Goal: Information Seeking & Learning: Learn about a topic

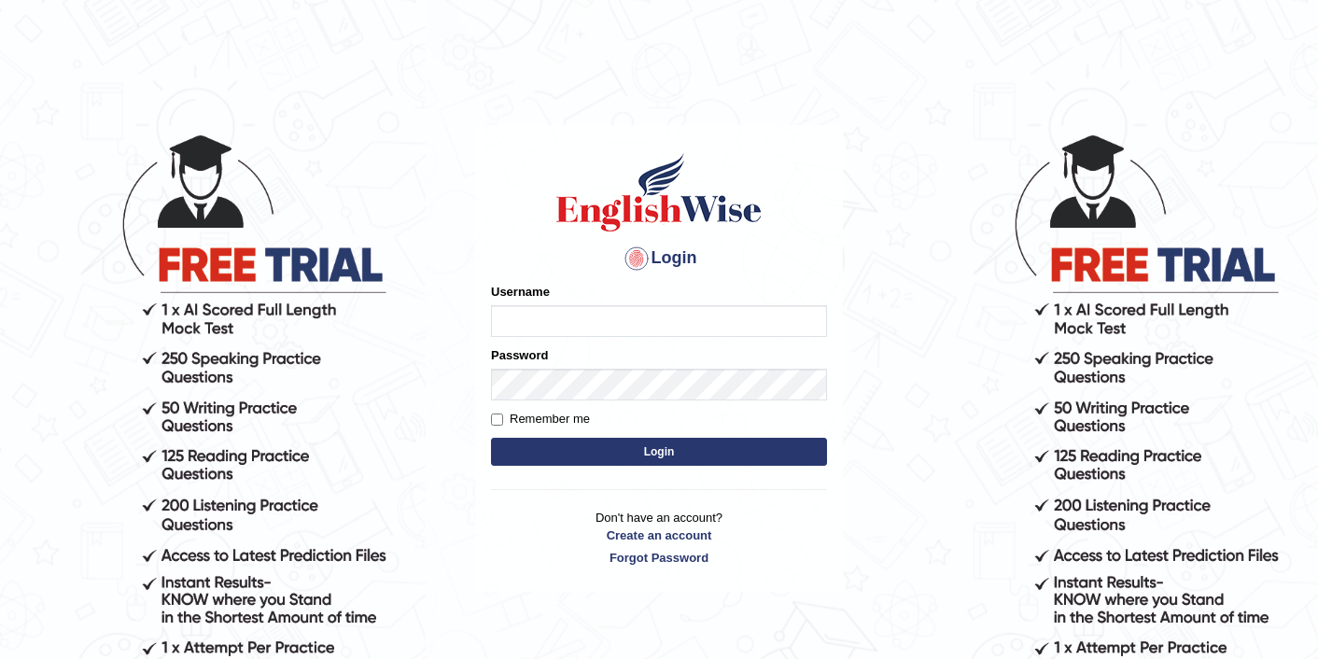
type input "sarugurung_parramatta"
click at [598, 445] on button "Login" at bounding box center [659, 452] width 336 height 28
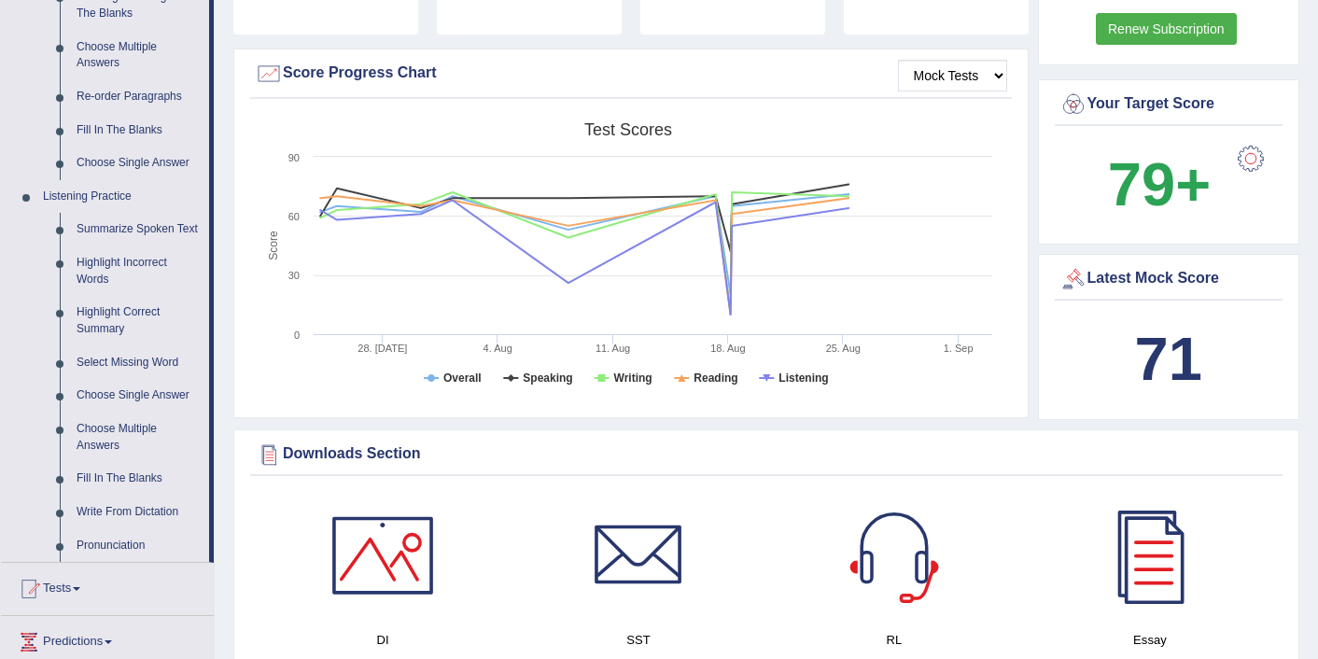
scroll to position [635, 0]
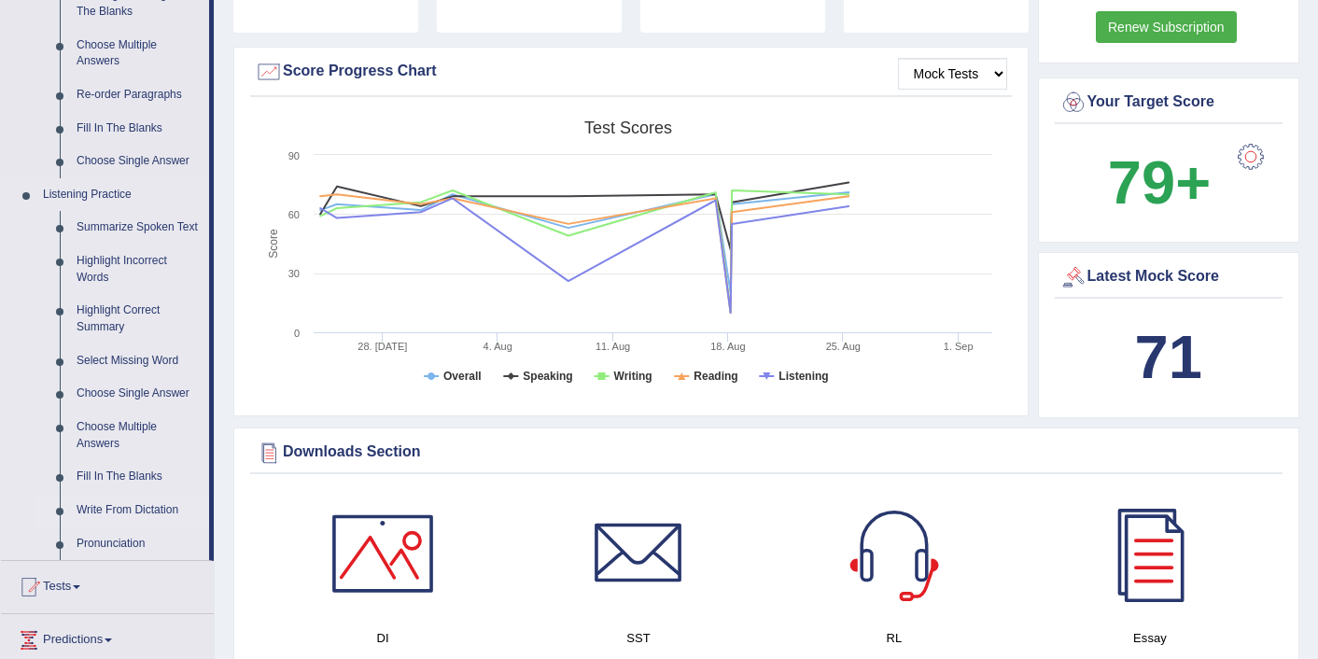
click at [107, 526] on link "Write From Dictation" at bounding box center [138, 511] width 141 height 34
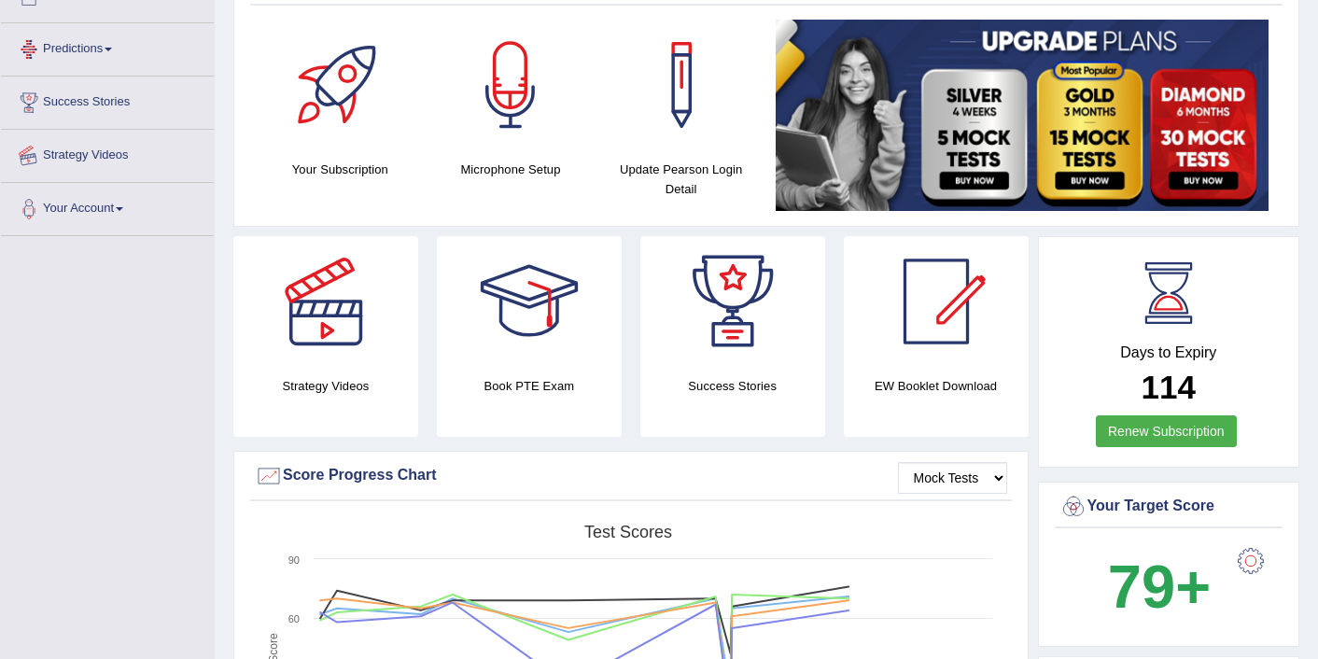
scroll to position [232, 0]
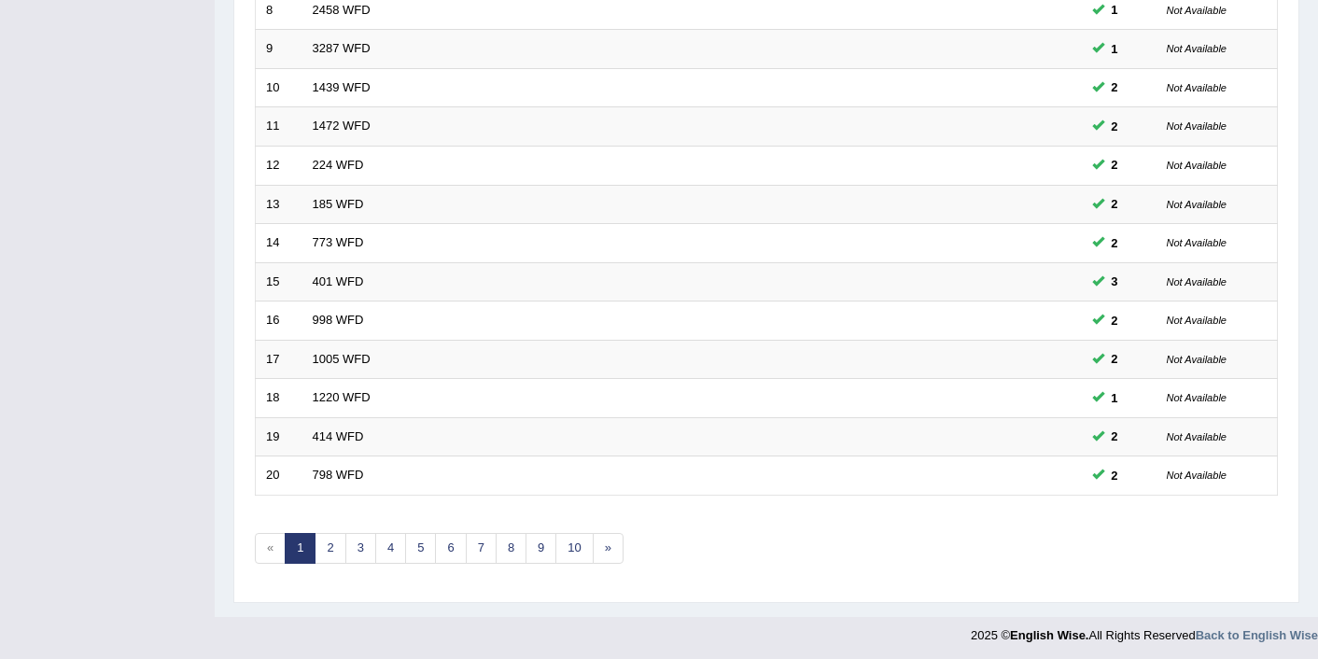
scroll to position [577, 0]
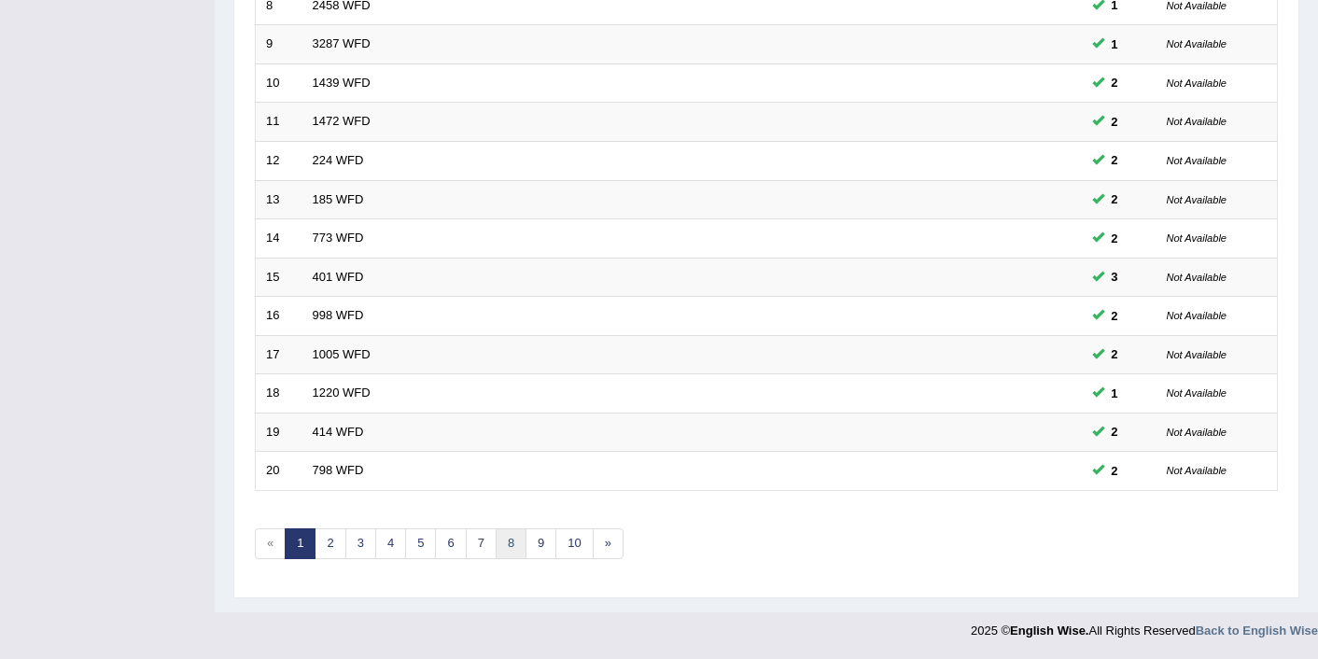
click at [506, 547] on link "8" at bounding box center [511, 543] width 31 height 31
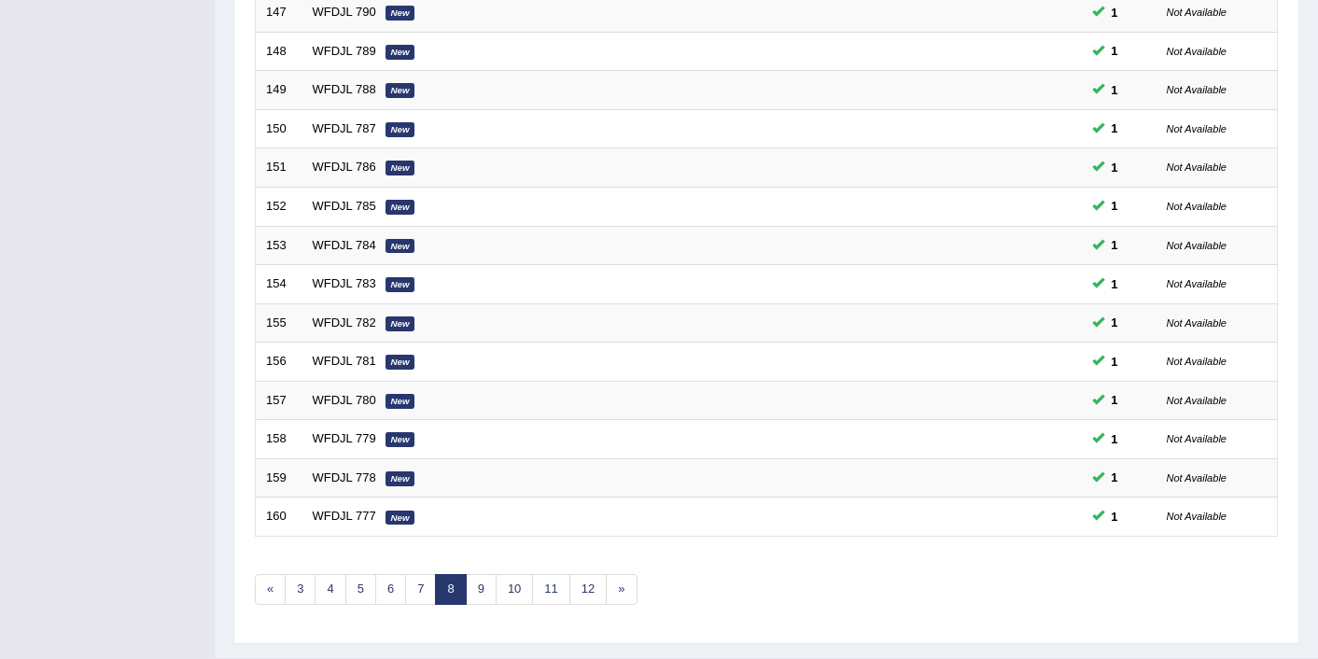
scroll to position [577, 0]
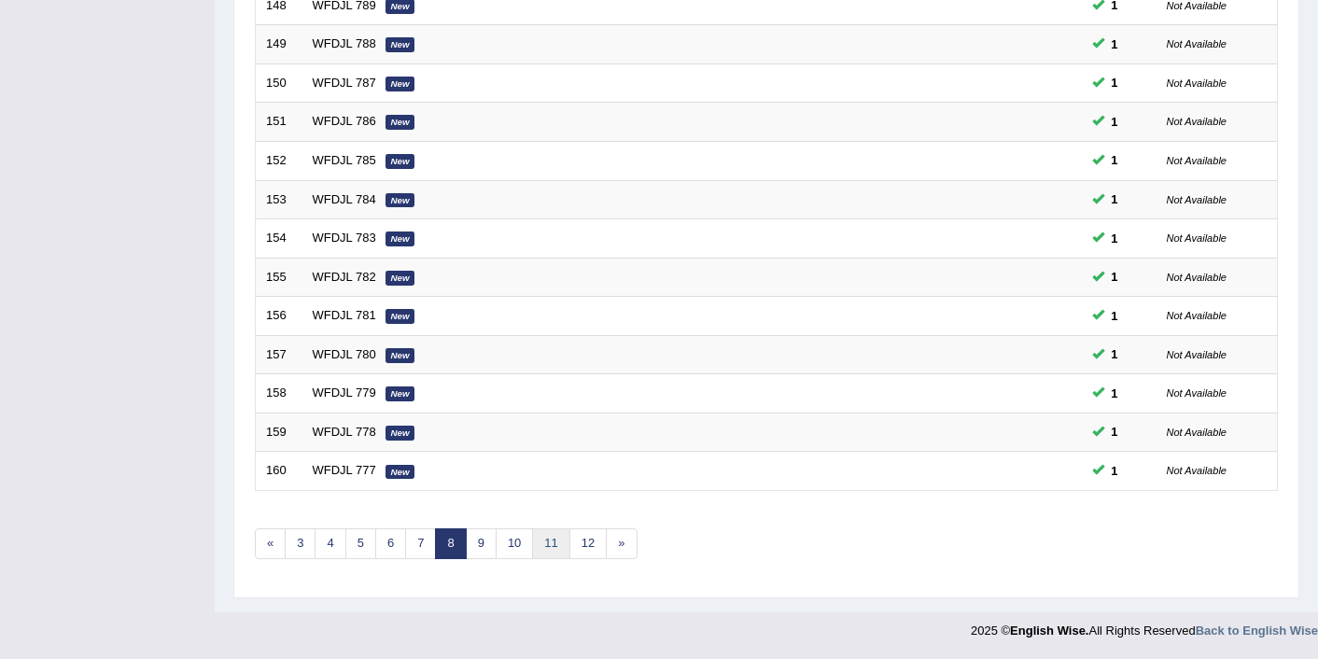
click at [558, 542] on link "11" at bounding box center [550, 543] width 37 height 31
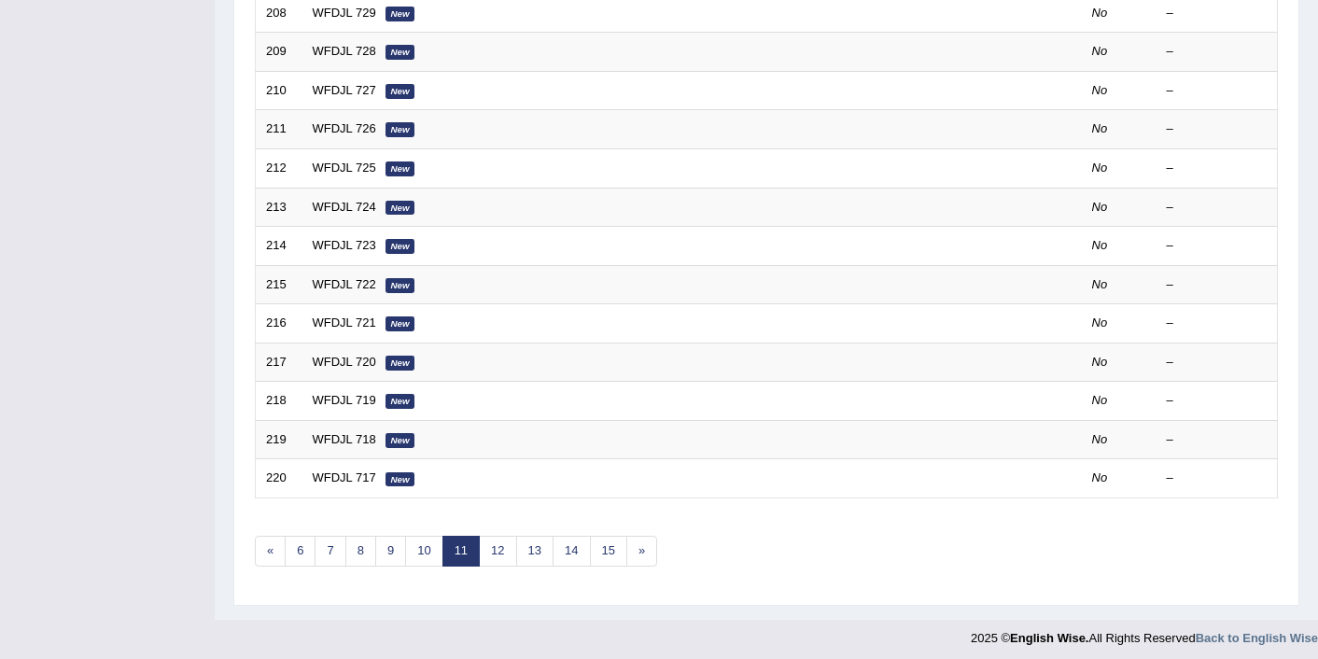
scroll to position [577, 0]
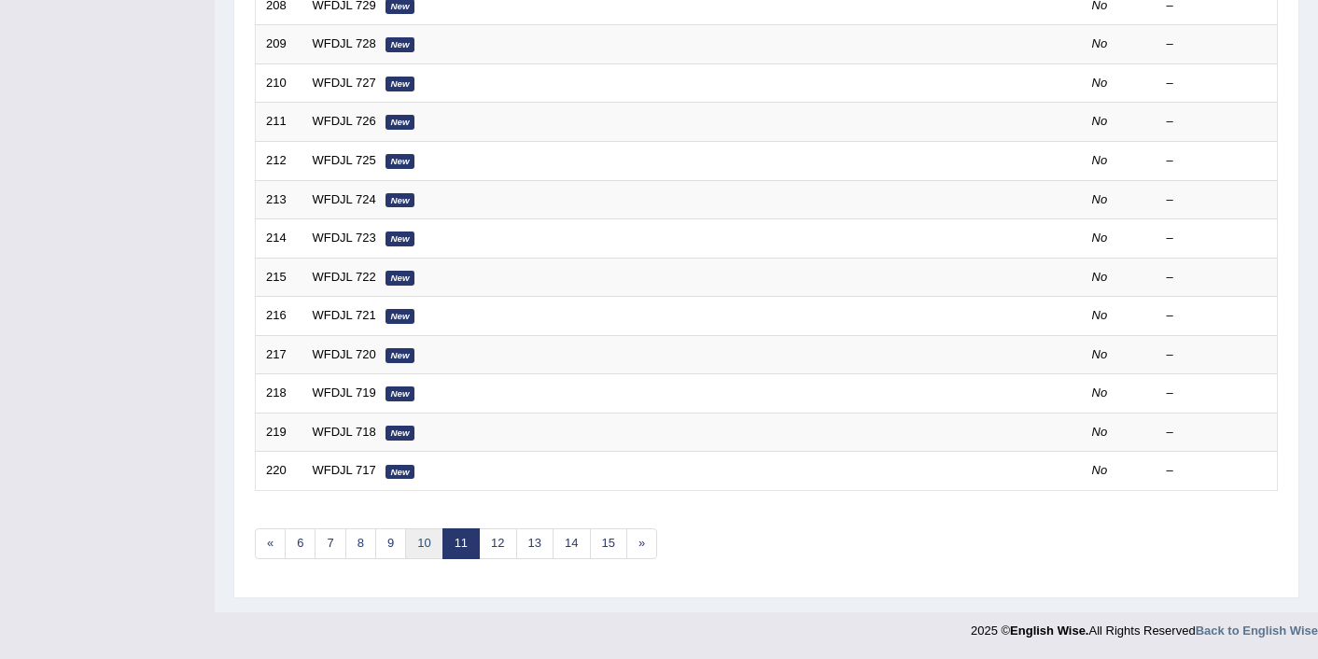
click at [428, 546] on link "10" at bounding box center [423, 543] width 37 height 31
click at [414, 541] on link "9" at bounding box center [420, 543] width 31 height 31
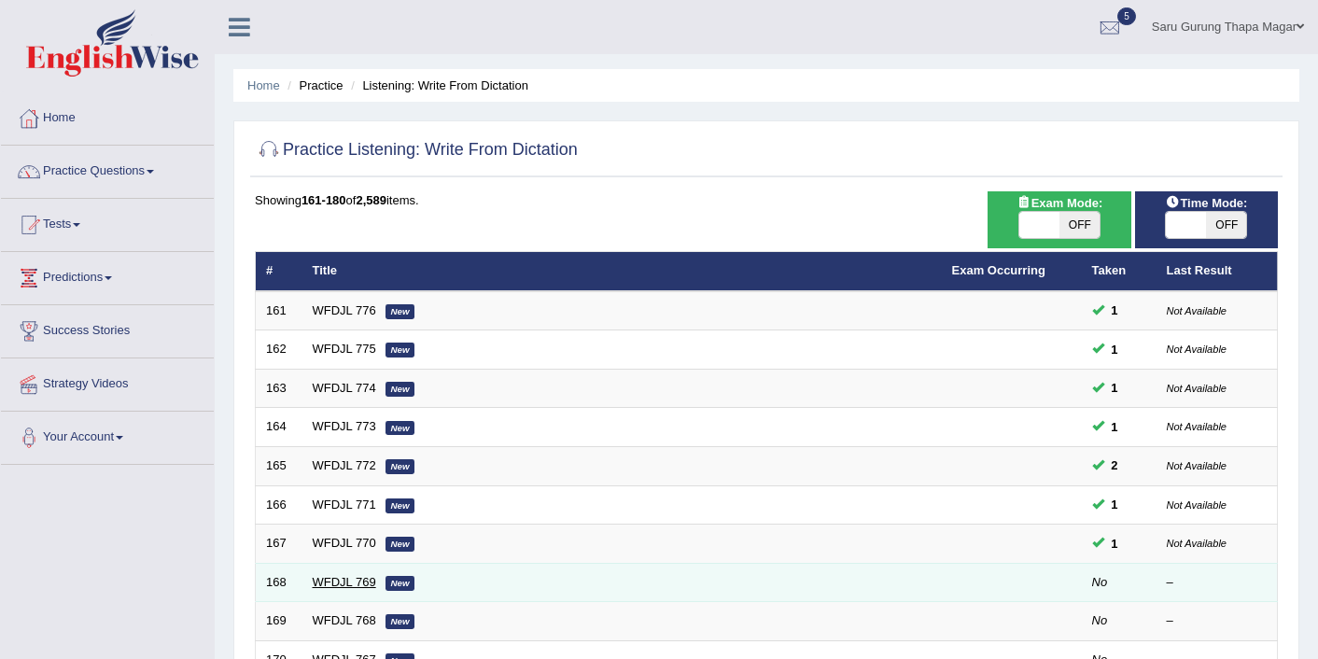
click at [328, 581] on link "WFDJL 769" at bounding box center [344, 582] width 63 height 14
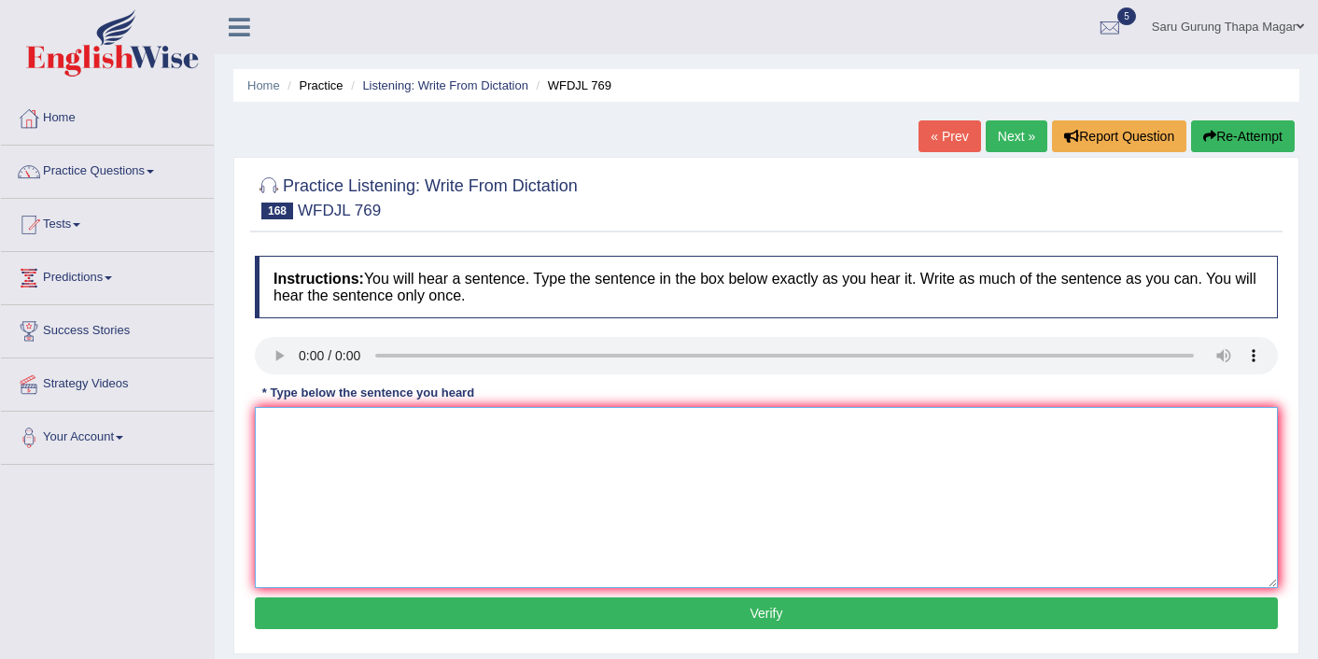
click at [301, 470] on textarea at bounding box center [766, 497] width 1023 height 181
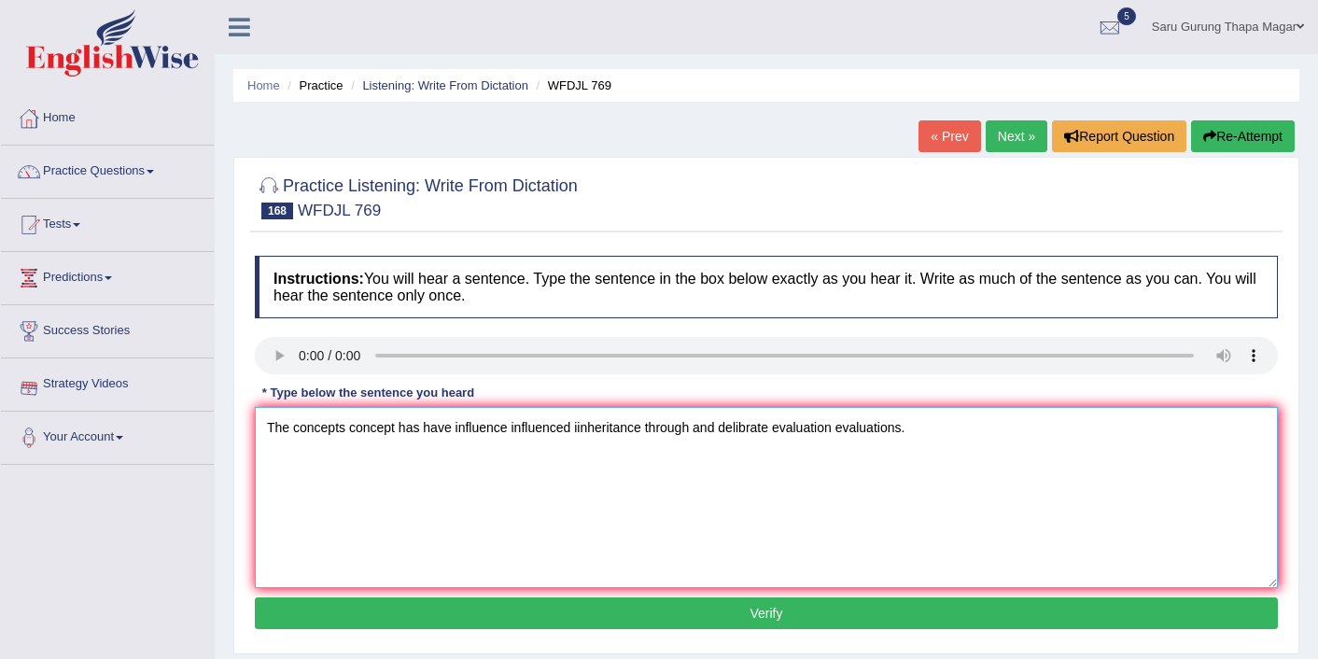
click at [458, 427] on textarea "The concepts concept has have influence influenced iinheritance through and del…" at bounding box center [766, 497] width 1023 height 181
type textarea "The concepts concept has have a an influence influenced iinheritance through an…"
click at [561, 604] on button "Verify" at bounding box center [766, 613] width 1023 height 32
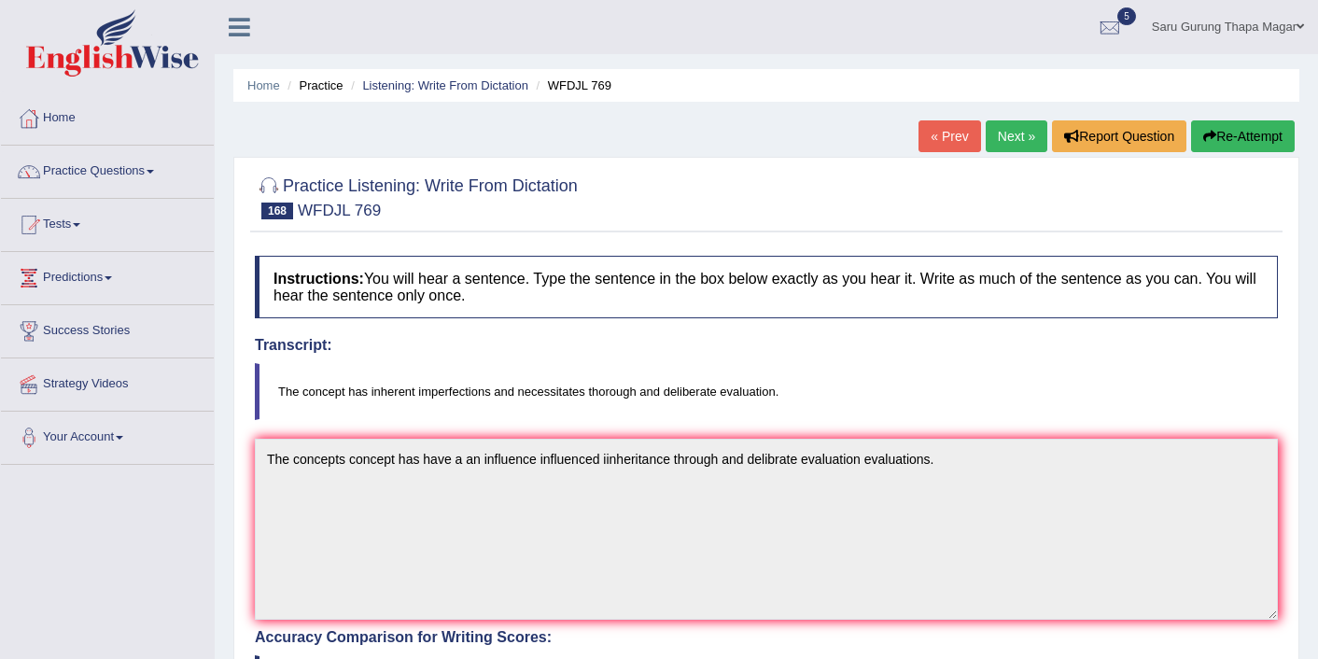
click at [1001, 142] on link "Next »" at bounding box center [1017, 136] width 62 height 32
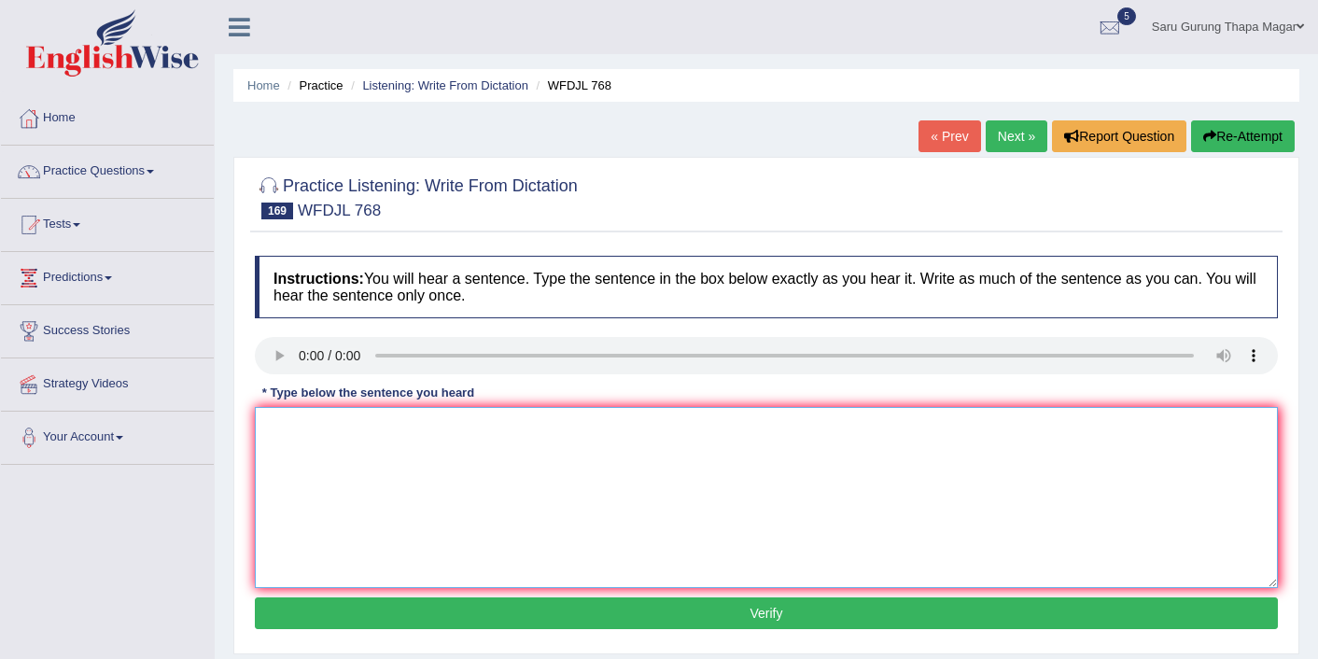
click at [397, 535] on textarea at bounding box center [766, 497] width 1023 height 181
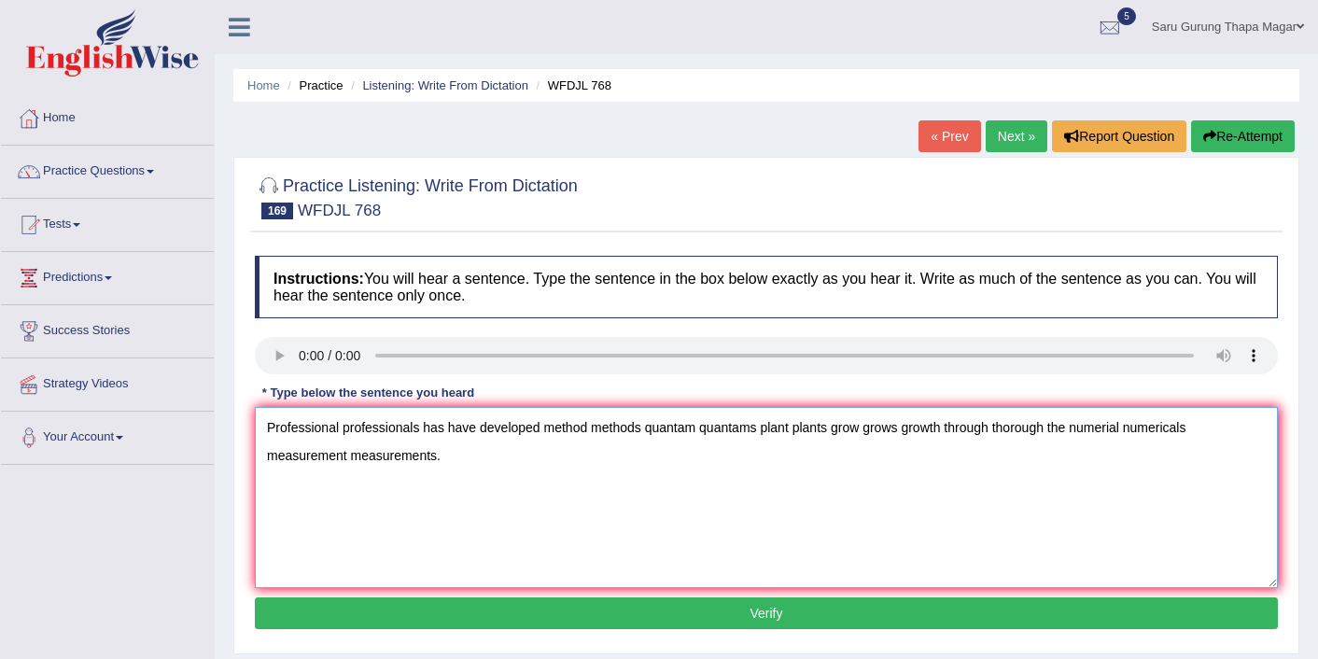
type textarea "Professional professionals has have developed method methods quantam quantams p…"
click at [556, 614] on button "Verify" at bounding box center [766, 613] width 1023 height 32
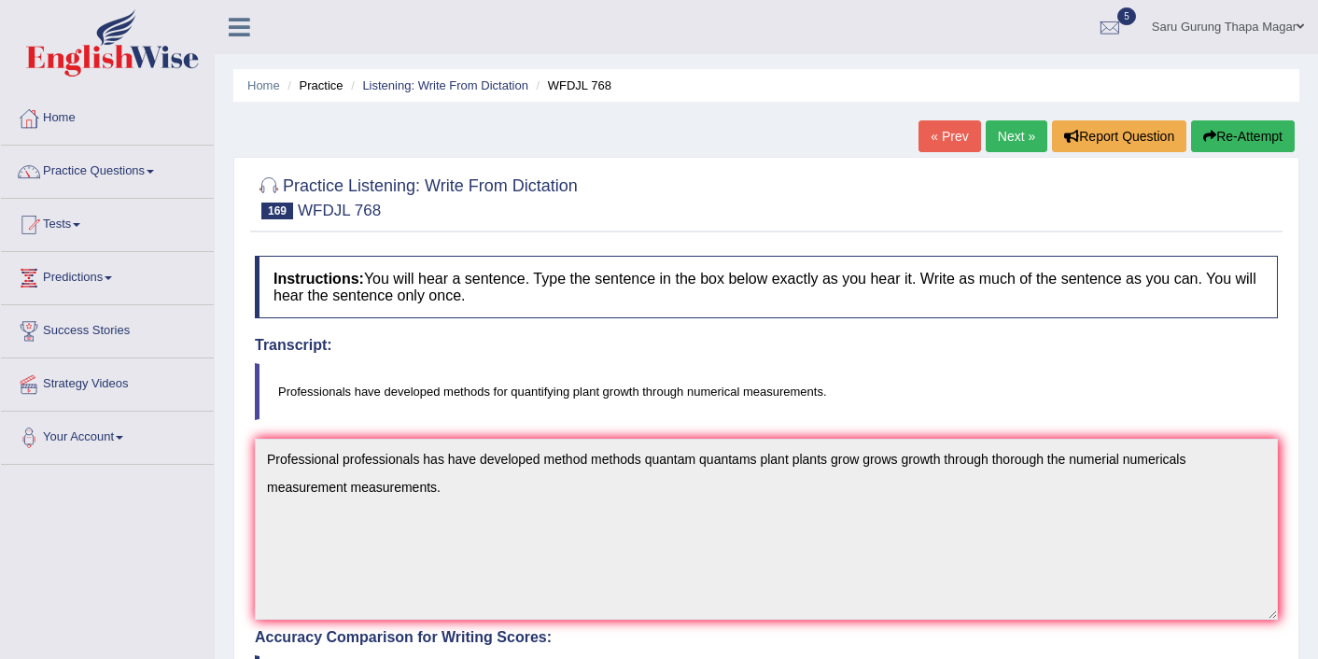
click at [994, 137] on link "Next »" at bounding box center [1017, 136] width 62 height 32
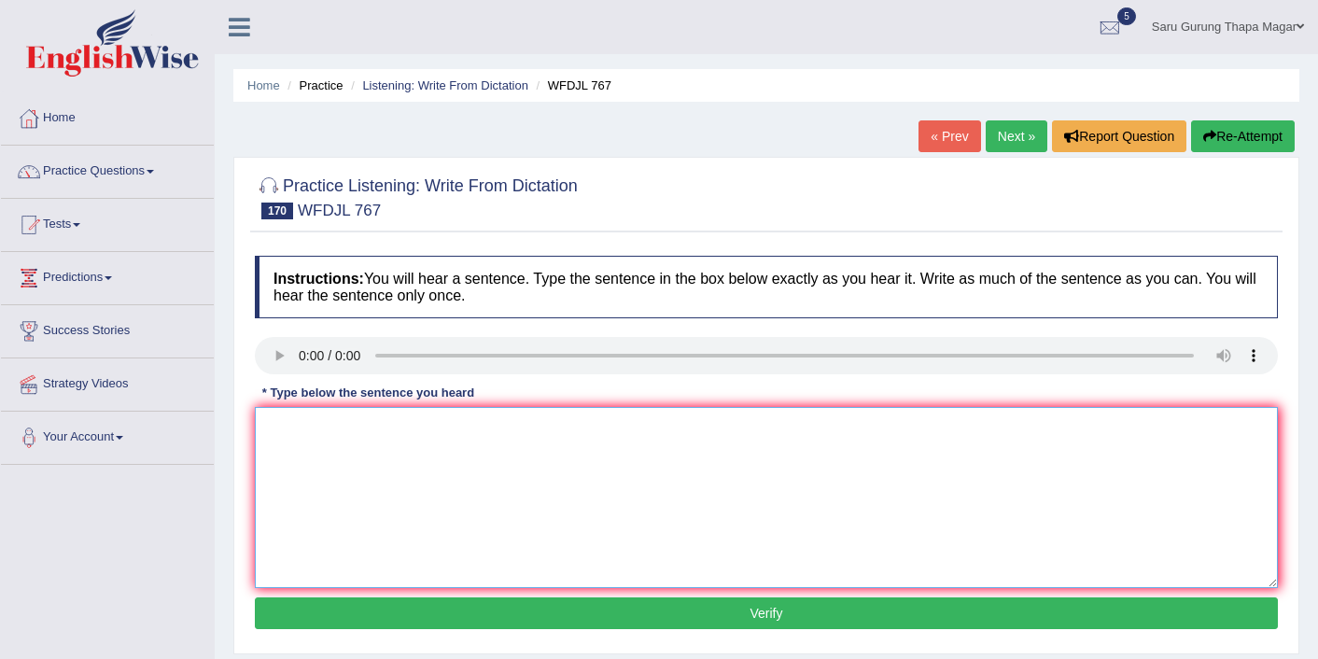
click at [338, 485] on textarea at bounding box center [766, 497] width 1023 height 181
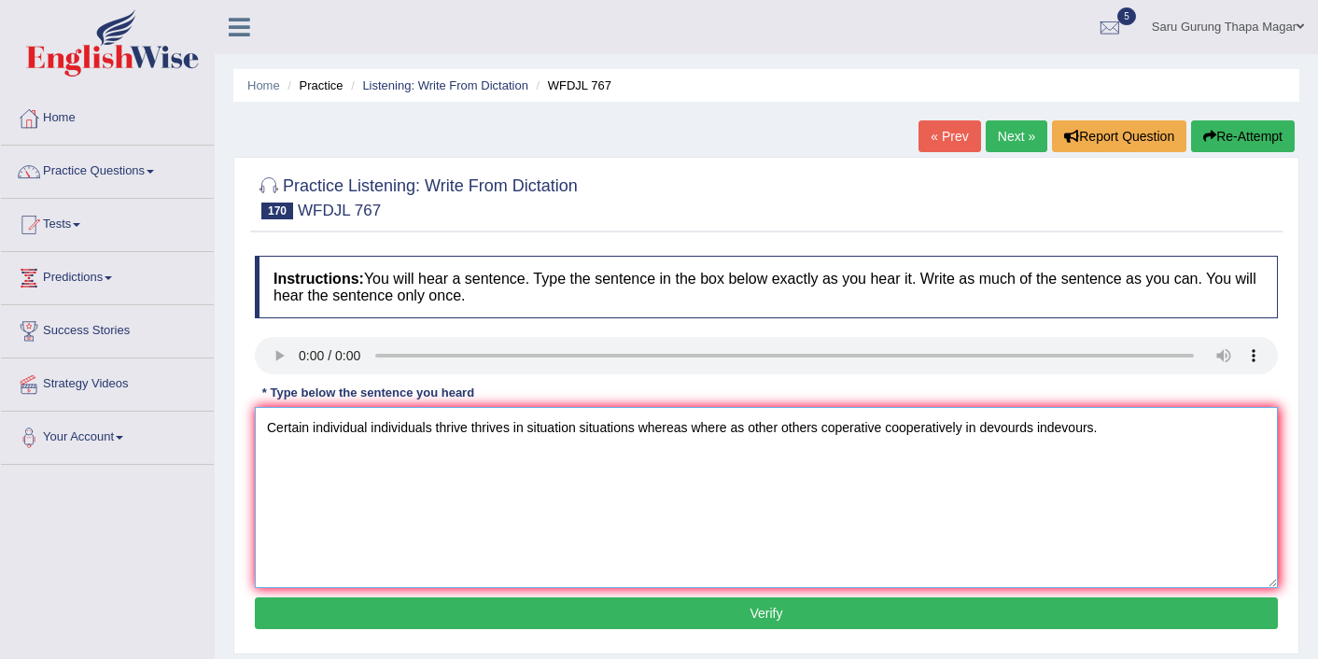
click at [1035, 436] on textarea "Certain individual individuals thrive thrives in situation situations whereas w…" at bounding box center [766, 497] width 1023 height 181
click at [1132, 431] on textarea "Certain individual individuals thrive thrives in situation situations whereas w…" at bounding box center [766, 497] width 1023 height 181
type textarea "Certain individual individuals thrive thrives in situation situations whereas w…"
click at [936, 620] on button "Verify" at bounding box center [766, 613] width 1023 height 32
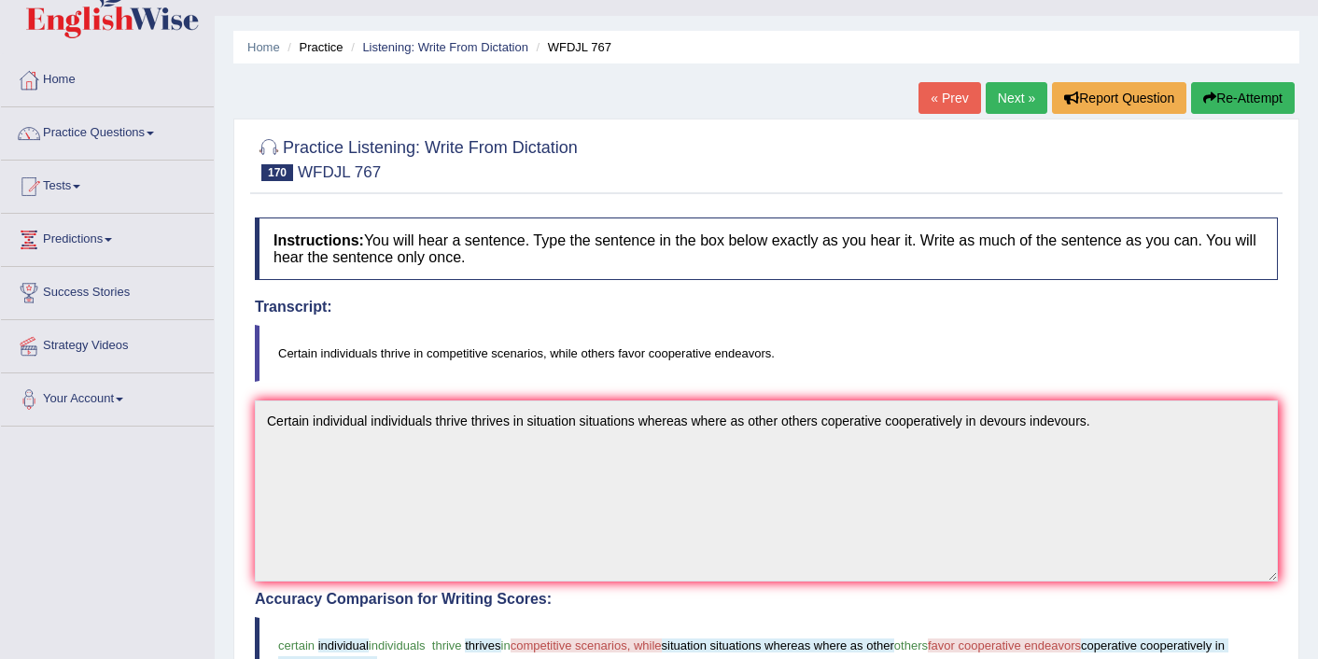
scroll to position [37, 0]
click at [997, 92] on link "Next »" at bounding box center [1017, 99] width 62 height 32
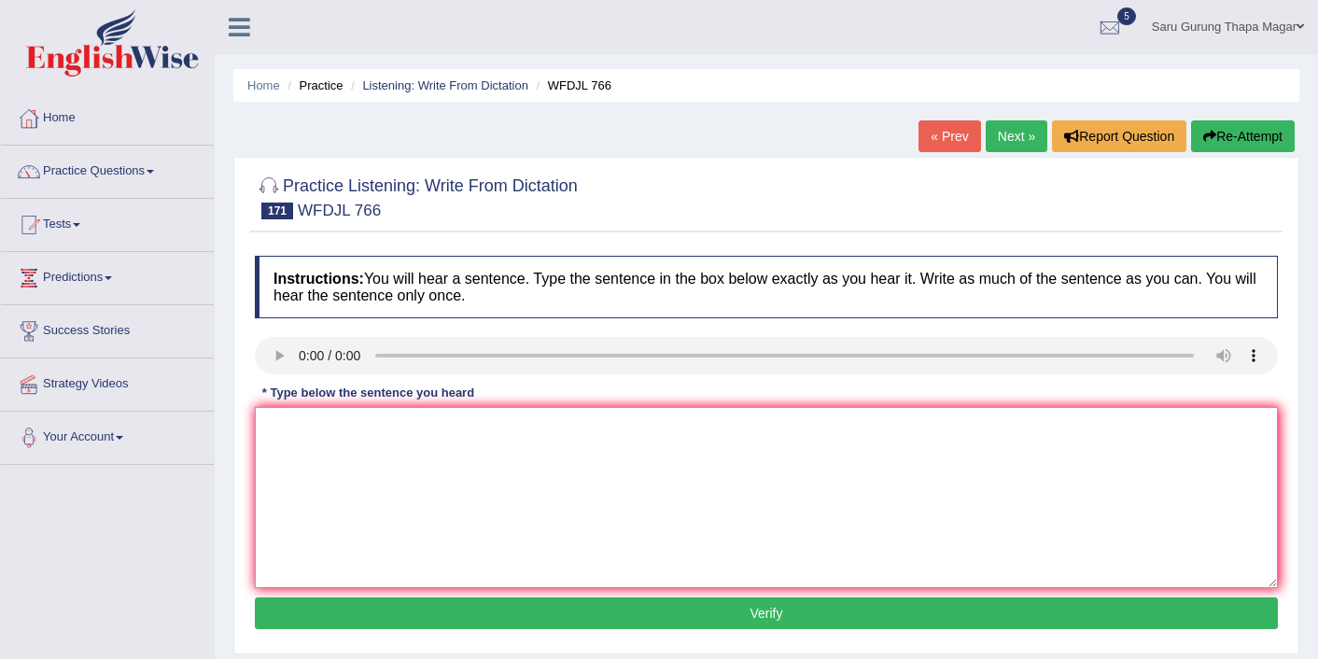
click at [332, 425] on textarea at bounding box center [766, 497] width 1023 height 181
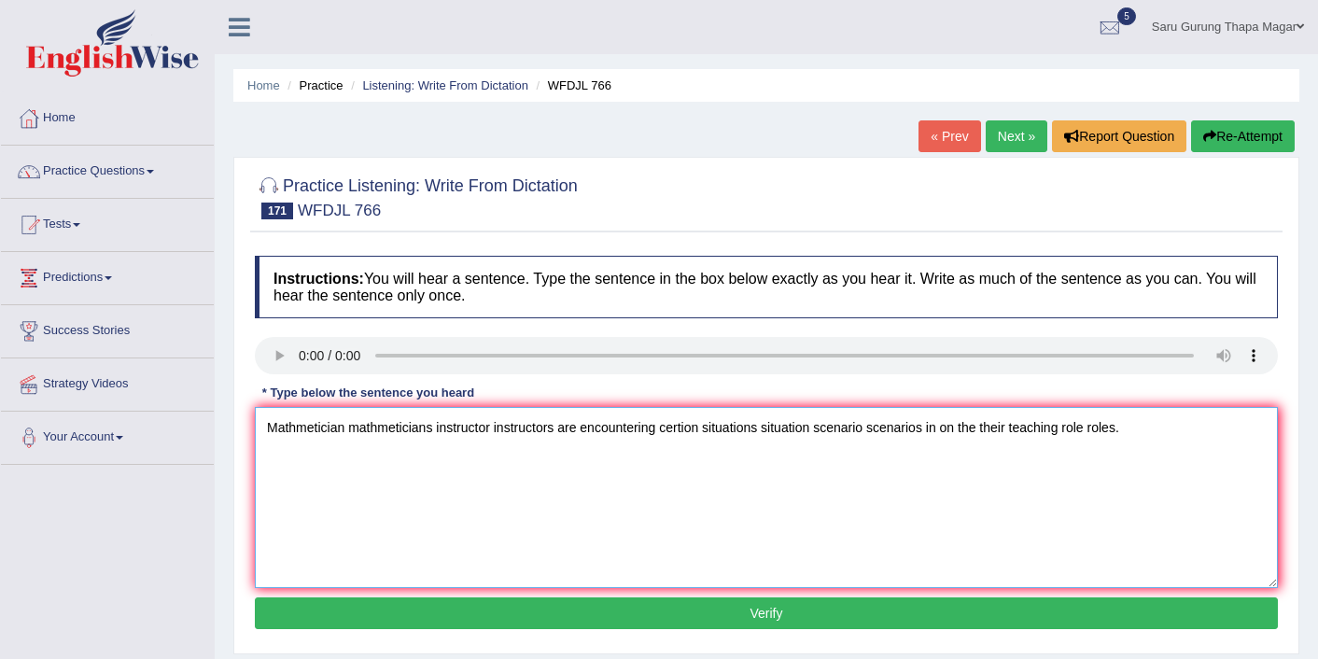
type textarea "Mathmetician mathmeticians instructor instructors are encountering certion situ…"
click at [585, 602] on button "Verify" at bounding box center [766, 613] width 1023 height 32
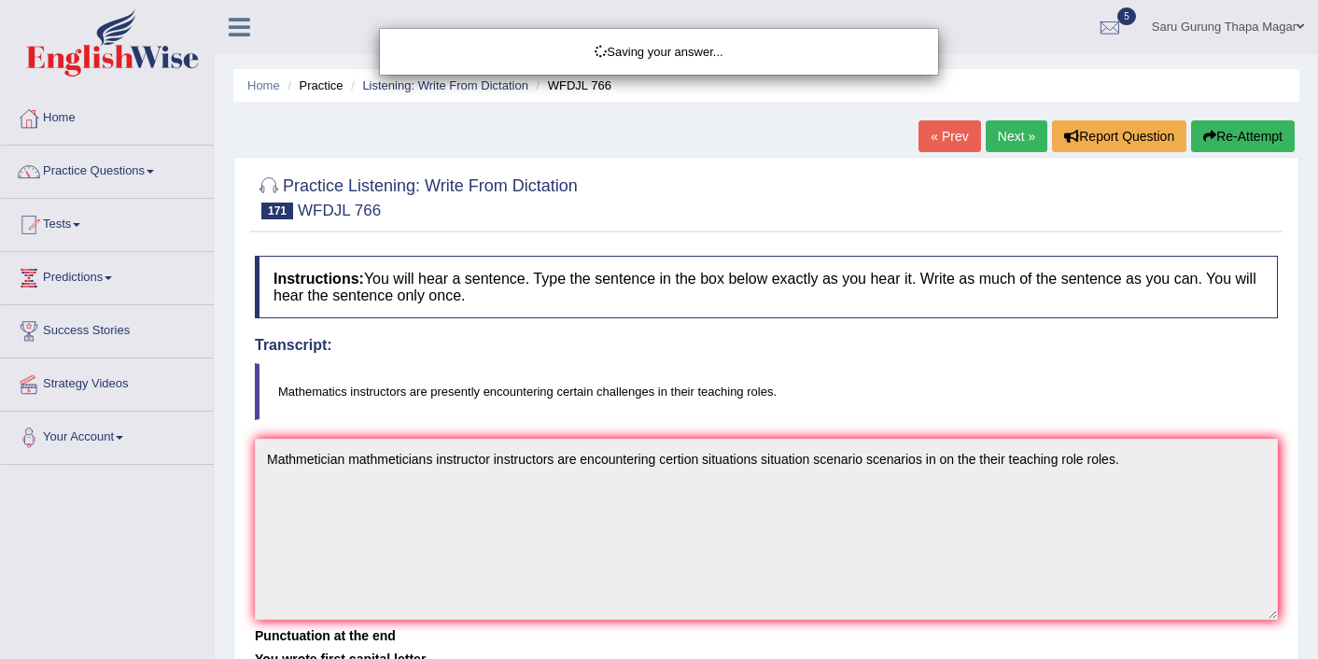
click at [585, 602] on div "Saving your answer..." at bounding box center [659, 329] width 1318 height 659
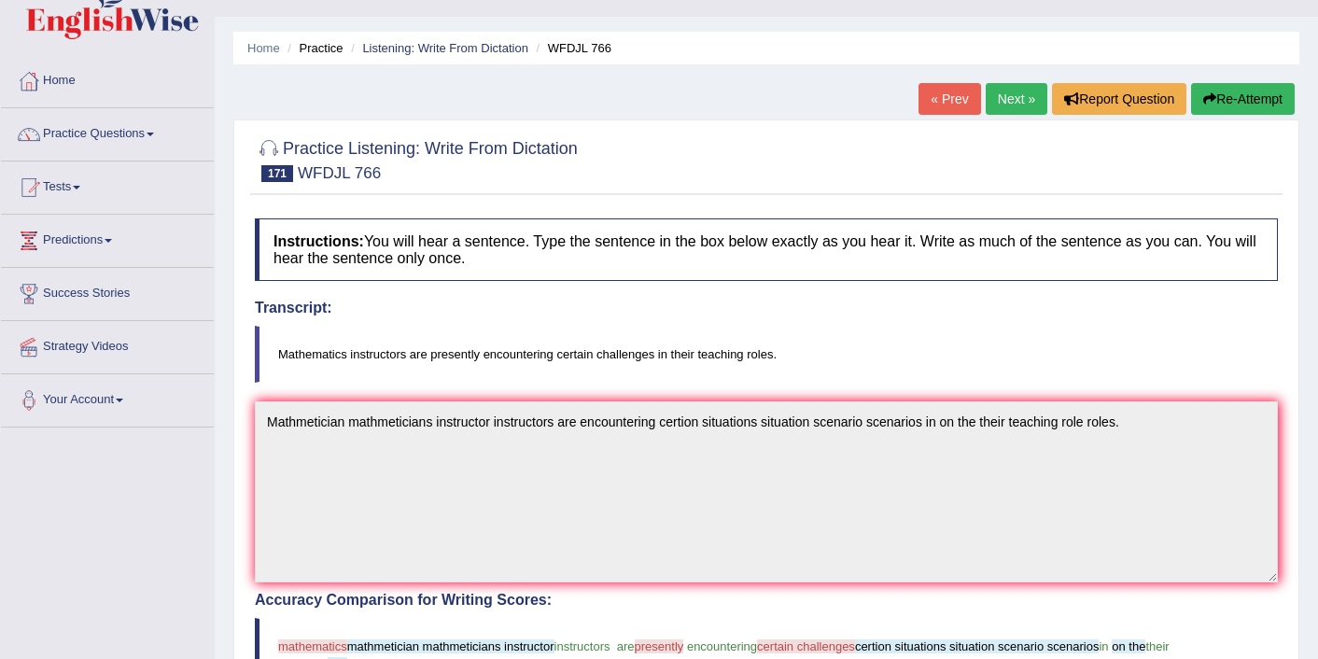
scroll to position [75, 0]
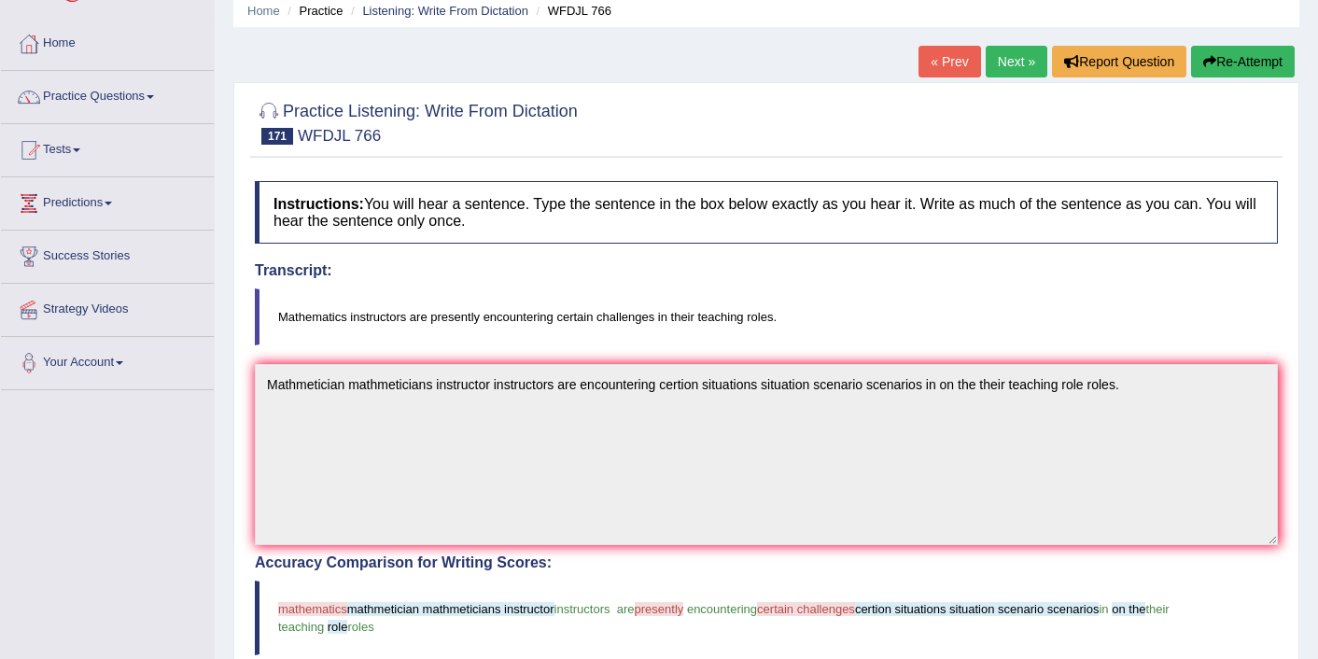
click at [1006, 69] on link "Next »" at bounding box center [1017, 62] width 62 height 32
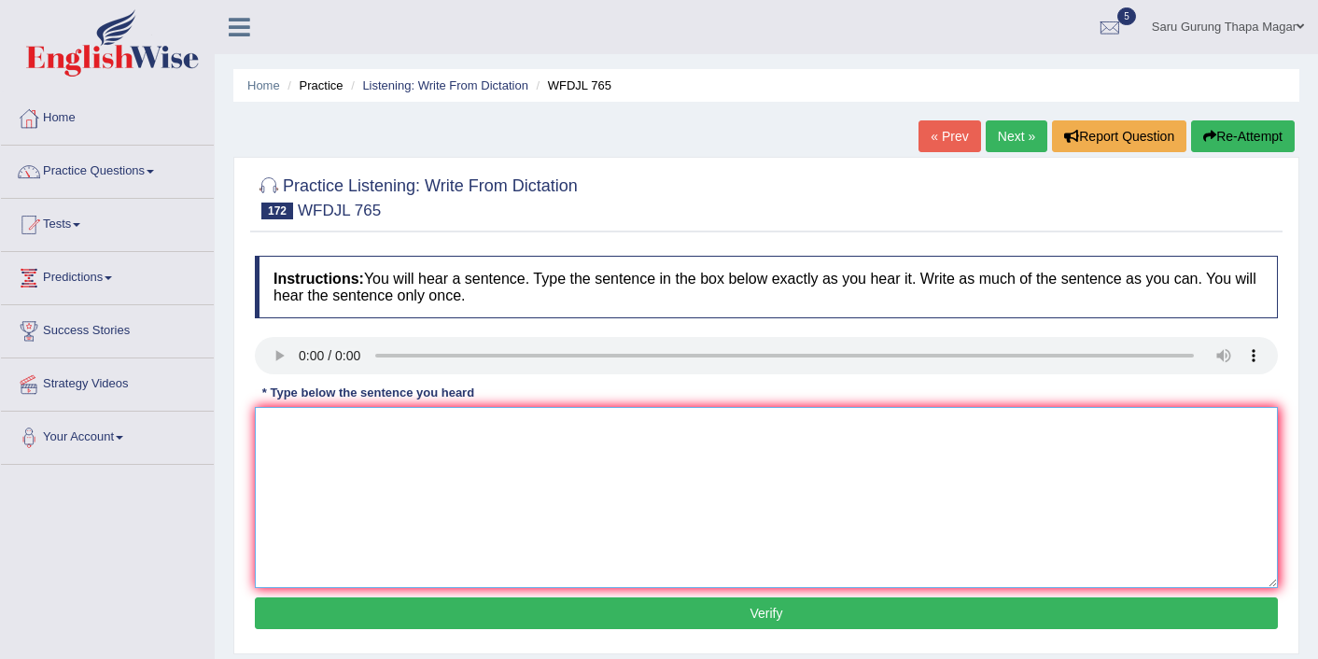
click at [267, 484] on textarea at bounding box center [766, 497] width 1023 height 181
click at [443, 429] on textarea "Instructor instructors will instrctor'll" at bounding box center [766, 497] width 1023 height 181
click at [532, 439] on textarea "Instructor instructors will instructor'll" at bounding box center [766, 497] width 1023 height 181
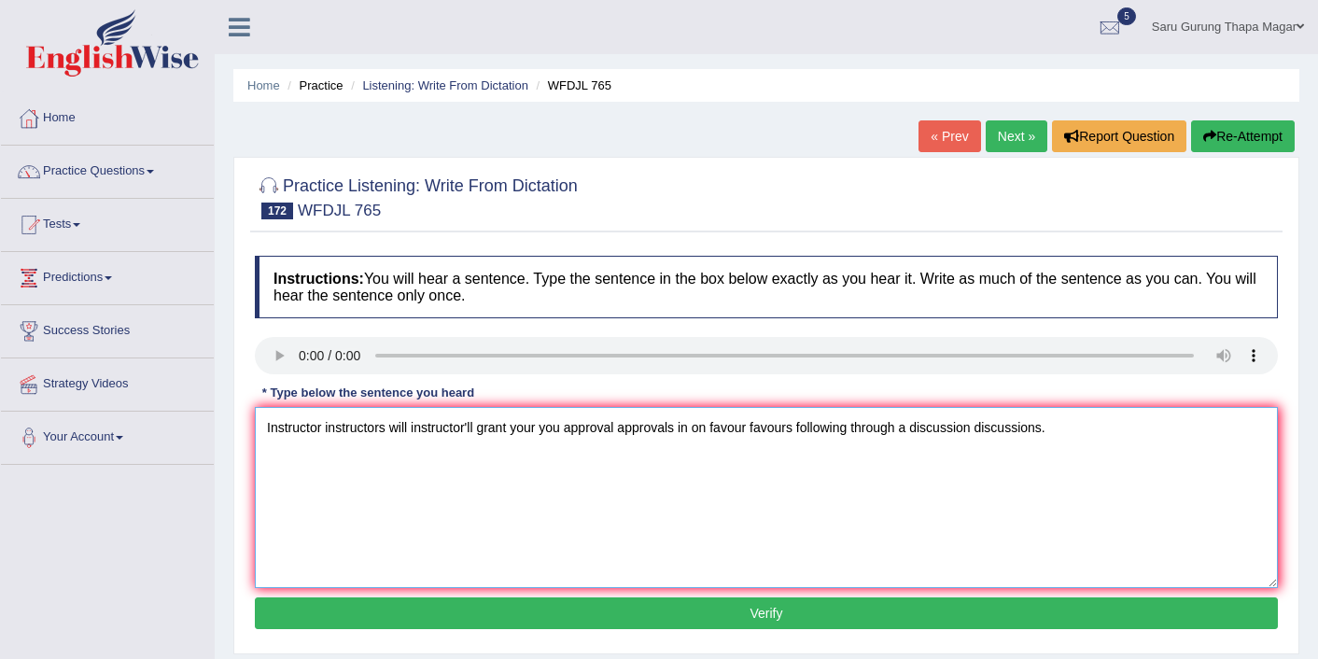
type textarea "Instructor instructors will instructor'll grant your you approval approvals in …"
click at [562, 614] on button "Verify" at bounding box center [766, 613] width 1023 height 32
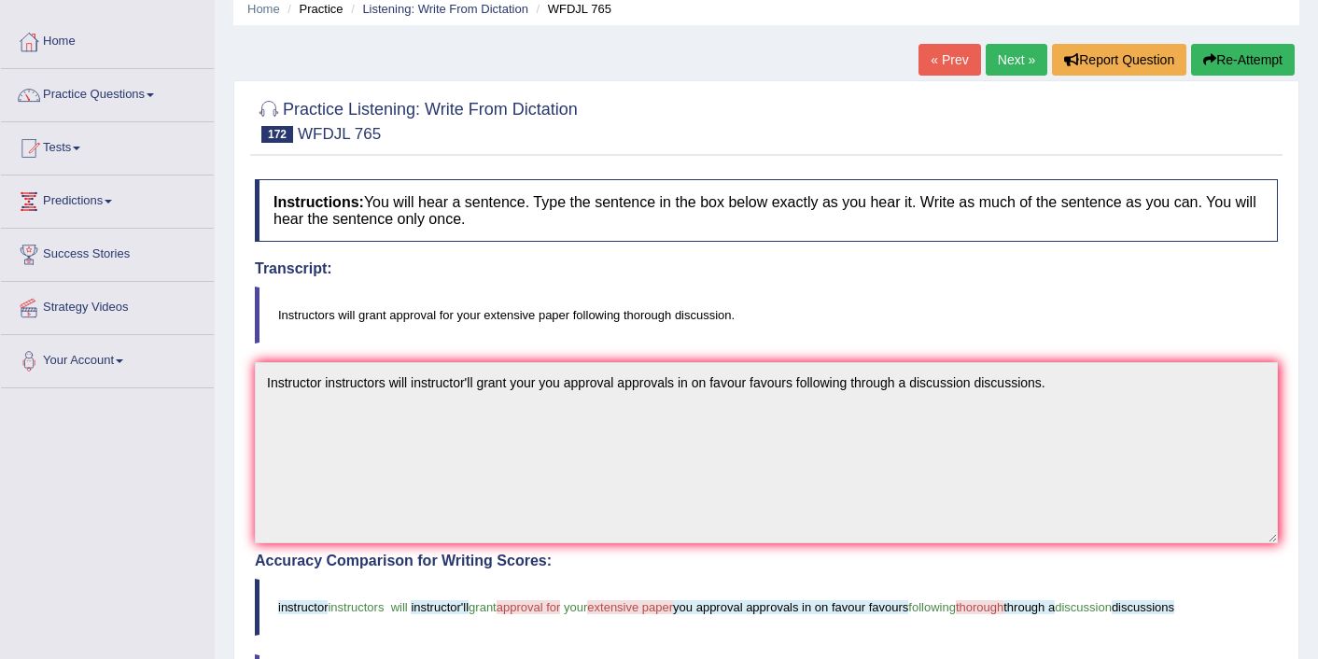
scroll to position [75, 0]
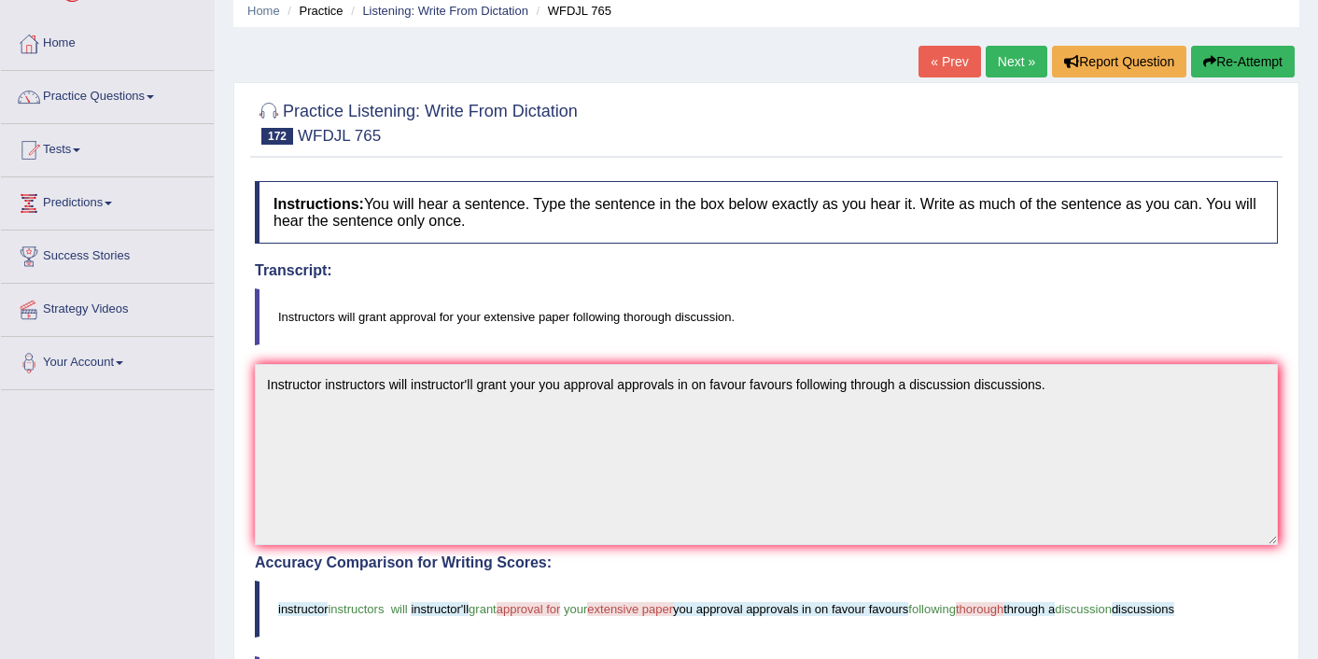
click at [1203, 62] on icon "button" at bounding box center [1209, 61] width 13 height 13
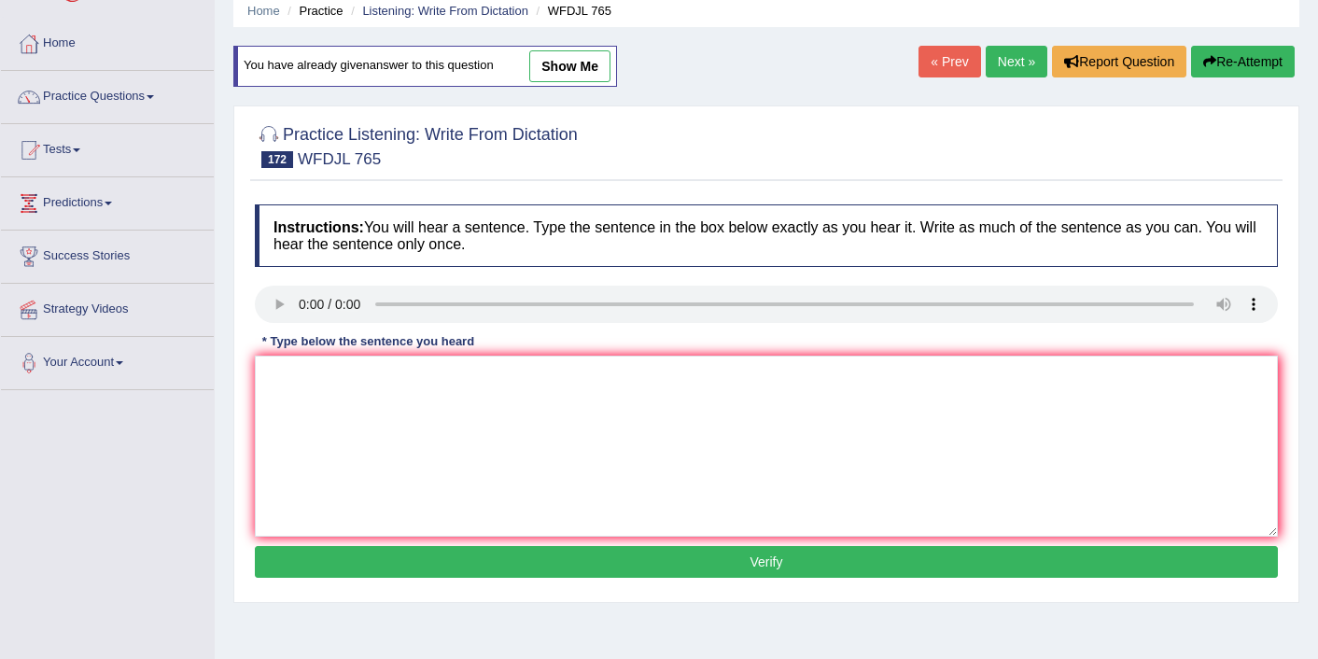
click at [1002, 50] on link "Next »" at bounding box center [1017, 62] width 62 height 32
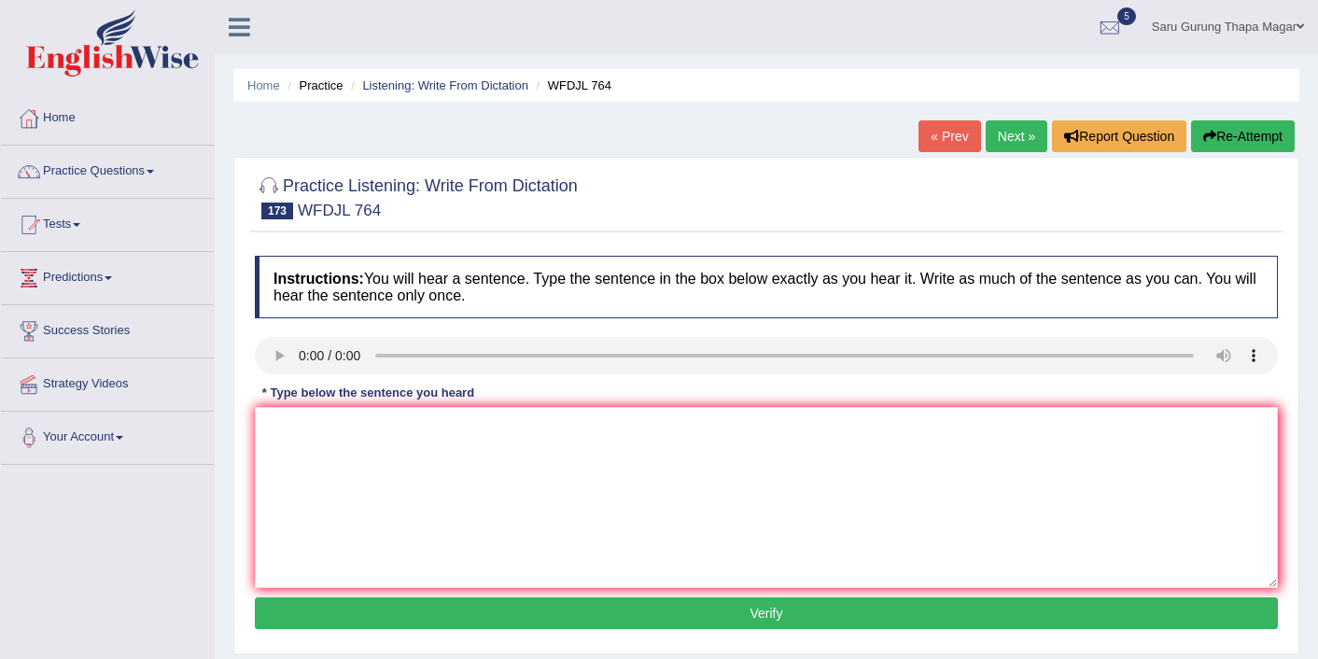
drag, startPoint x: 278, startPoint y: 323, endPoint x: 278, endPoint y: 356, distance: 32.7
click at [278, 323] on div "Instructions: You will hear a sentence. Type the sentence in the box below exac…" at bounding box center [766, 445] width 1032 height 398
click at [310, 445] on textarea at bounding box center [766, 497] width 1023 height 181
type textarea "t"
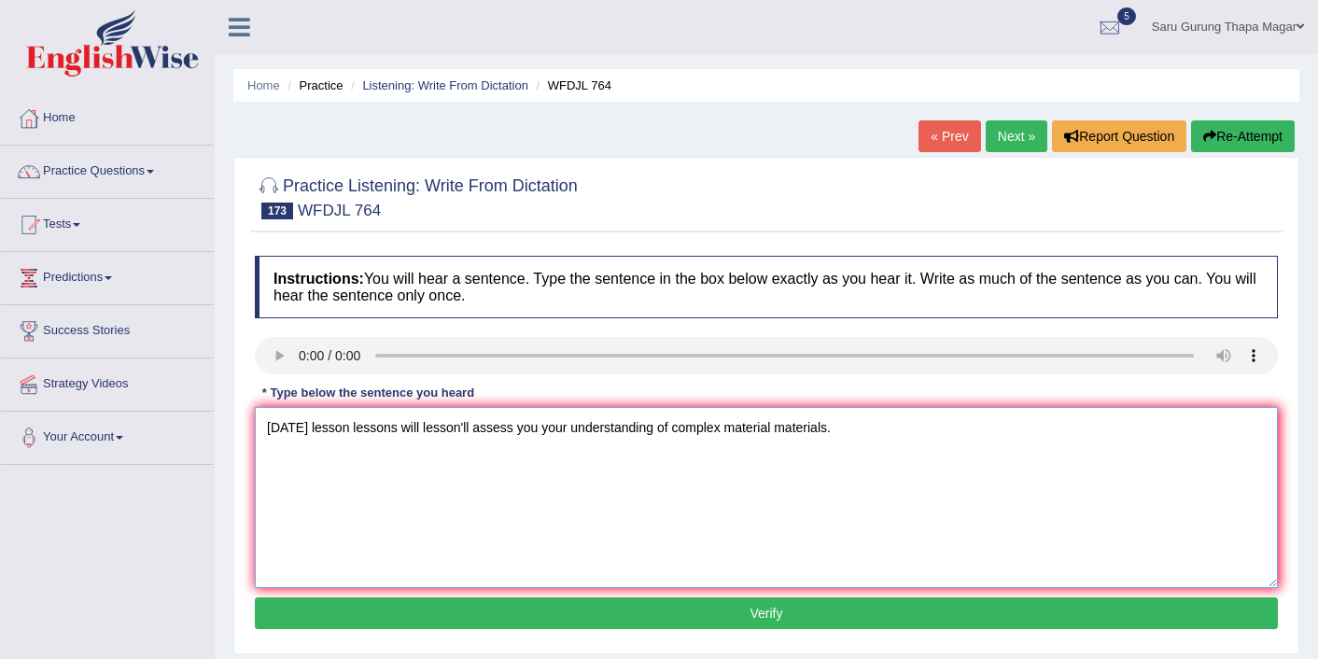
type textarea "Tomorrow lesson lessons will lesson'll assess you your understanding of complex…"
click at [569, 611] on button "Verify" at bounding box center [766, 613] width 1023 height 32
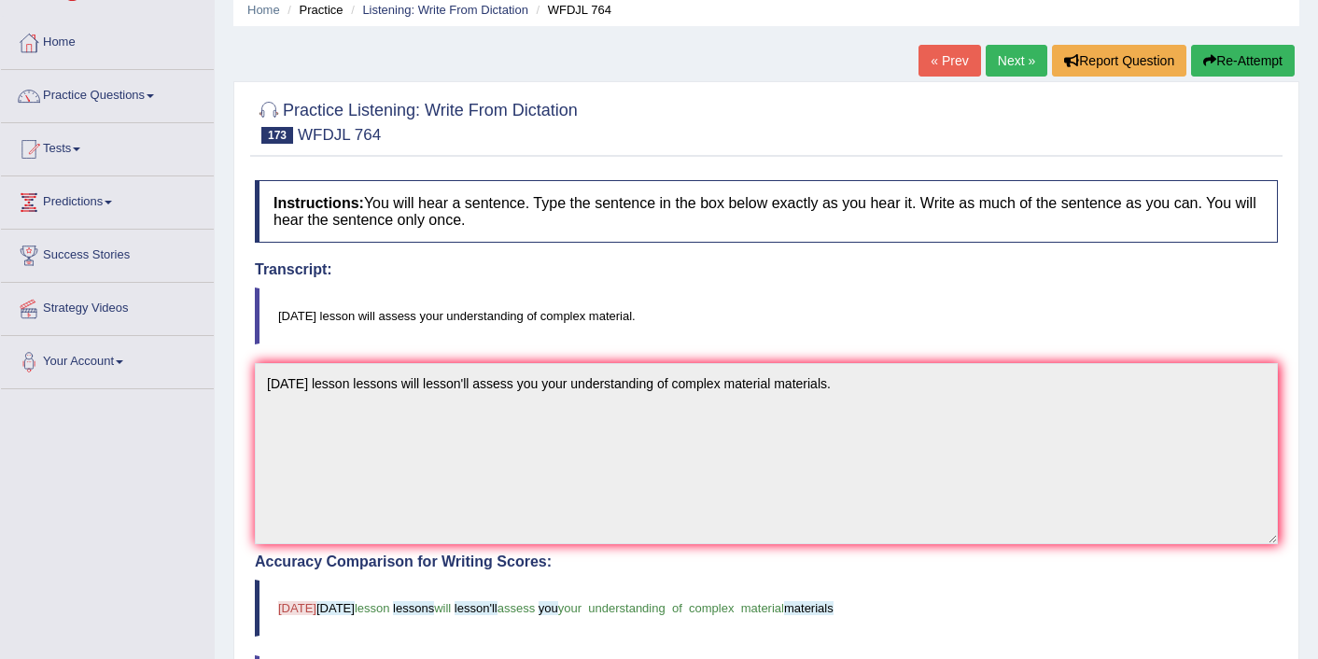
scroll to position [75, 0]
click at [989, 71] on link "Next »" at bounding box center [1017, 62] width 62 height 32
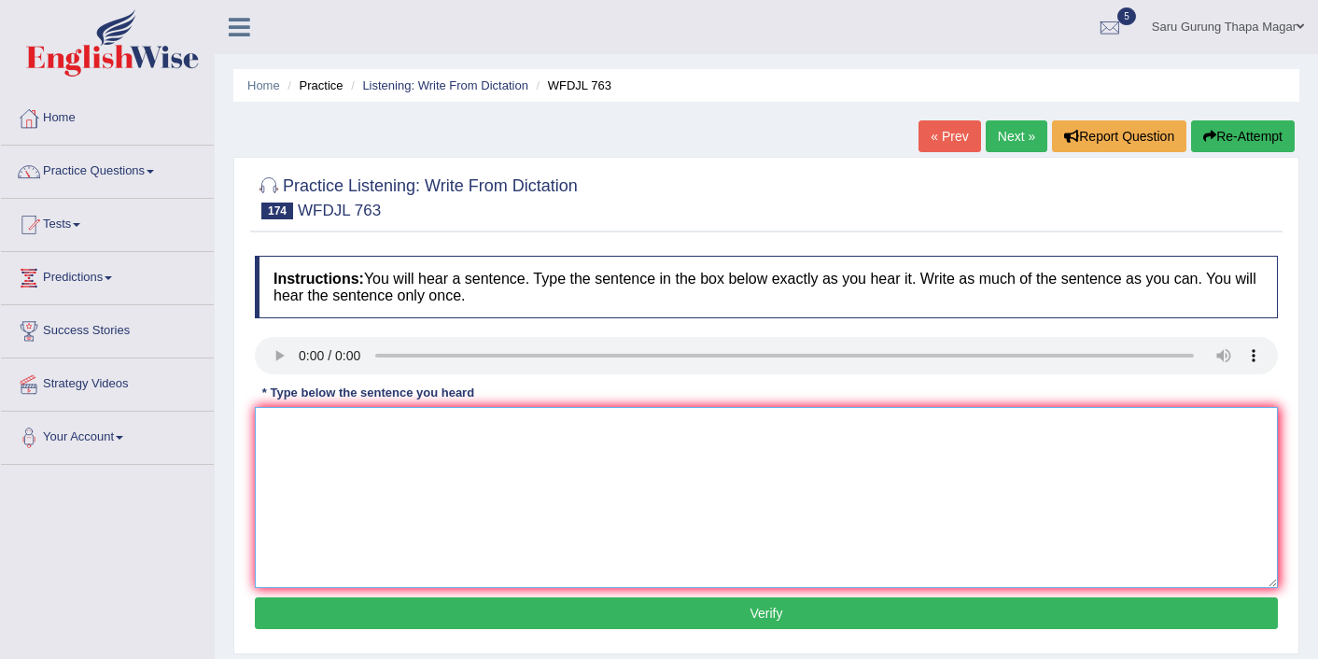
click at [316, 428] on textarea at bounding box center [766, 497] width 1023 height 181
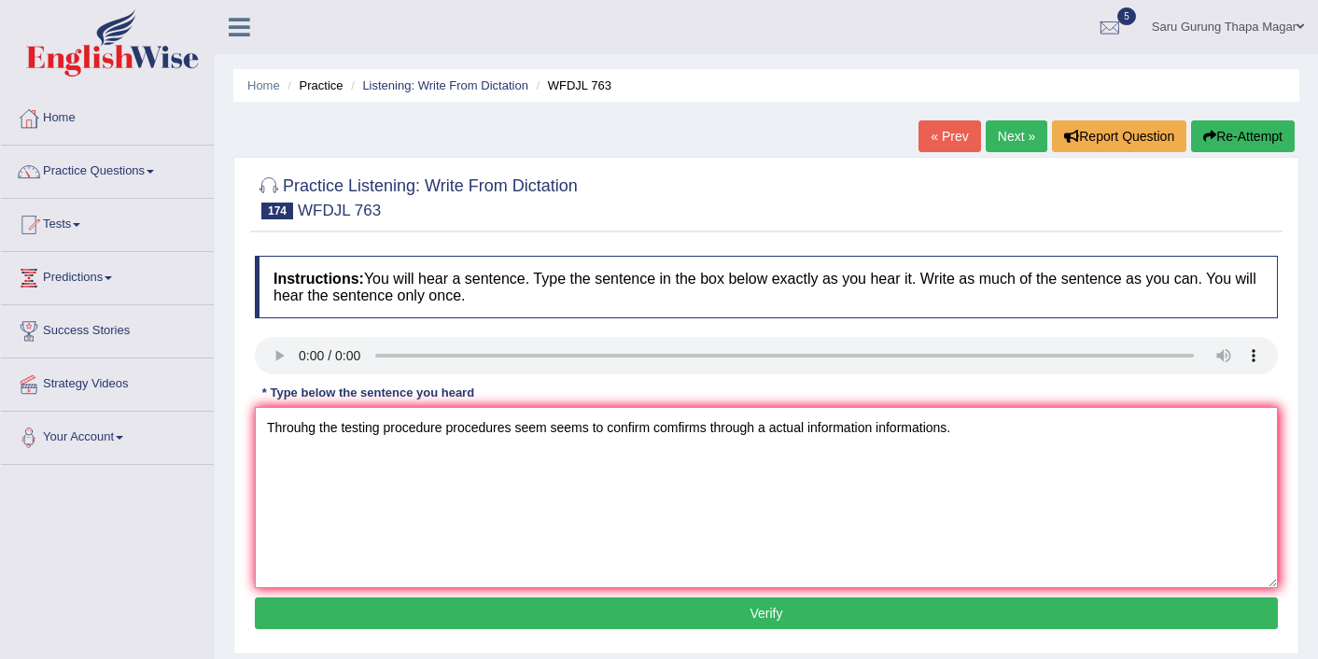
click at [316, 429] on textarea "Throuhg the testing procedure procedures seem seems to confirm comfirms through…" at bounding box center [766, 497] width 1023 height 181
type textarea "Through thorough the testing procedure procedures seem seems to confirm comfirm…"
click at [621, 621] on button "Verify" at bounding box center [766, 613] width 1023 height 32
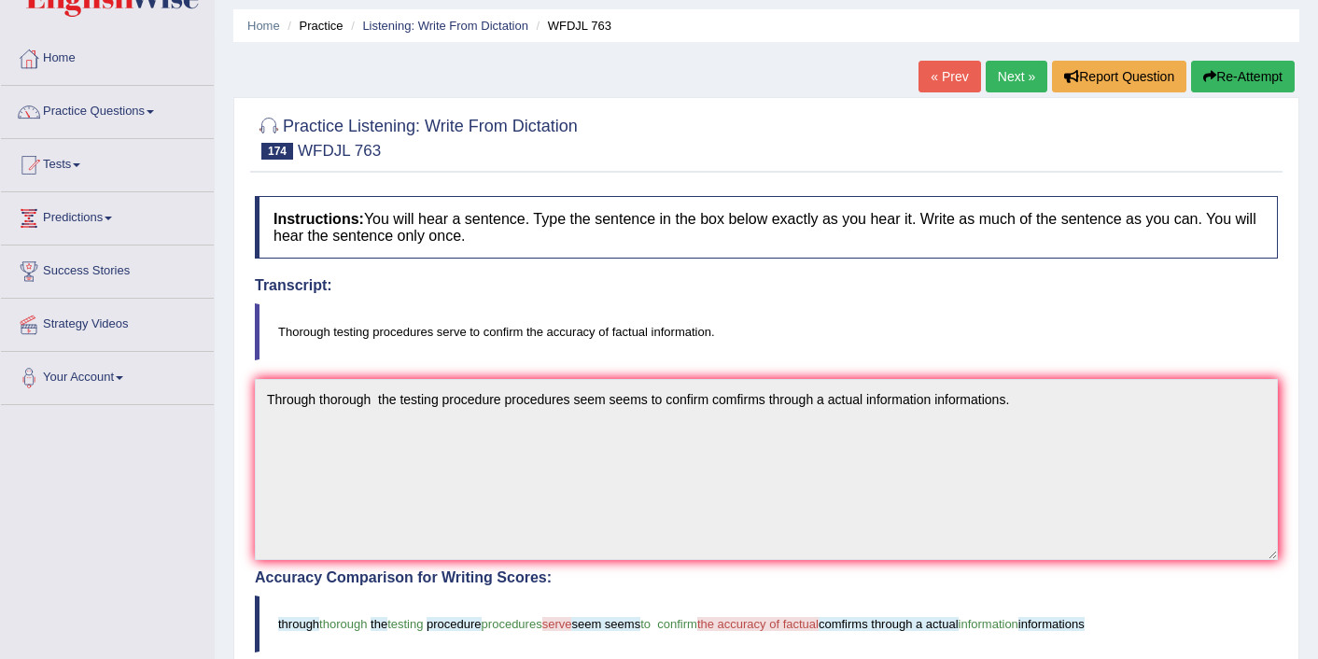
scroll to position [37, 0]
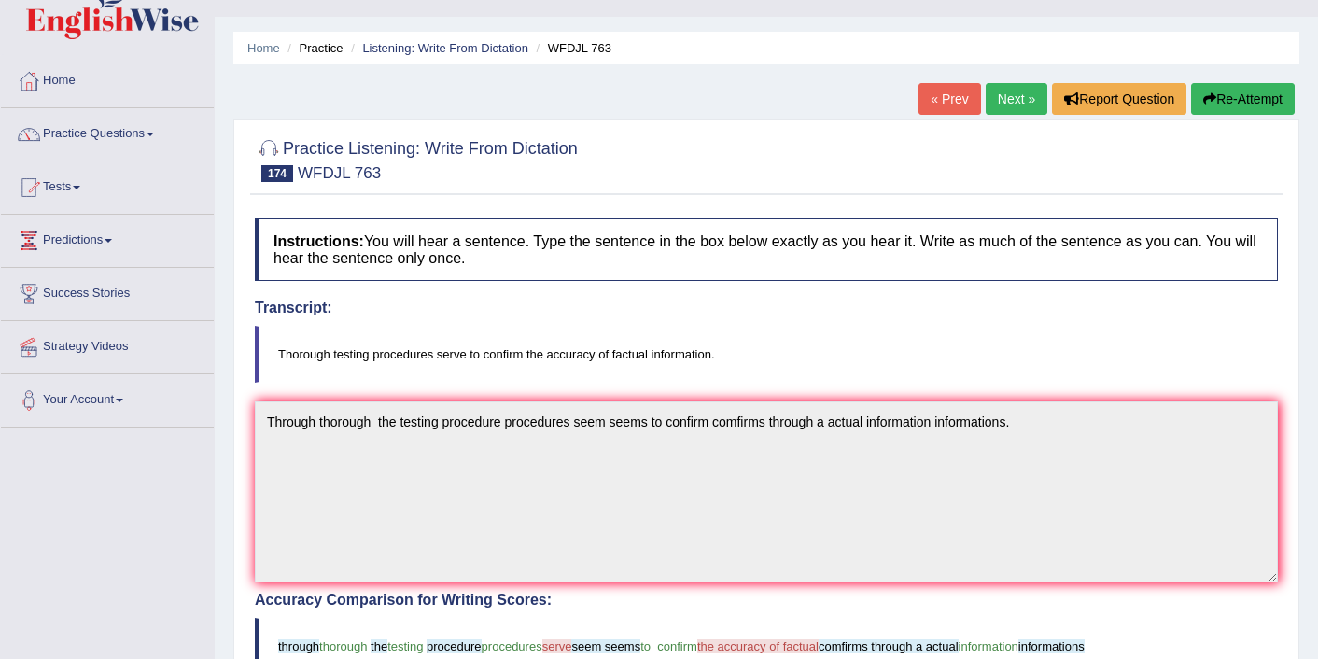
click at [1243, 84] on button "Re-Attempt" at bounding box center [1243, 99] width 104 height 32
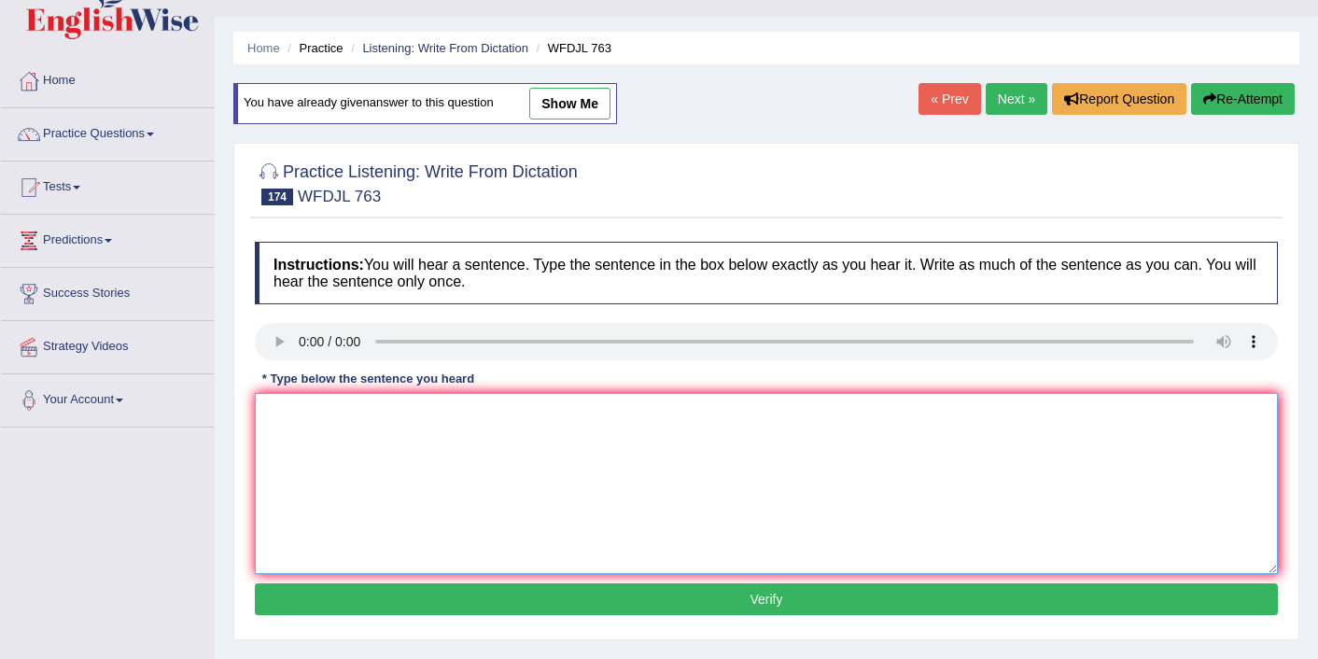
click at [355, 473] on textarea at bounding box center [766, 483] width 1023 height 181
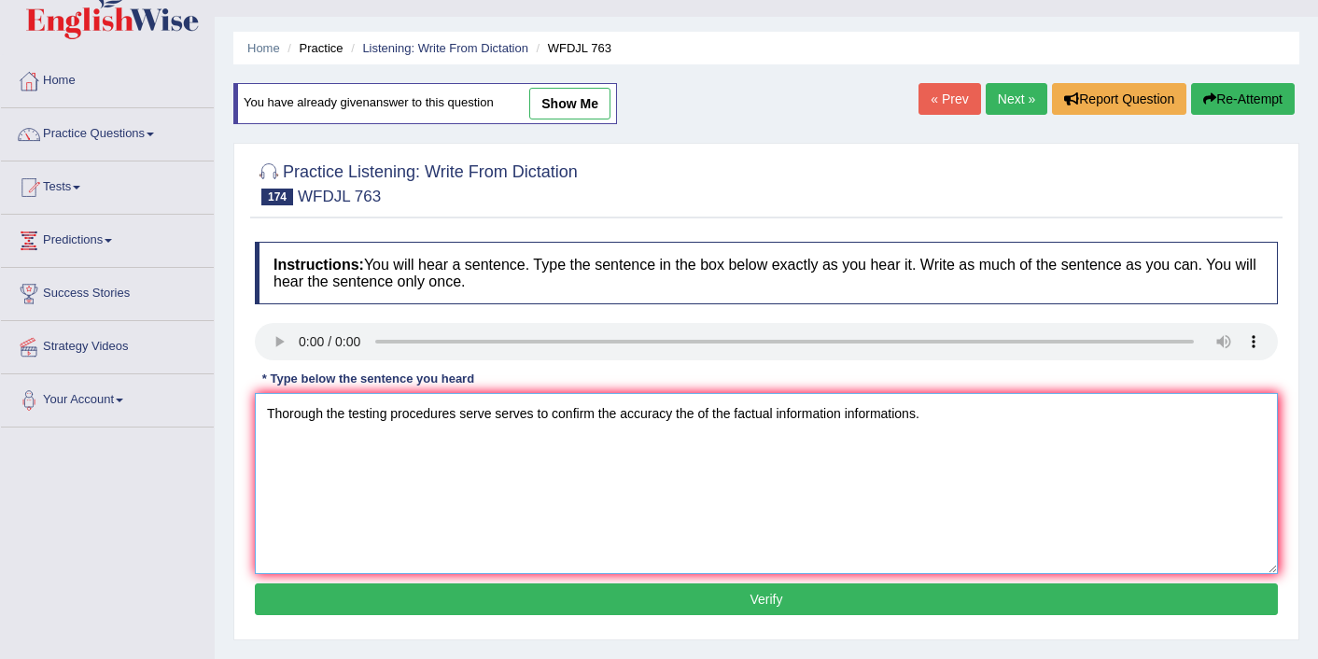
type textarea "Thorough the testing procedures serve serves to confirm the accuracy the of the…"
click at [810, 606] on button "Verify" at bounding box center [766, 599] width 1023 height 32
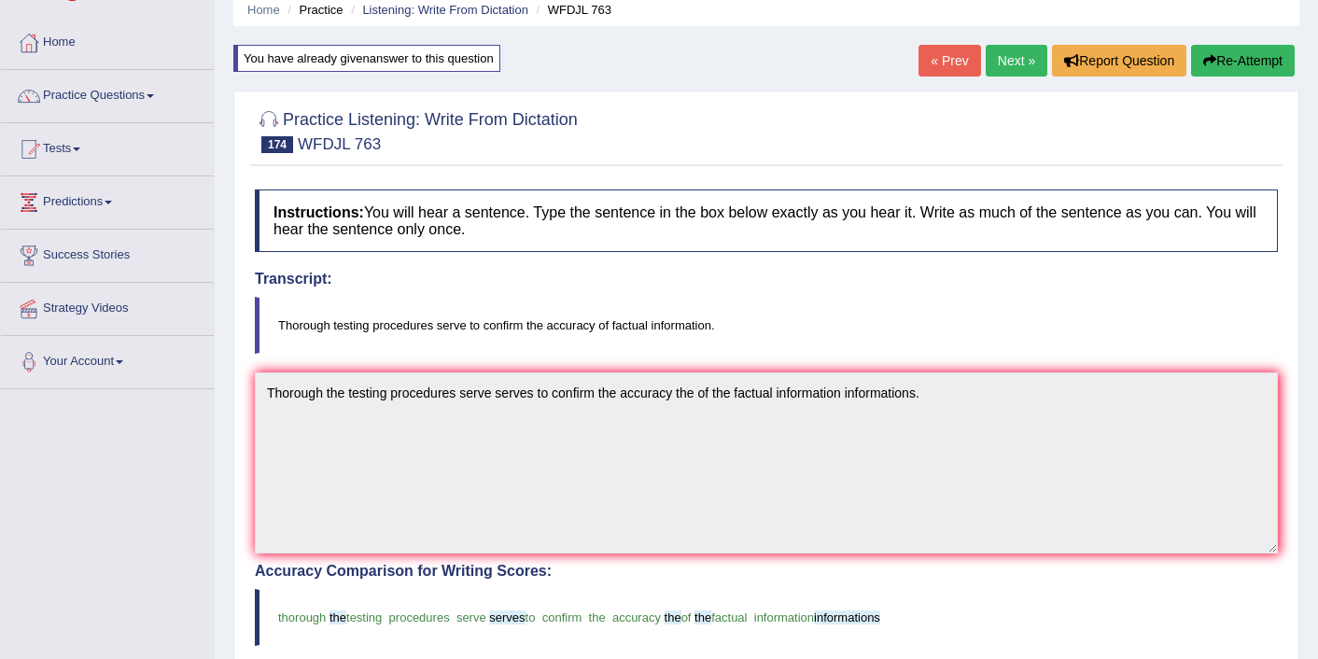
scroll to position [75, 0]
click at [1018, 57] on link "Next »" at bounding box center [1017, 62] width 62 height 32
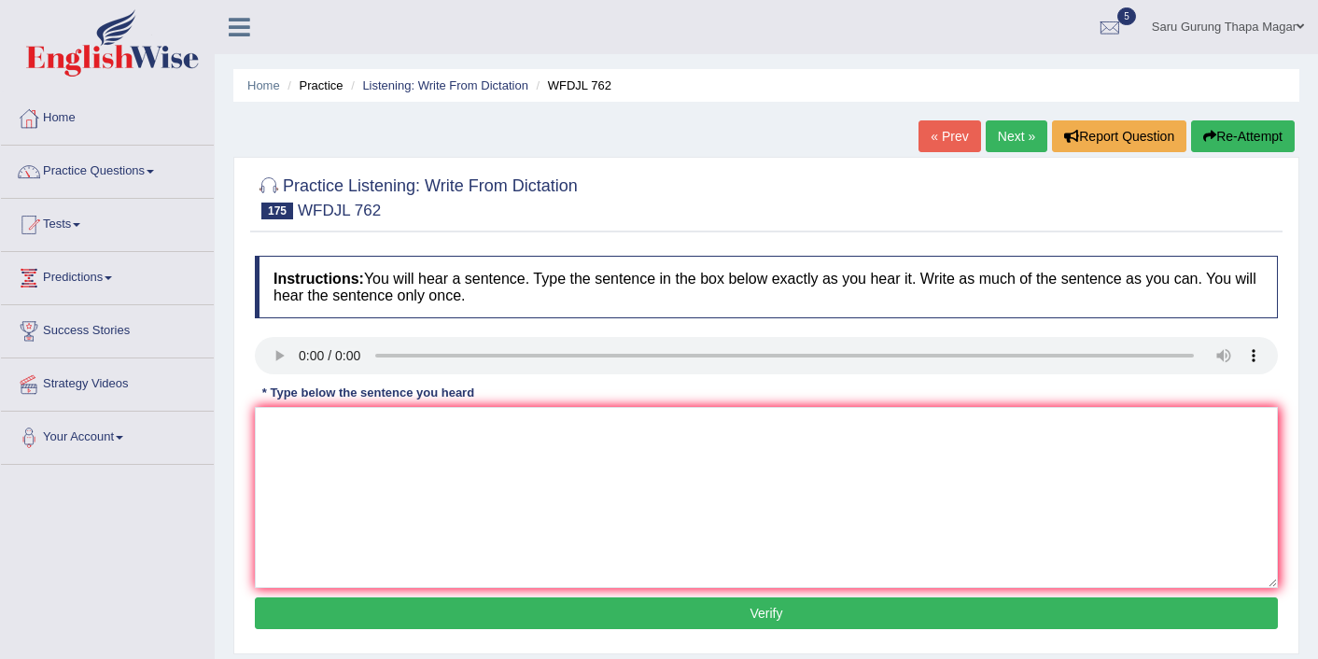
click at [765, 316] on h4 "Instructions: You will hear a sentence. Type the sentence in the box below exac…" at bounding box center [766, 287] width 1023 height 63
click at [299, 486] on textarea at bounding box center [766, 497] width 1023 height 181
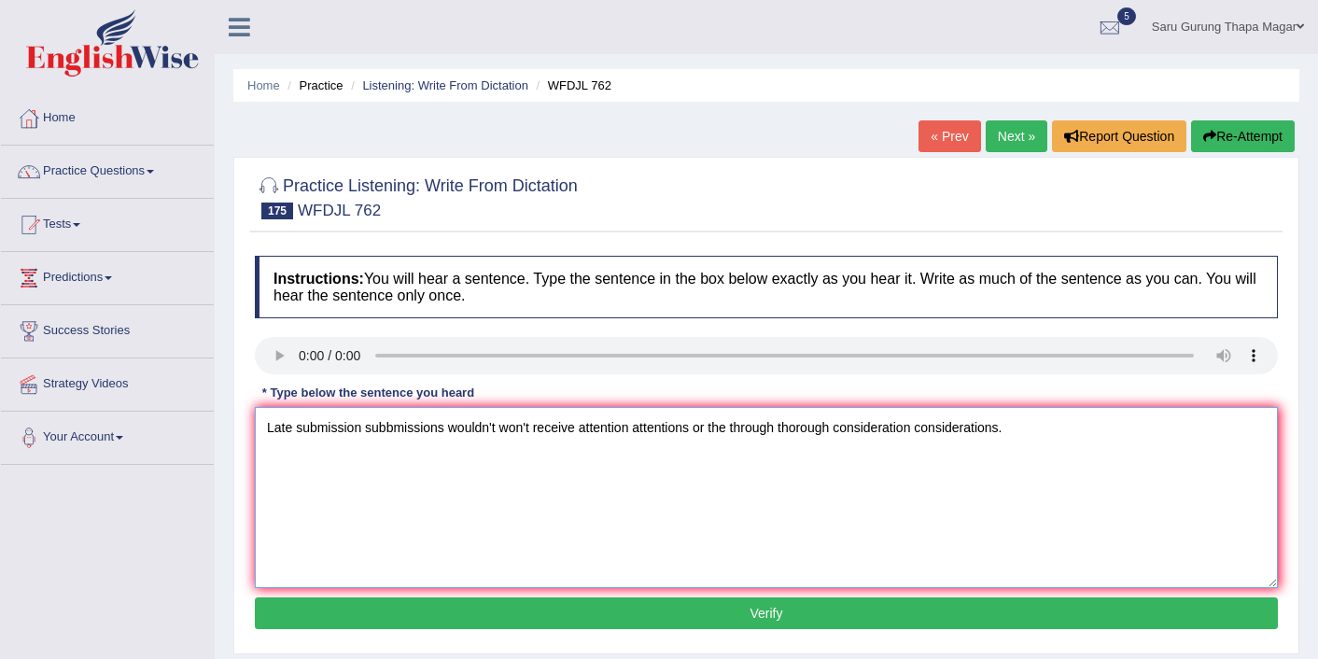
click at [363, 531] on textarea "Late submission subbmissions wouldn't won't receive attention attentions or the…" at bounding box center [766, 497] width 1023 height 181
type textarea "Late submission subbmissions wouldn't won't receive attention attentions or the…"
click at [689, 617] on button "Verify" at bounding box center [766, 613] width 1023 height 32
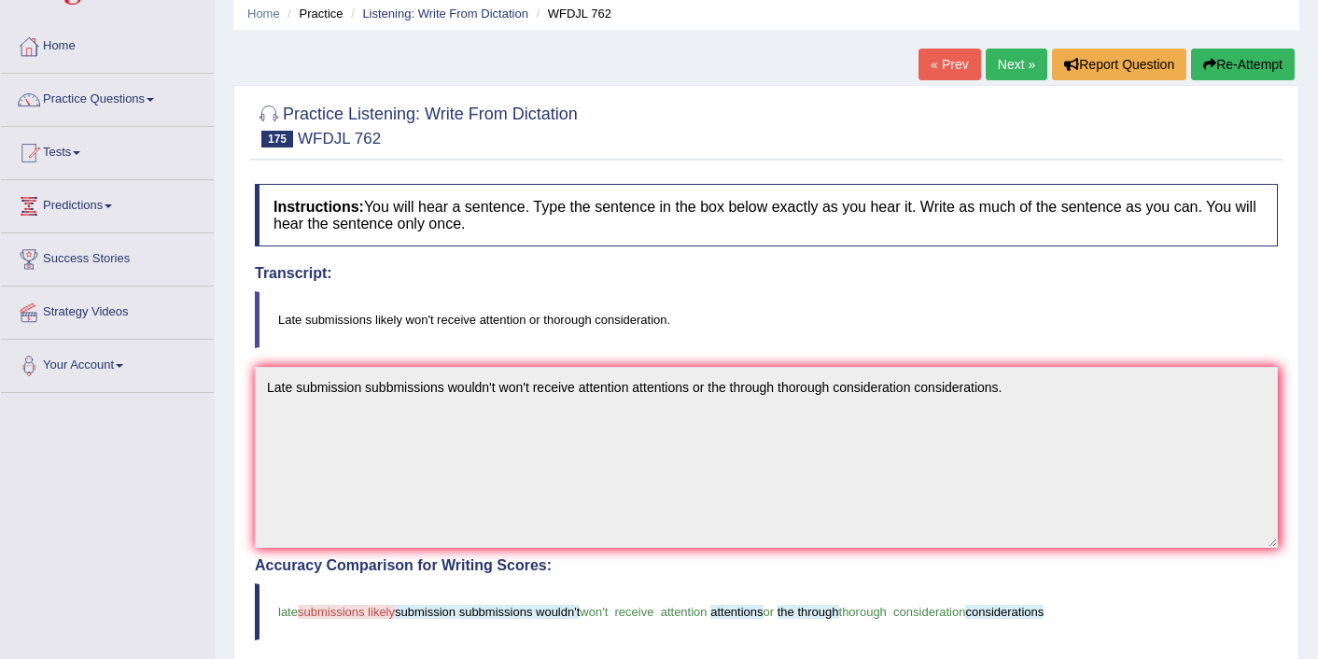
scroll to position [37, 0]
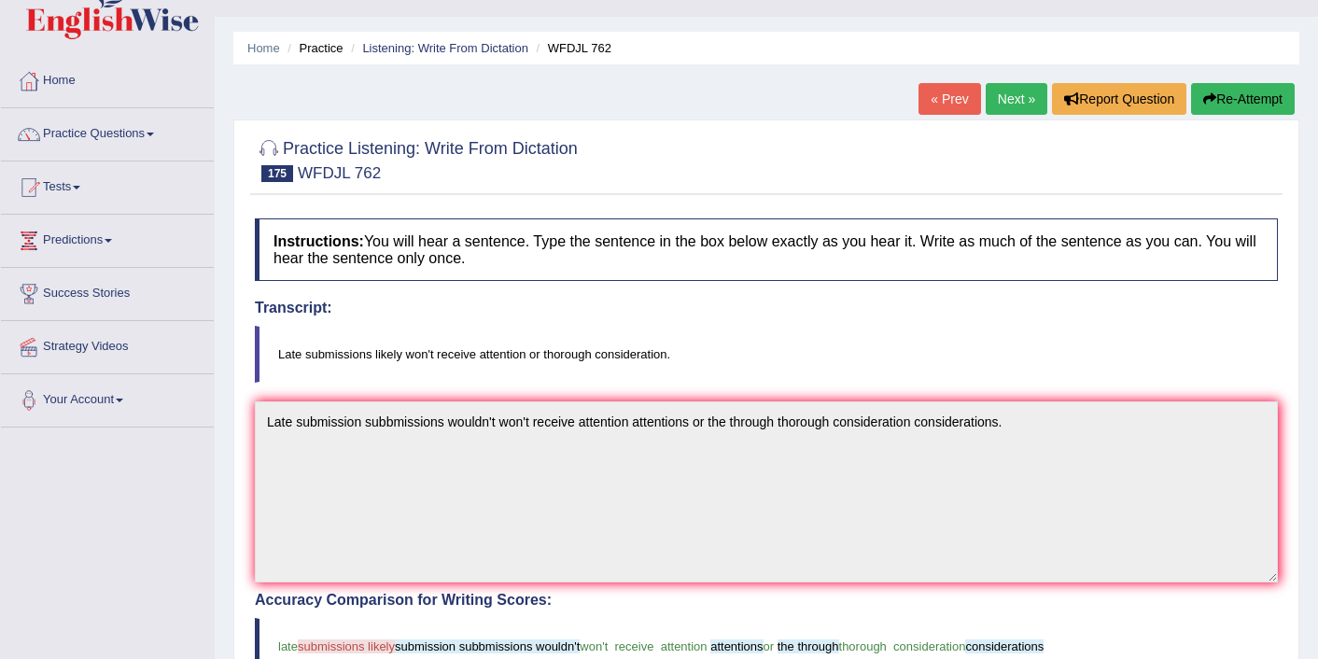
click at [1003, 108] on link "Next »" at bounding box center [1017, 99] width 62 height 32
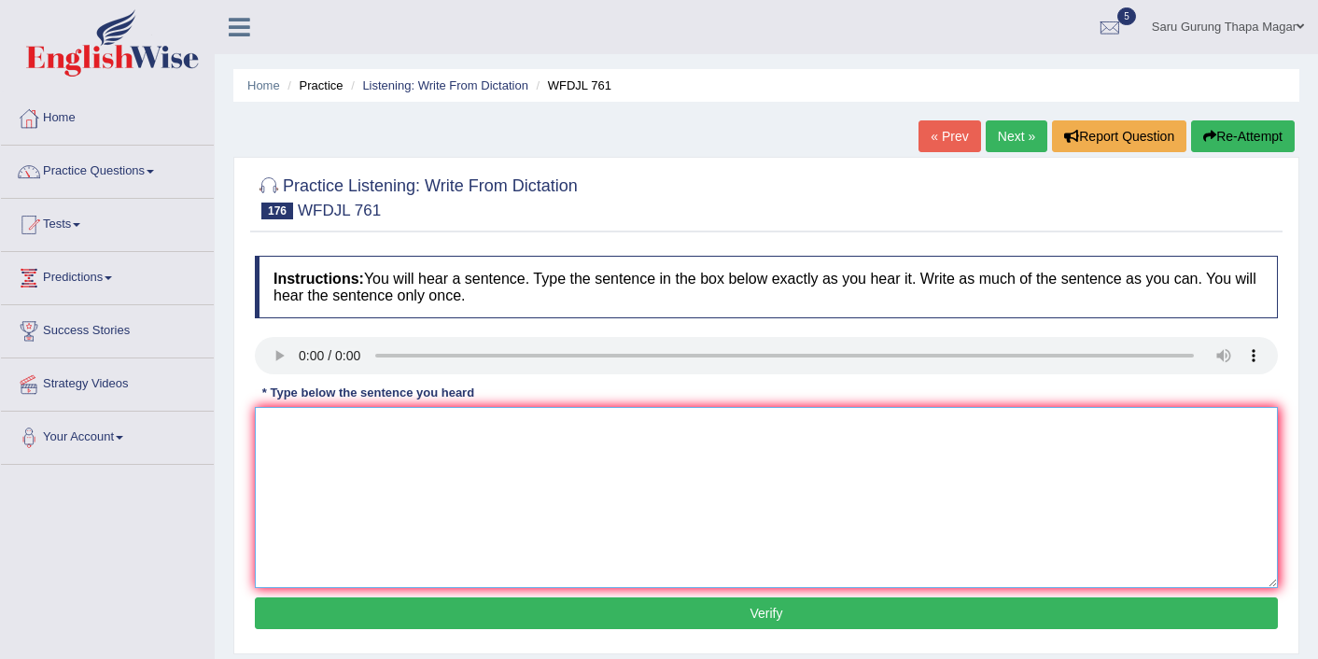
click at [413, 459] on textarea at bounding box center [766, 497] width 1023 height 181
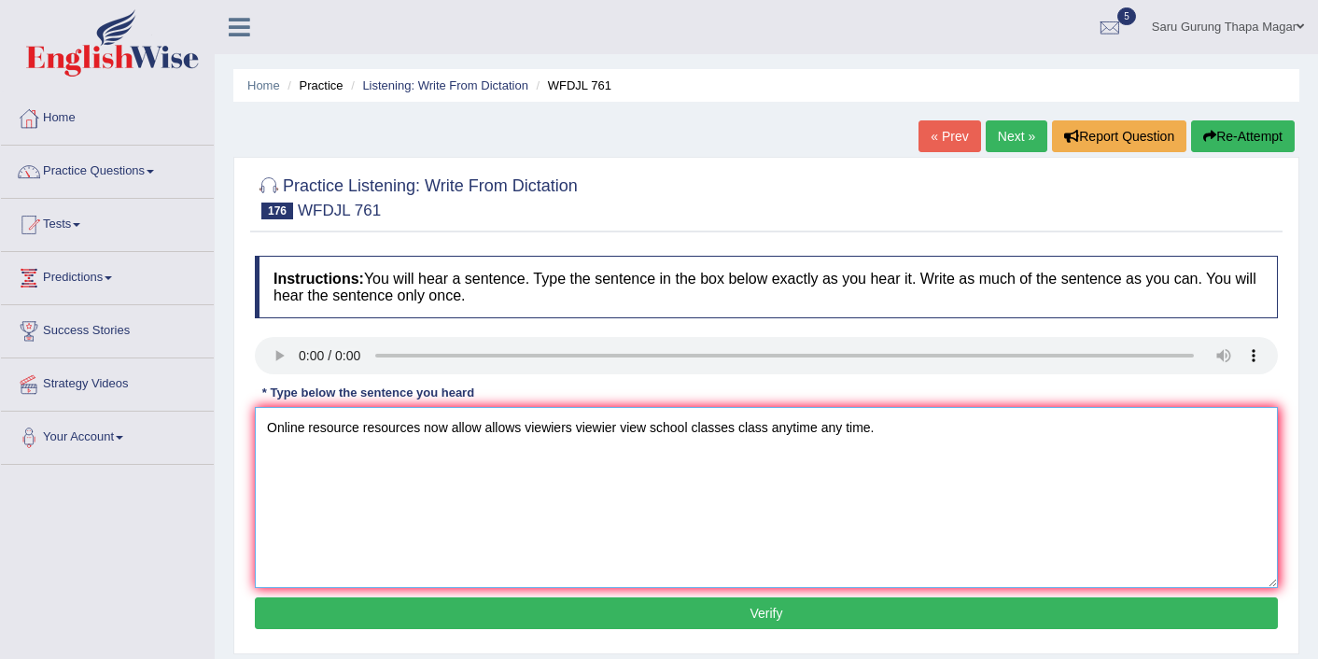
click at [650, 432] on textarea "Online resource resources now allow allows viewiers viewier view school classes…" at bounding box center [766, 497] width 1023 height 181
type textarea "Online resource resources now allow allows viewiers viewier view access accesse…"
click at [882, 620] on button "Verify" at bounding box center [766, 613] width 1023 height 32
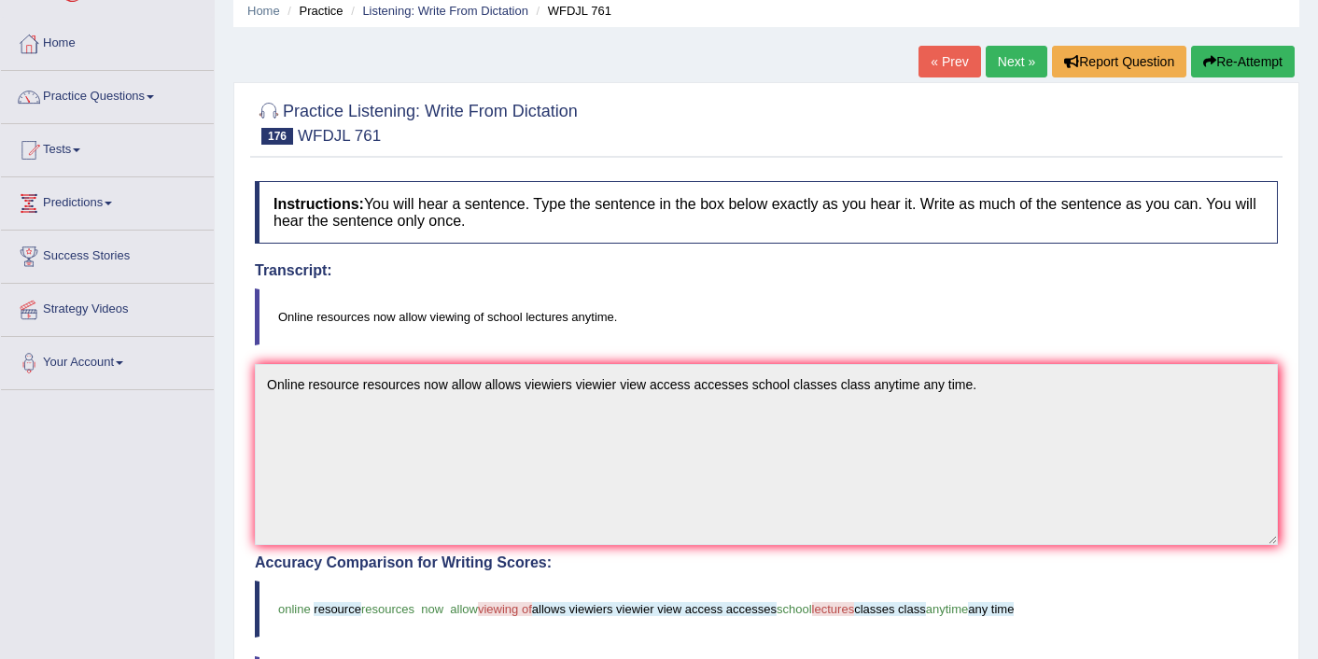
scroll to position [37, 0]
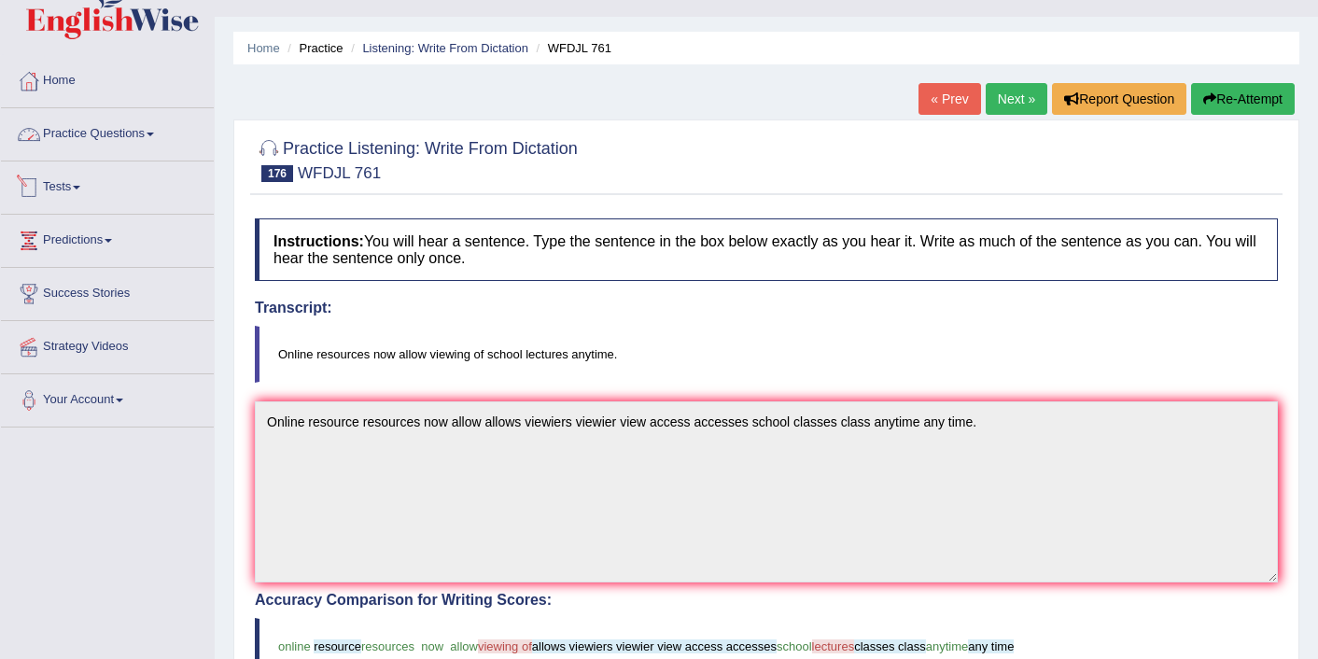
click at [147, 133] on link "Practice Questions" at bounding box center [107, 131] width 213 height 47
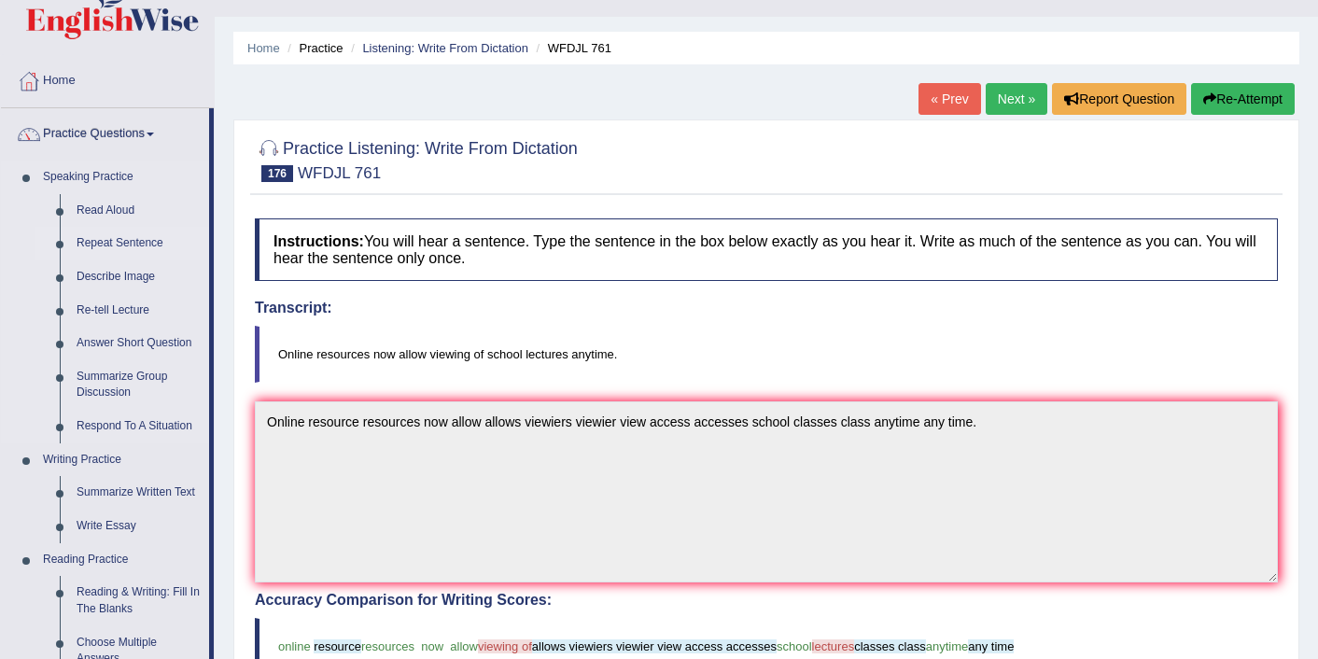
click at [121, 245] on link "Repeat Sentence" at bounding box center [138, 244] width 141 height 34
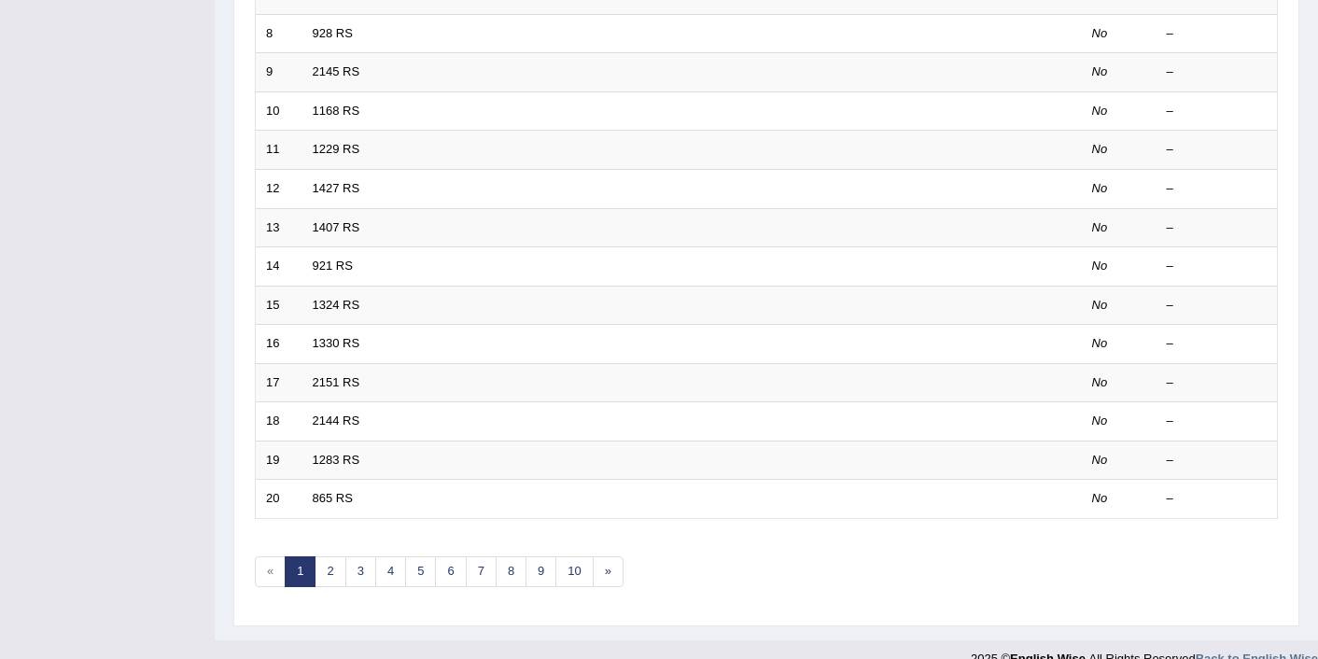
scroll to position [577, 0]
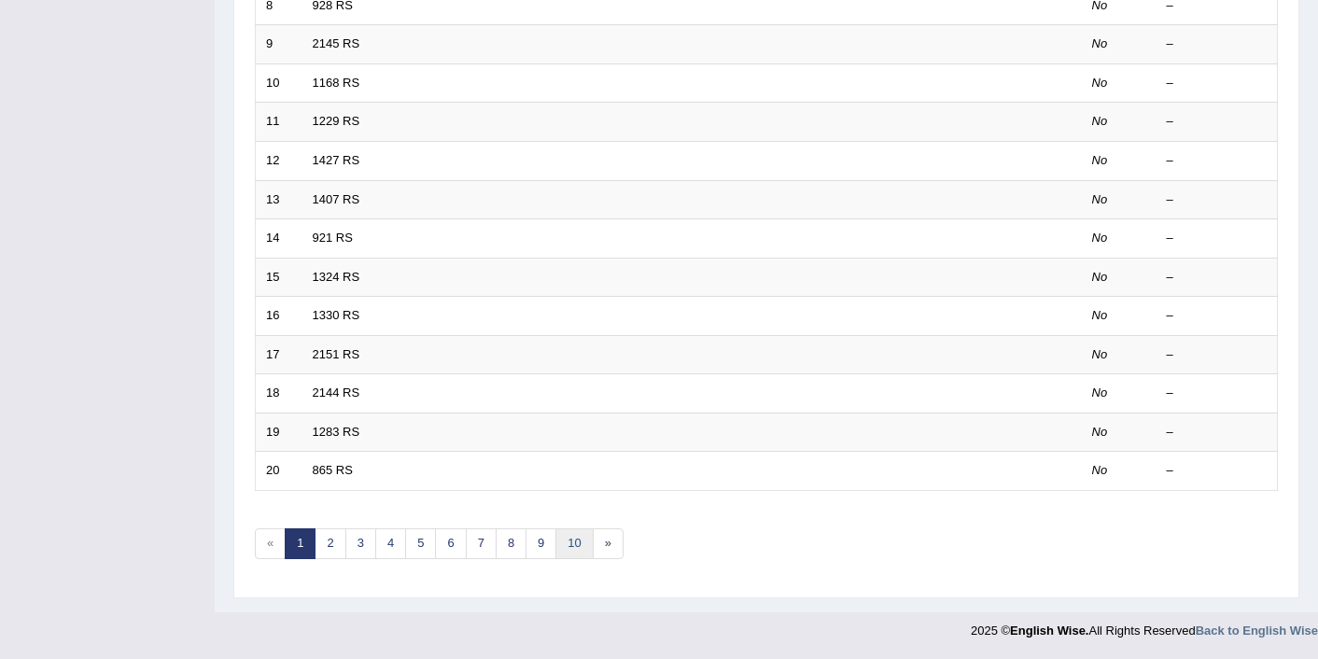
click at [576, 536] on link "10" at bounding box center [573, 543] width 37 height 31
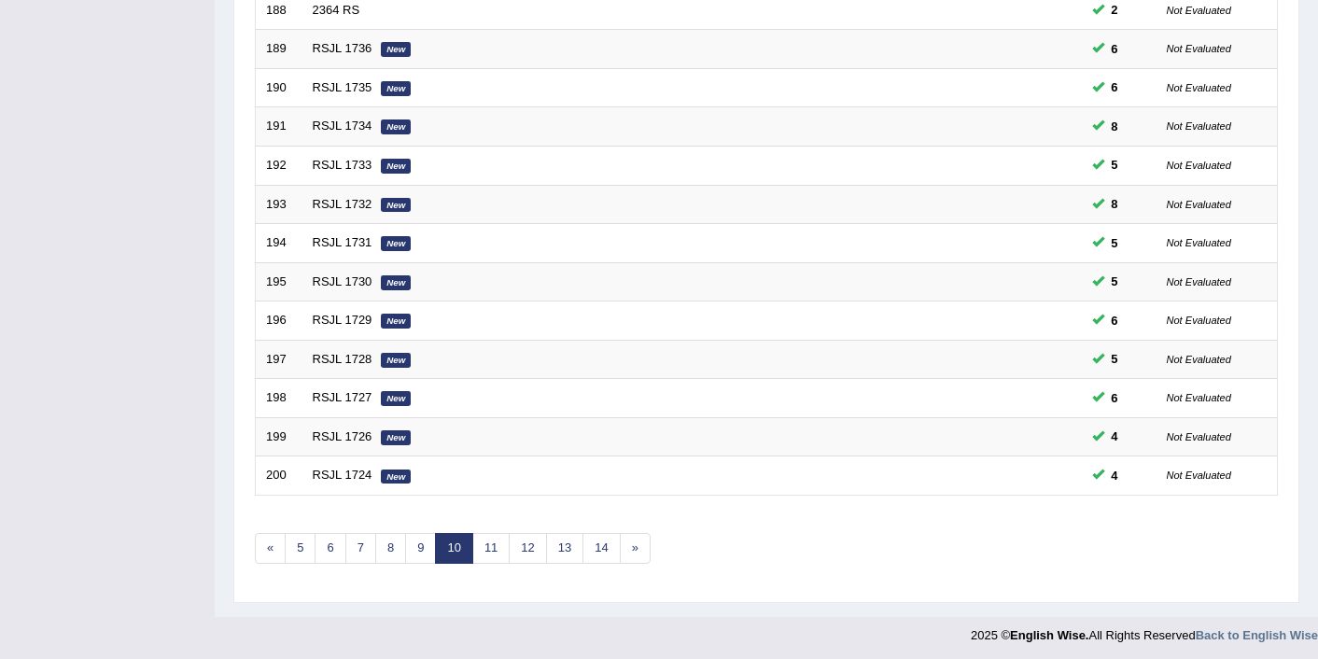
scroll to position [577, 0]
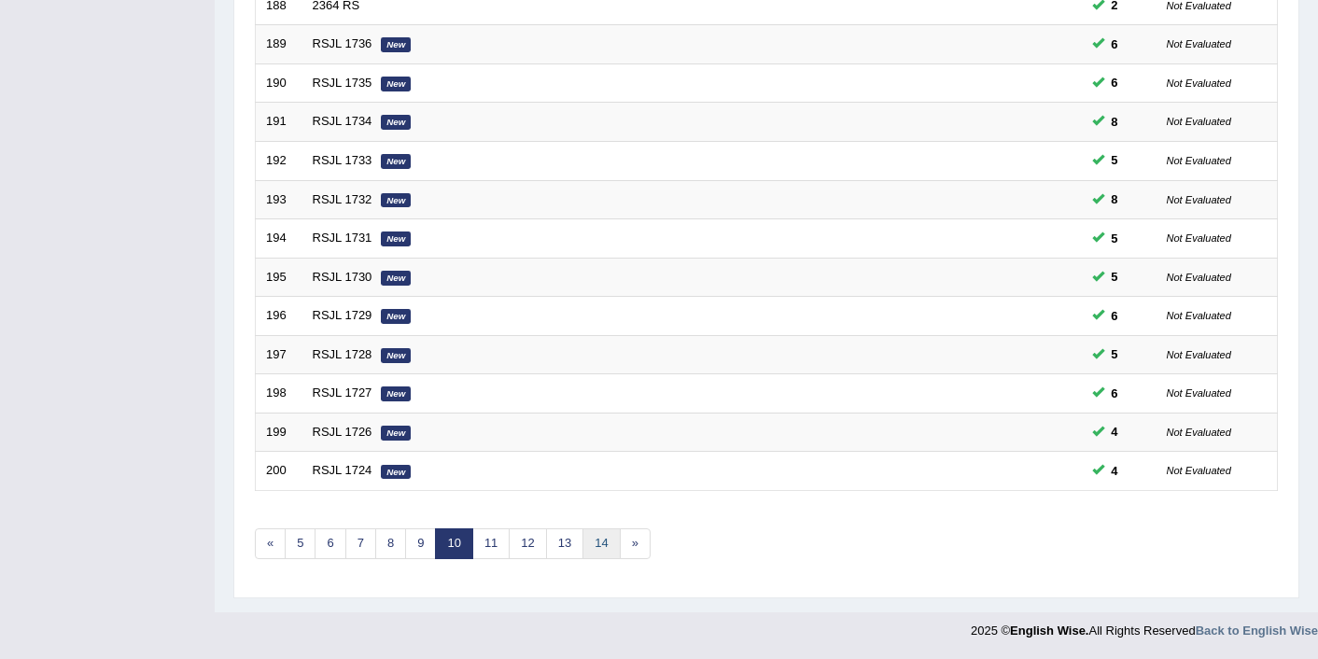
click at [612, 548] on link "14" at bounding box center [601, 543] width 37 height 31
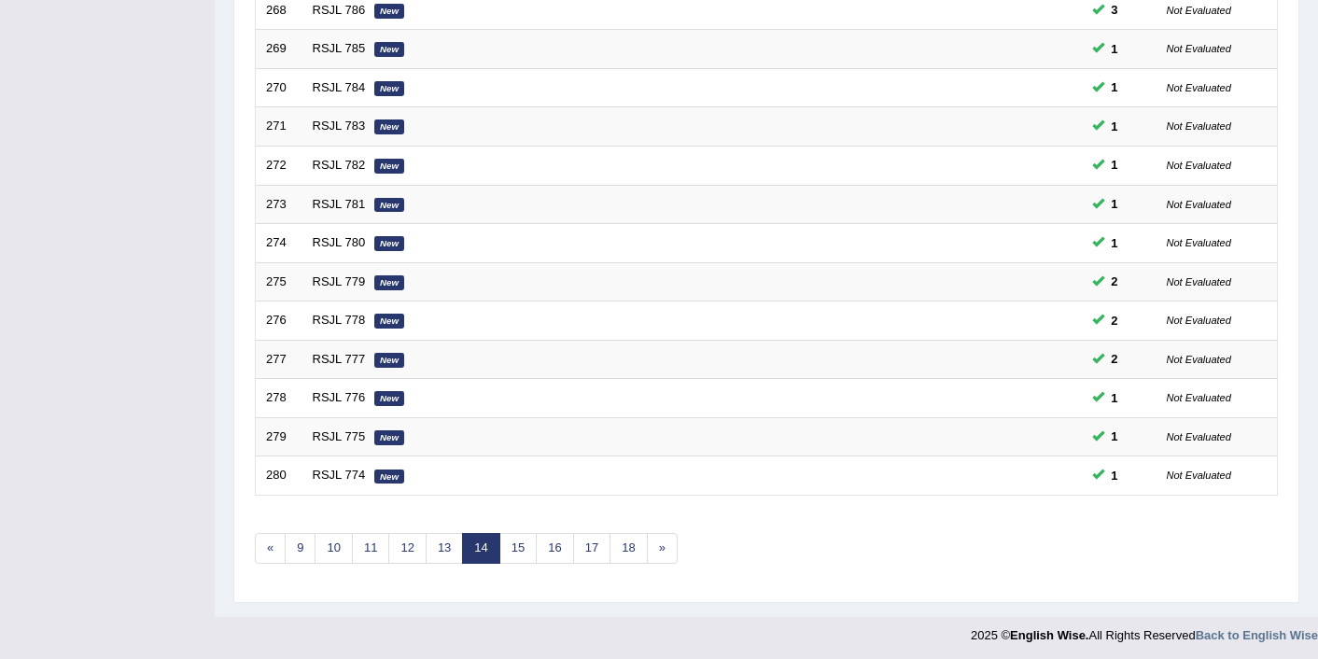
scroll to position [577, 0]
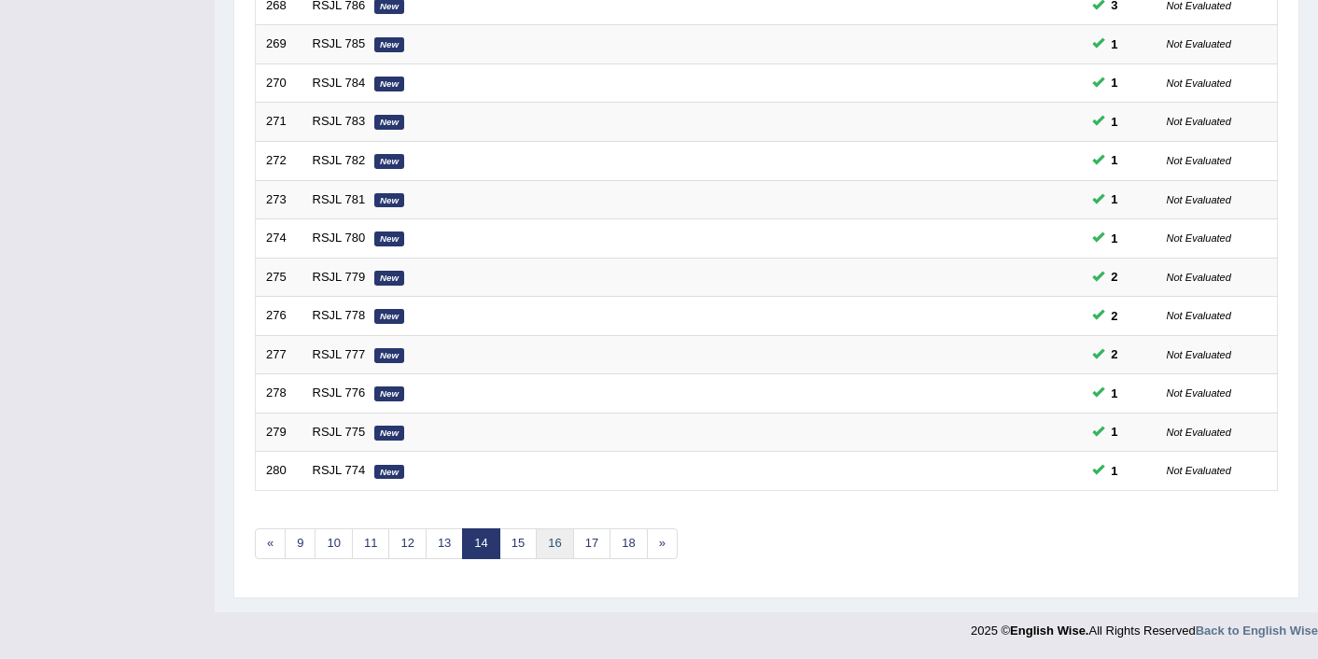
click at [550, 544] on link "16" at bounding box center [554, 543] width 37 height 31
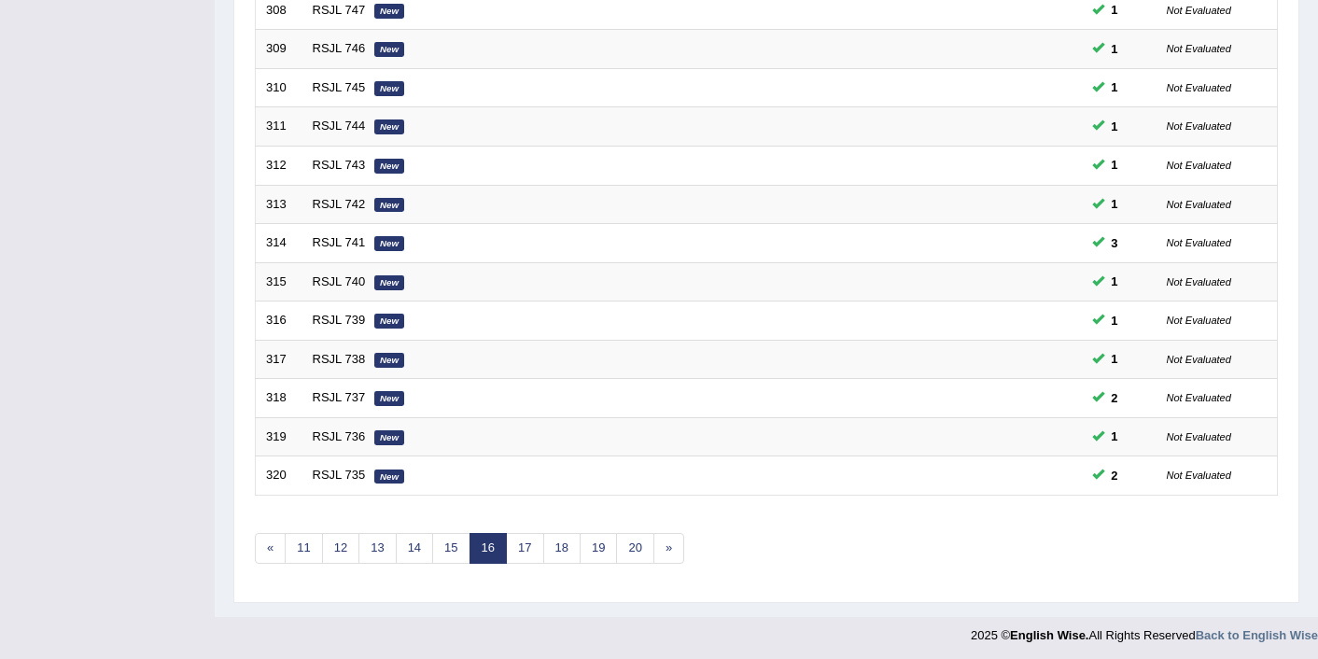
scroll to position [577, 0]
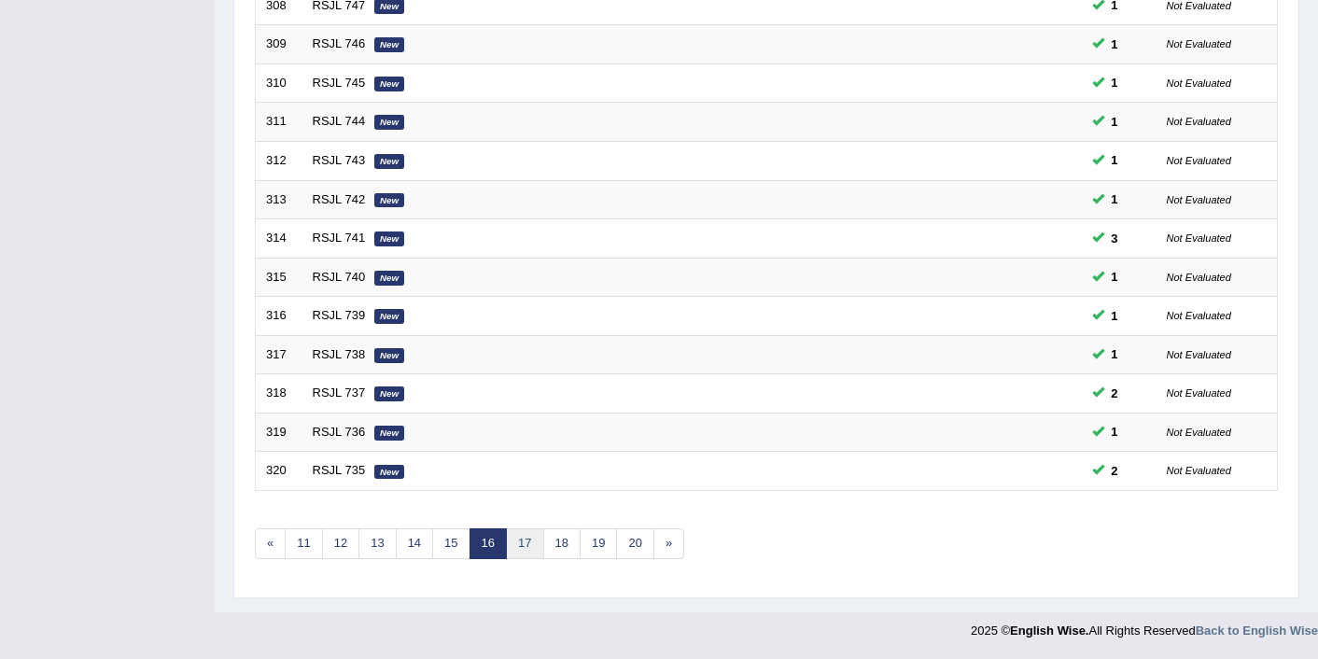
click at [527, 541] on link "17" at bounding box center [524, 543] width 37 height 31
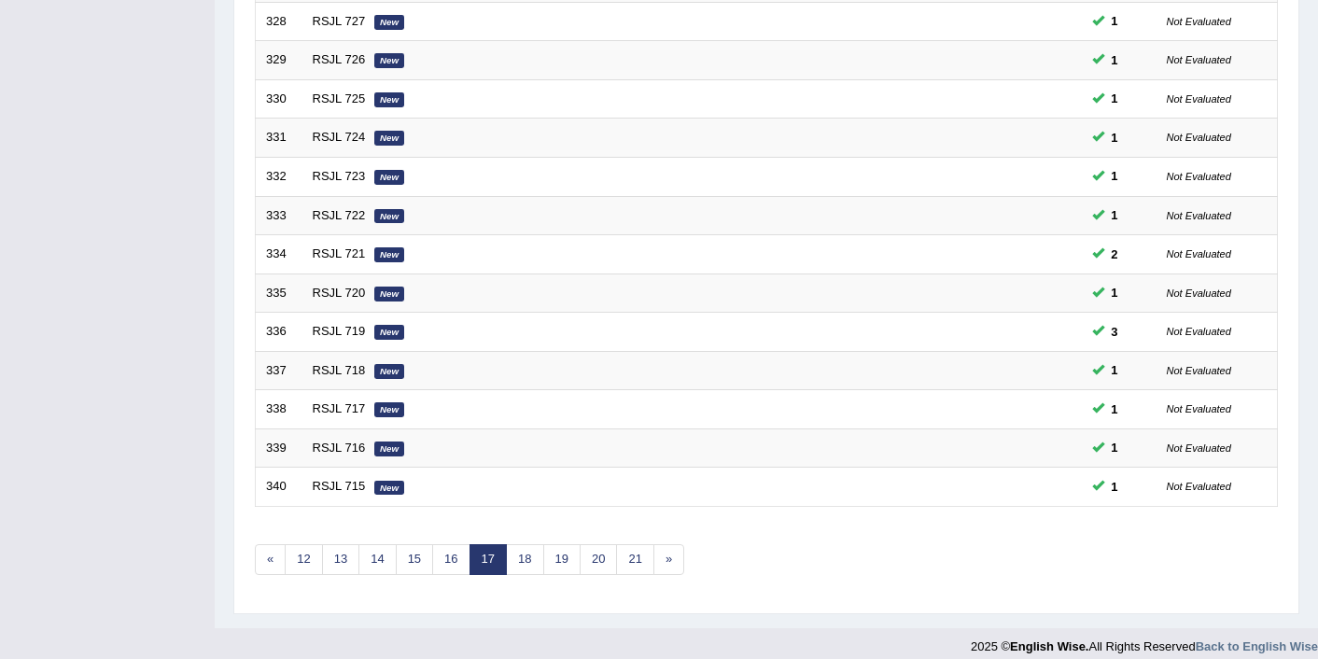
scroll to position [577, 0]
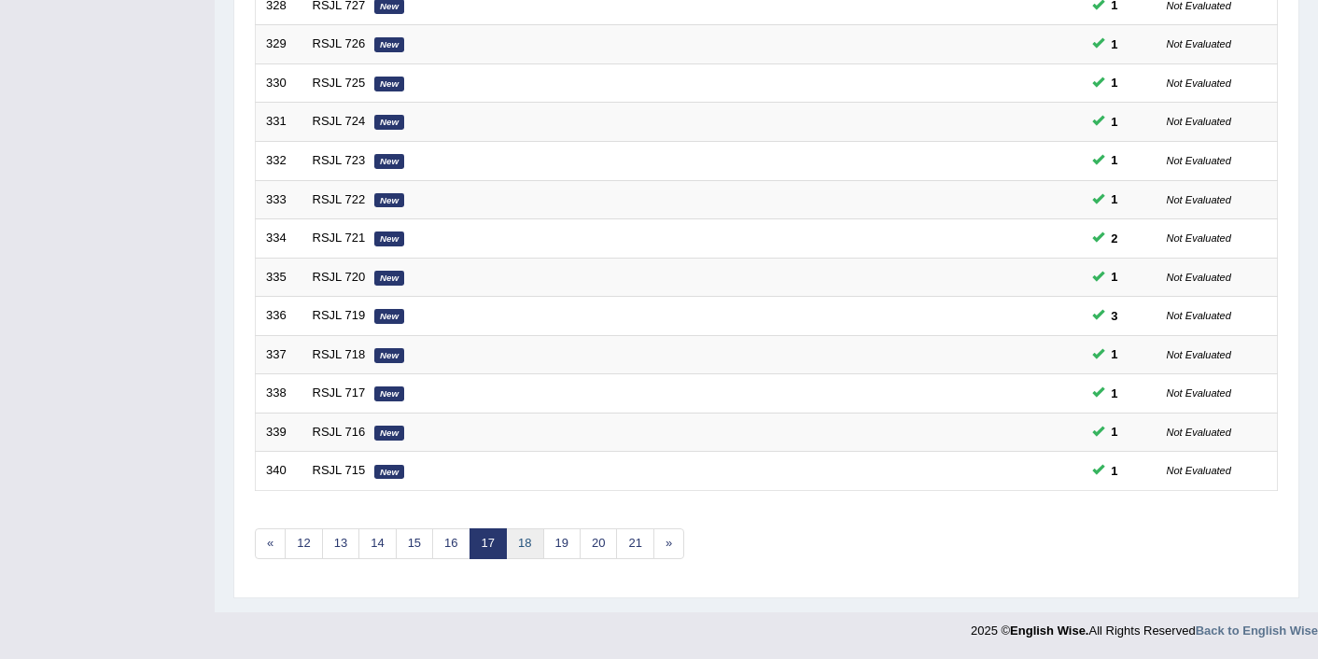
click at [527, 541] on link "18" at bounding box center [524, 543] width 37 height 31
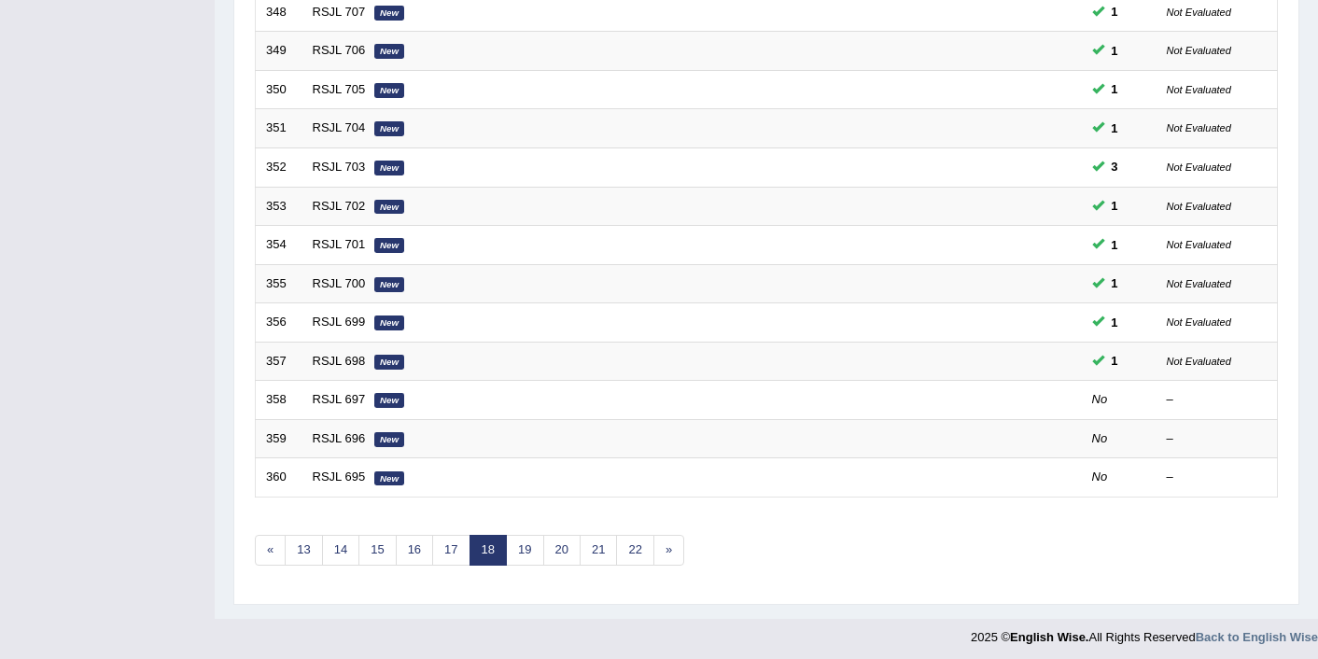
scroll to position [577, 0]
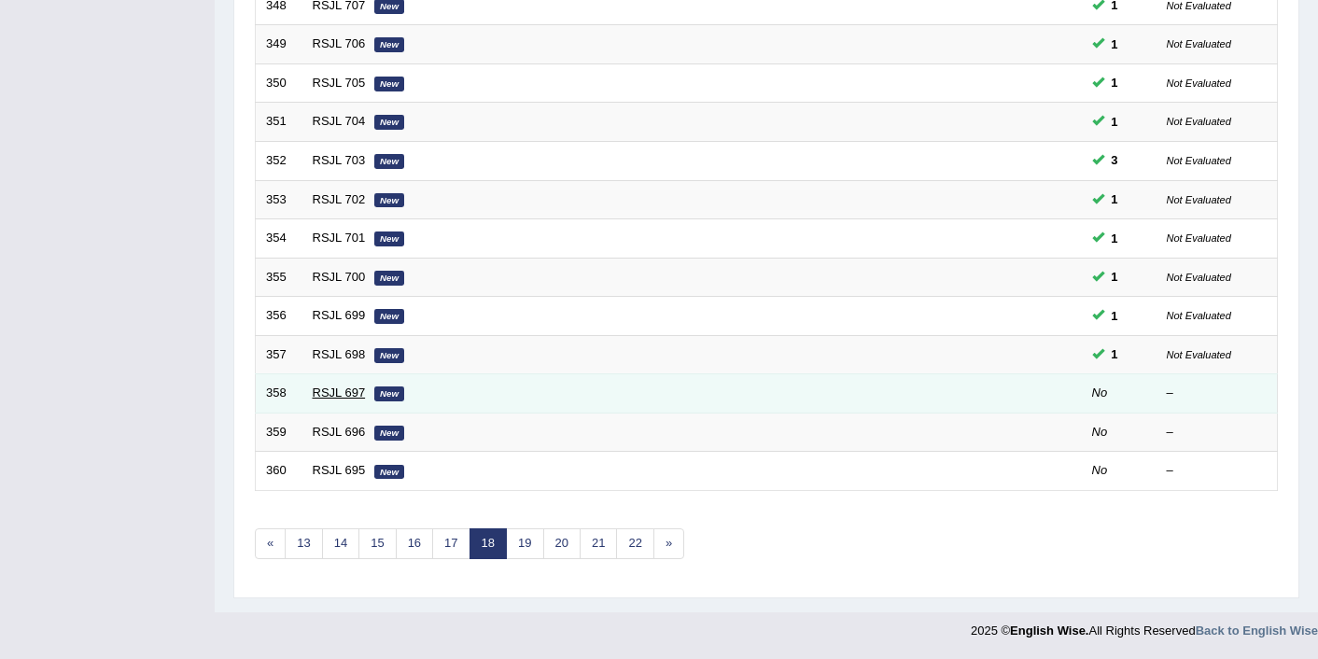
click at [352, 397] on link "RSJL 697" at bounding box center [339, 393] width 53 height 14
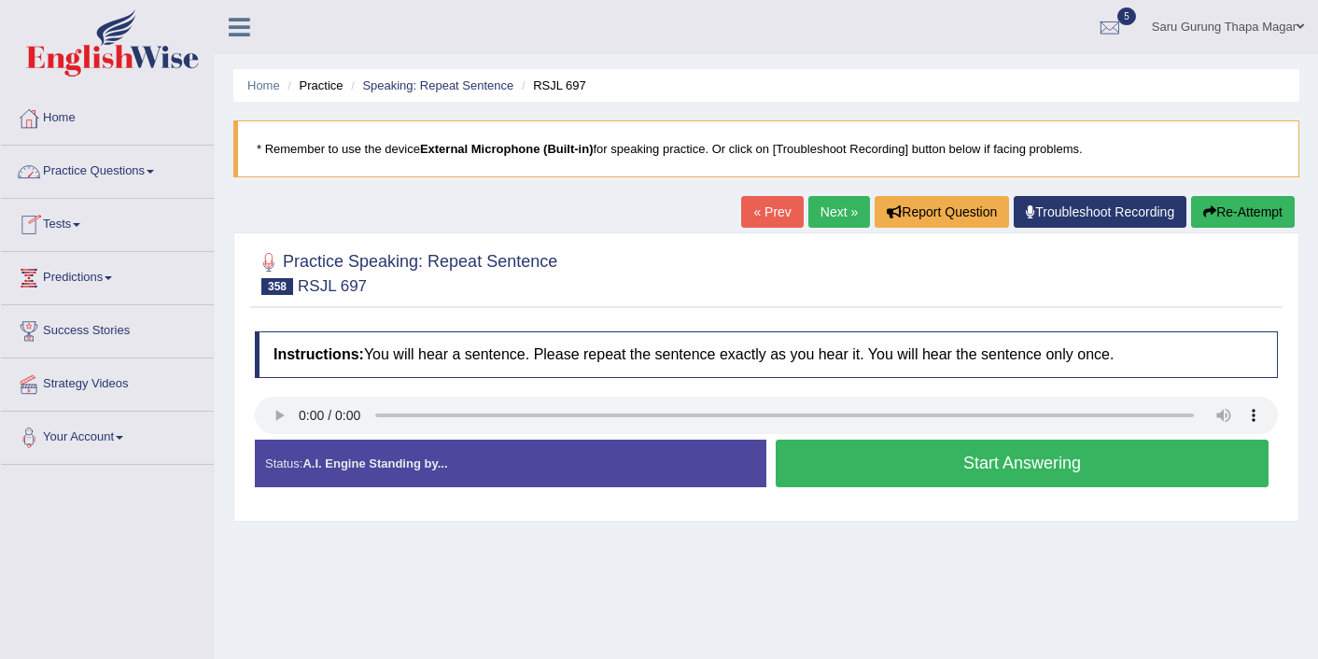
click at [96, 169] on link "Practice Questions" at bounding box center [107, 169] width 213 height 47
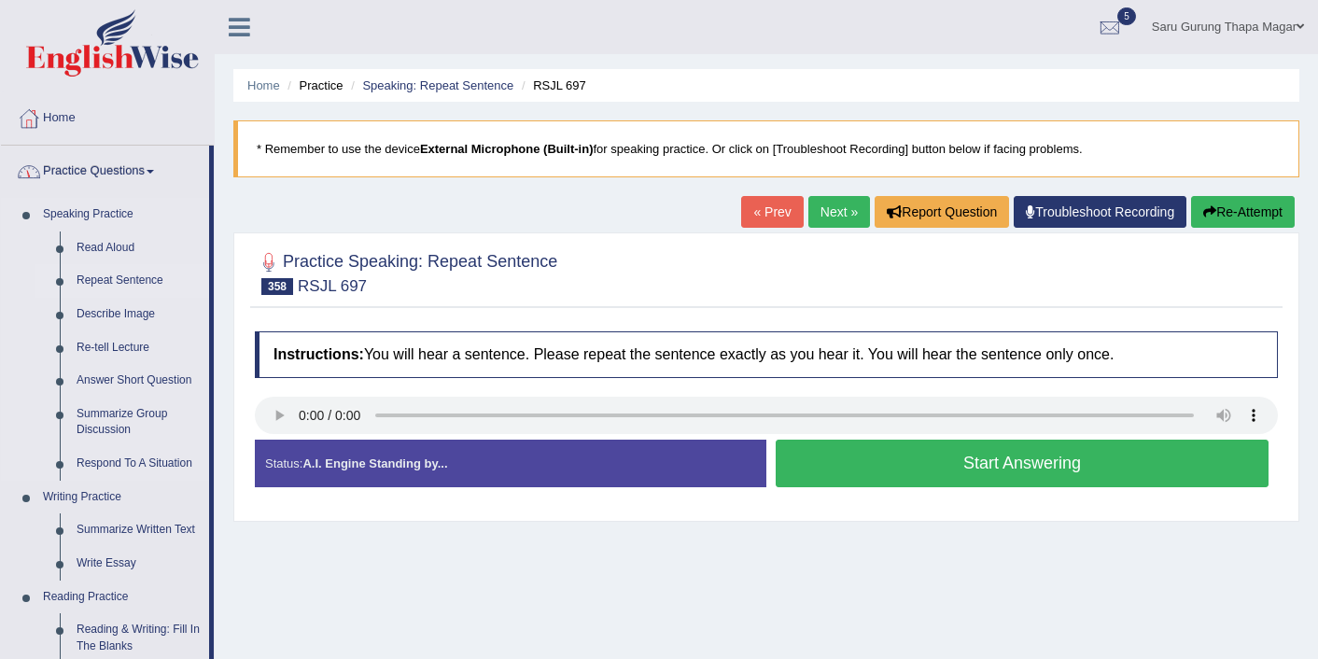
click at [129, 275] on link "Repeat Sentence" at bounding box center [138, 281] width 141 height 34
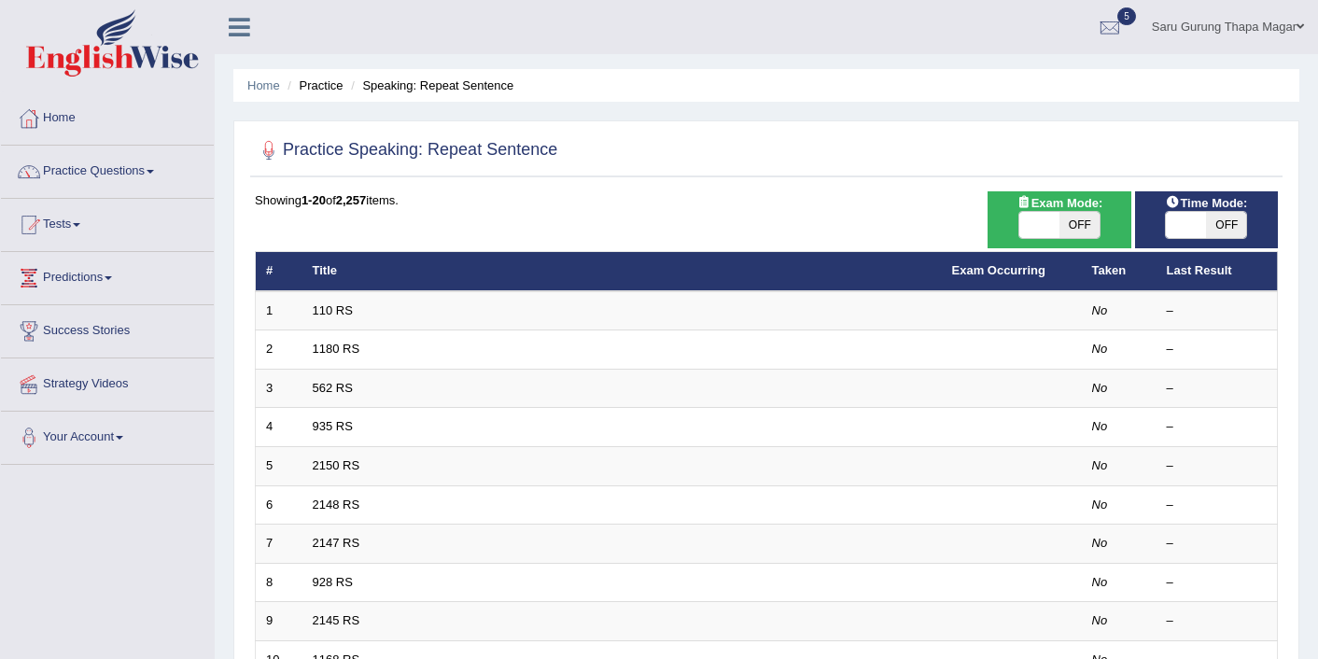
click at [1229, 218] on span "OFF" at bounding box center [1226, 225] width 40 height 26
checkbox input "true"
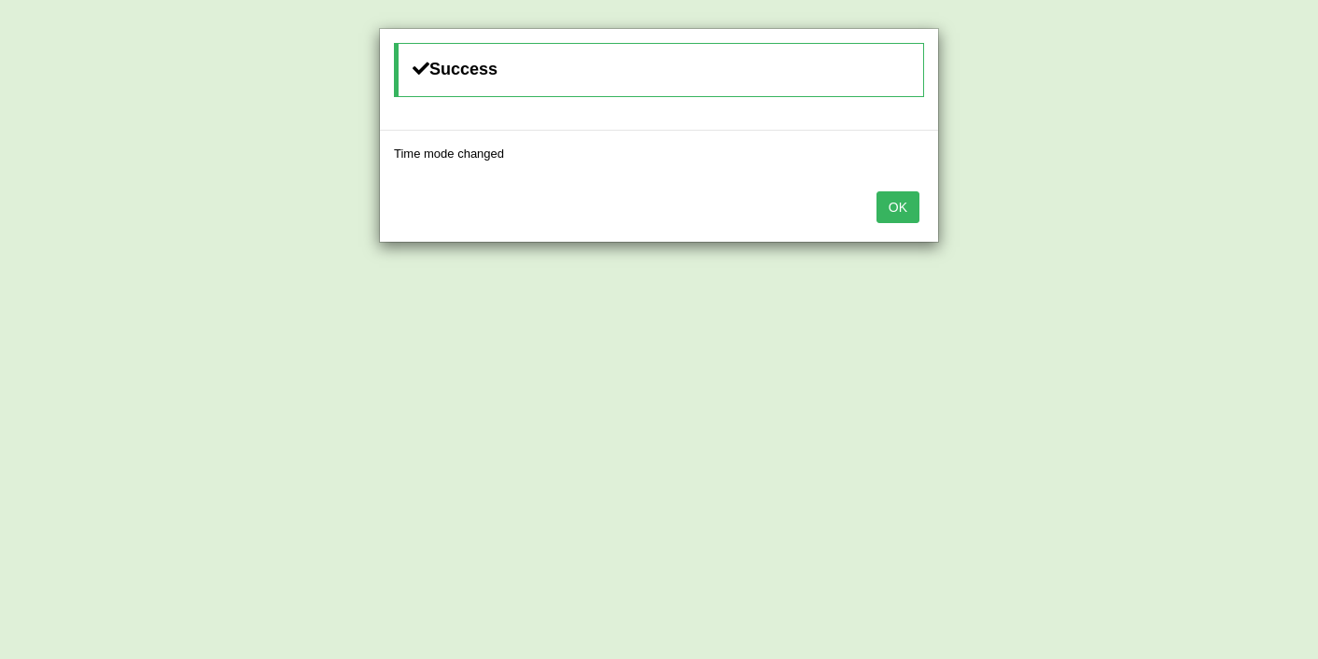
click at [883, 196] on button "OK" at bounding box center [898, 207] width 43 height 32
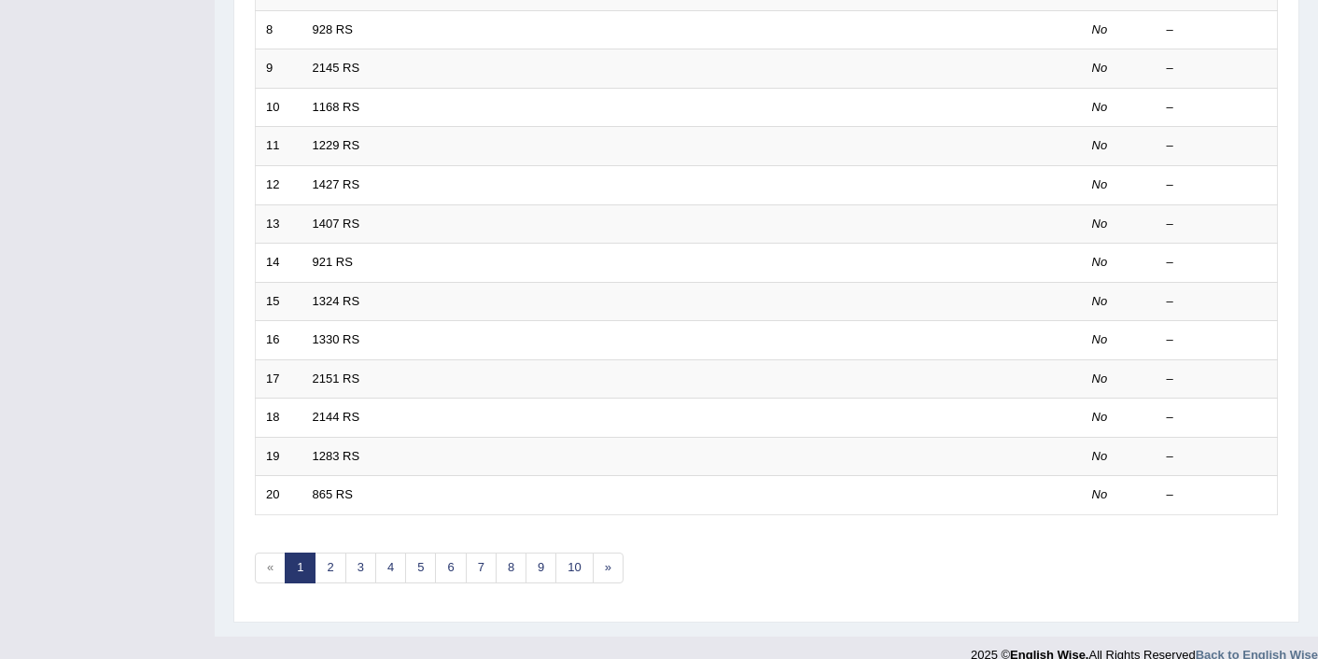
scroll to position [577, 0]
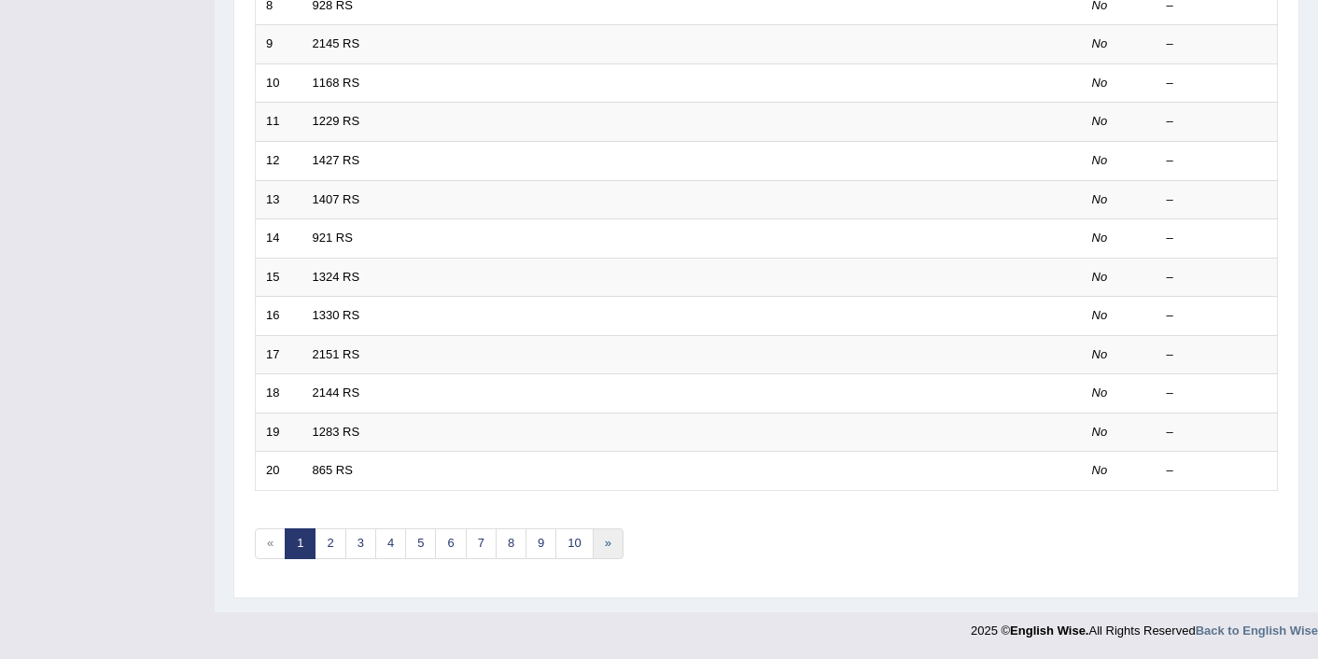
click at [605, 542] on link "»" at bounding box center [608, 543] width 31 height 31
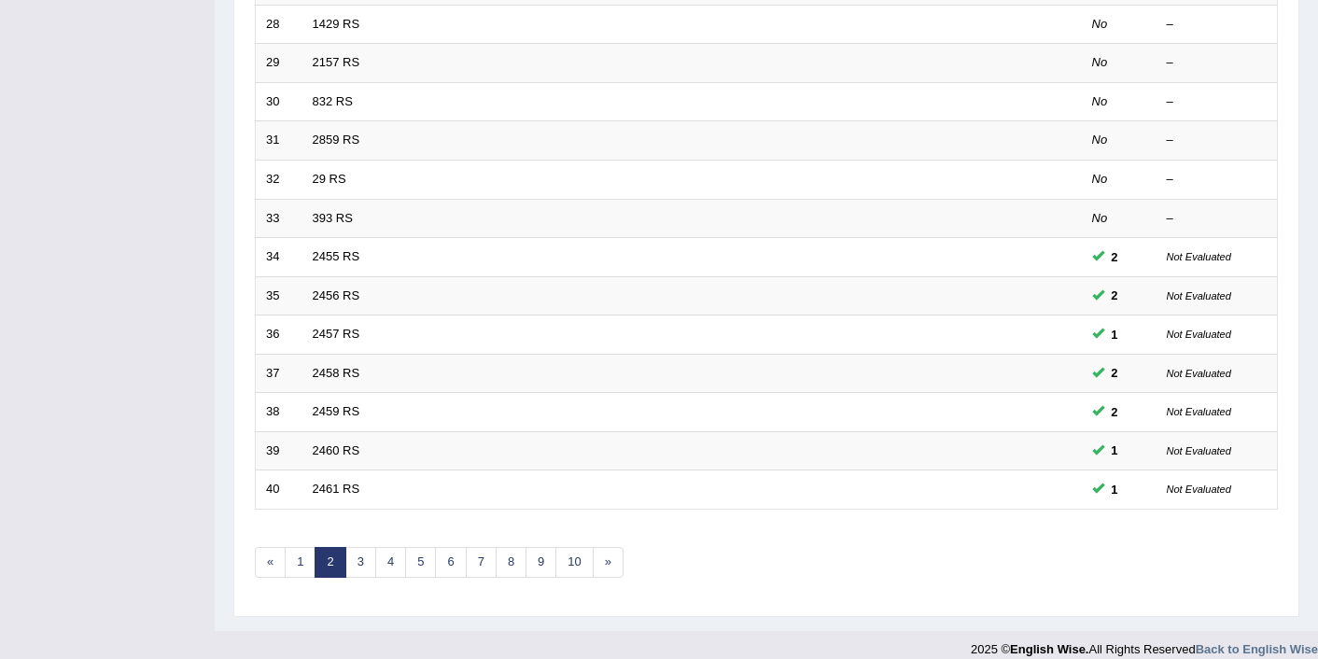
scroll to position [577, 0]
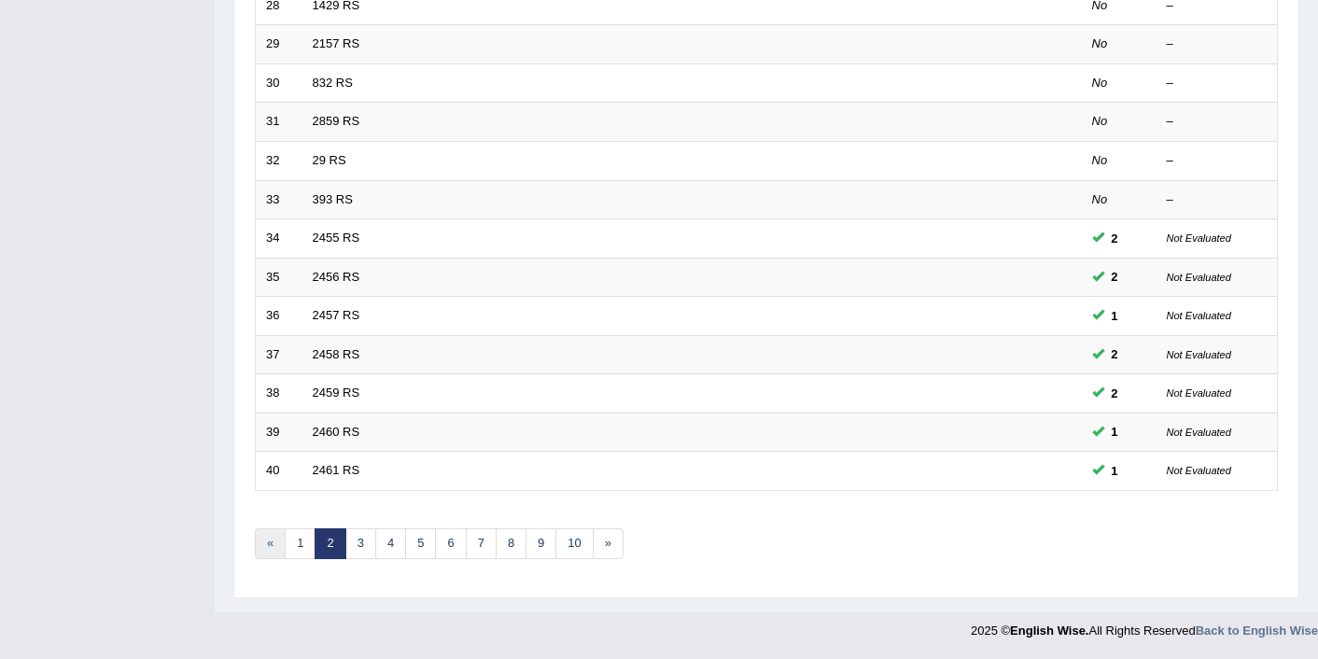
click at [266, 553] on link "«" at bounding box center [270, 543] width 31 height 31
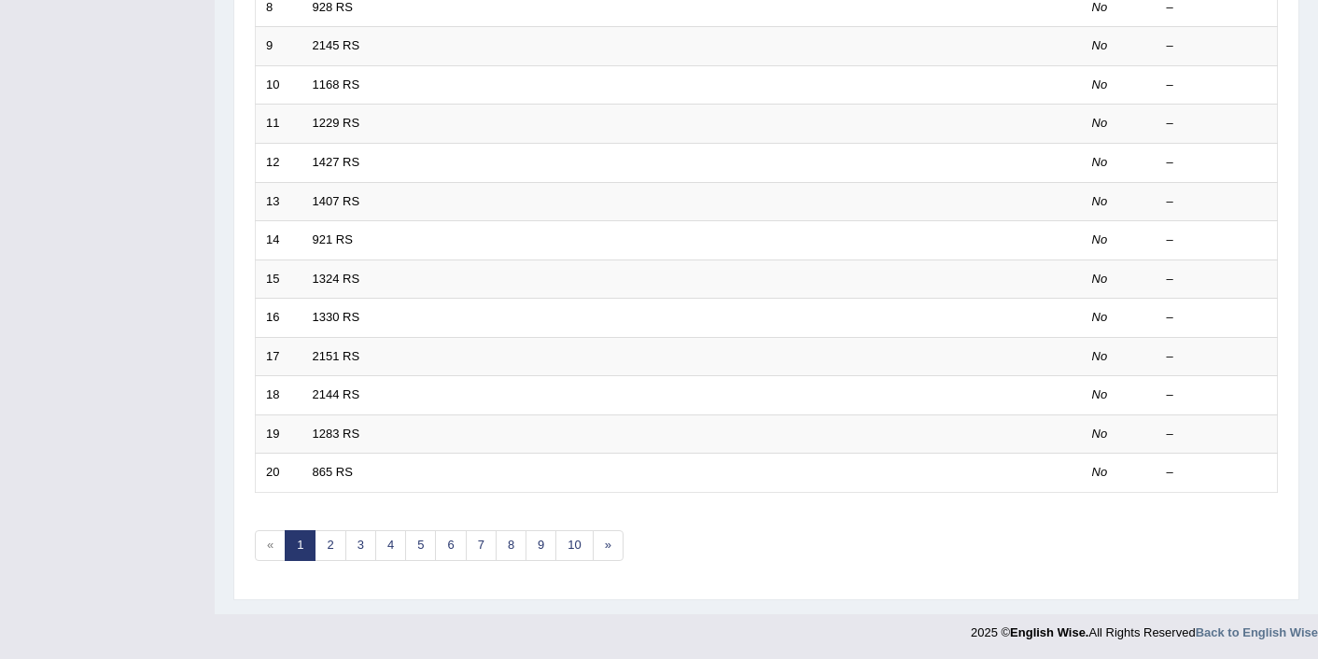
scroll to position [577, 0]
click at [588, 542] on link "10" at bounding box center [573, 543] width 37 height 31
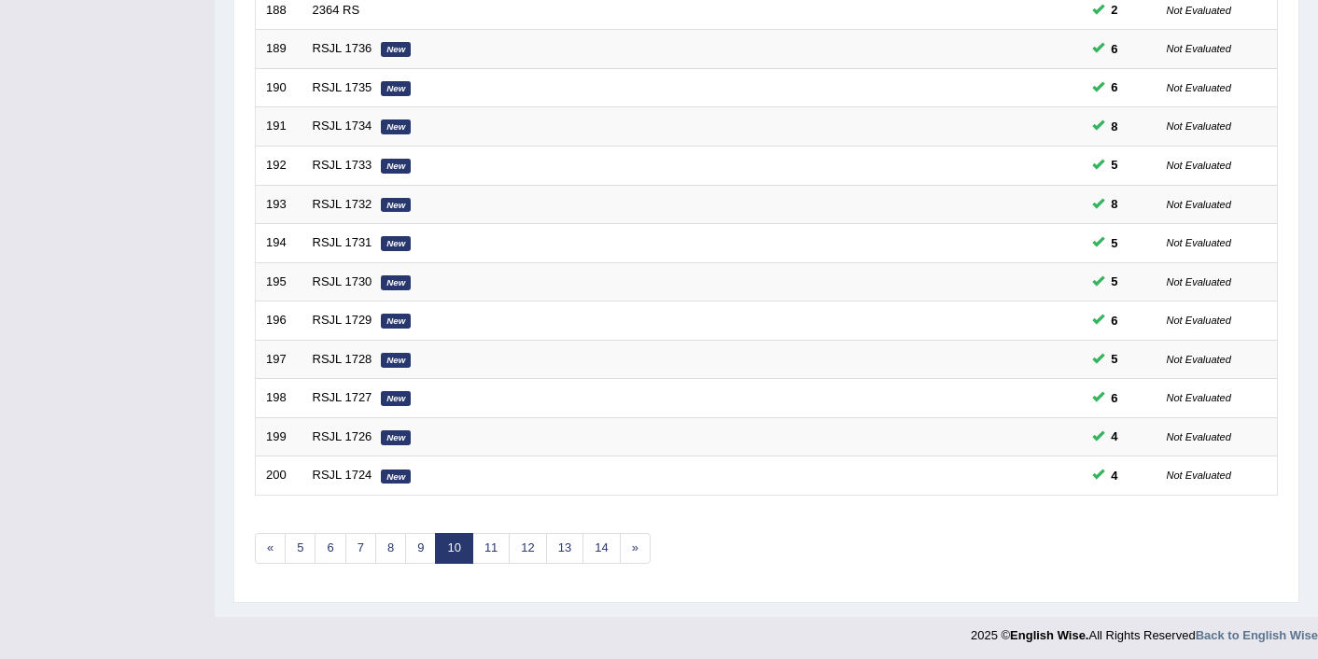
scroll to position [577, 0]
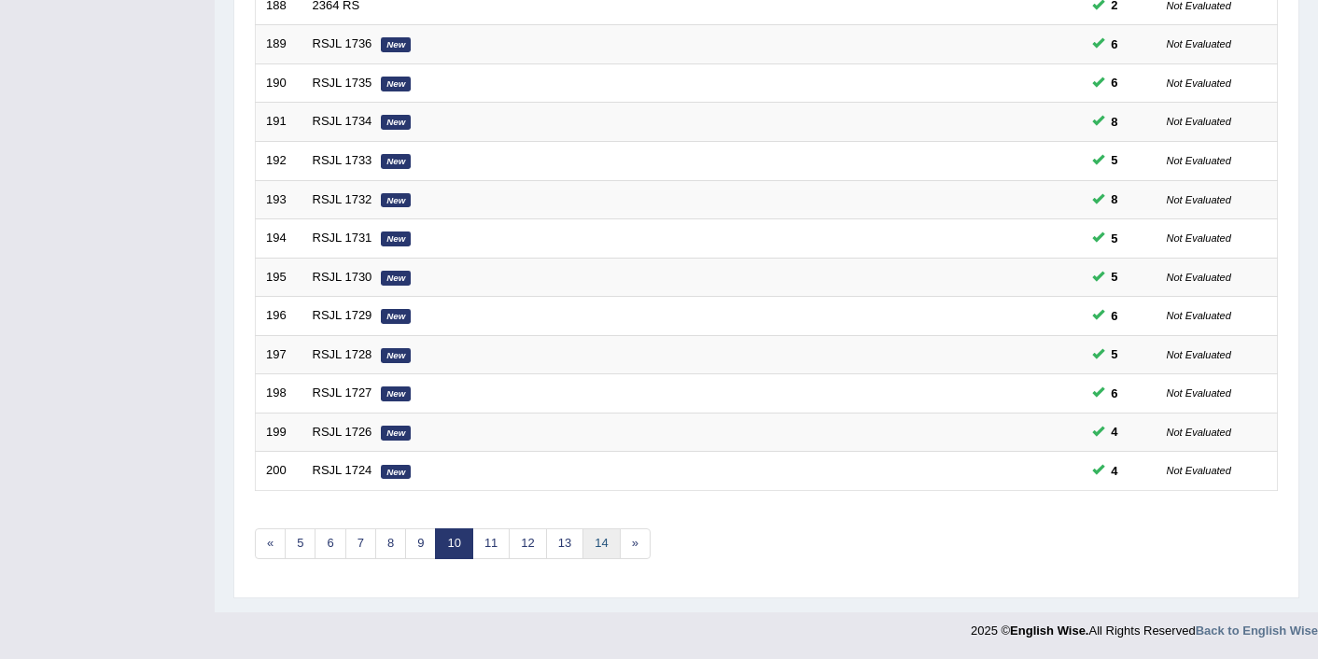
click at [607, 547] on link "14" at bounding box center [601, 543] width 37 height 31
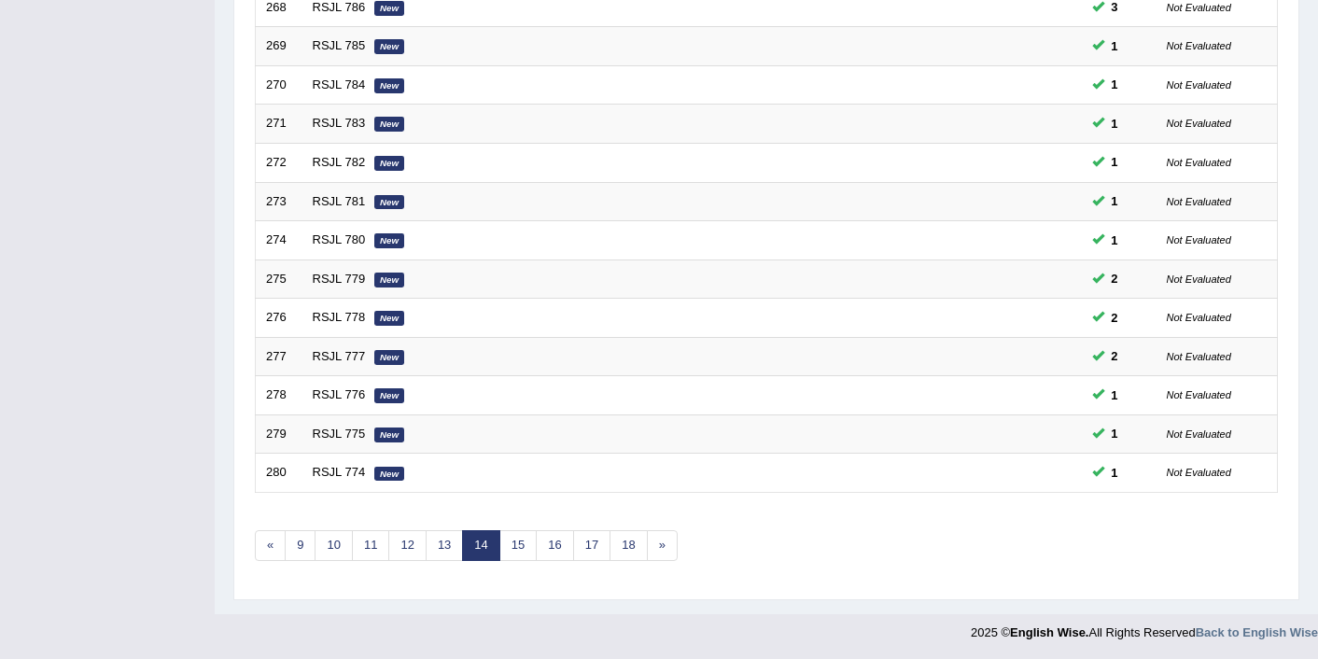
scroll to position [577, 0]
click at [563, 546] on link "16" at bounding box center [554, 543] width 37 height 31
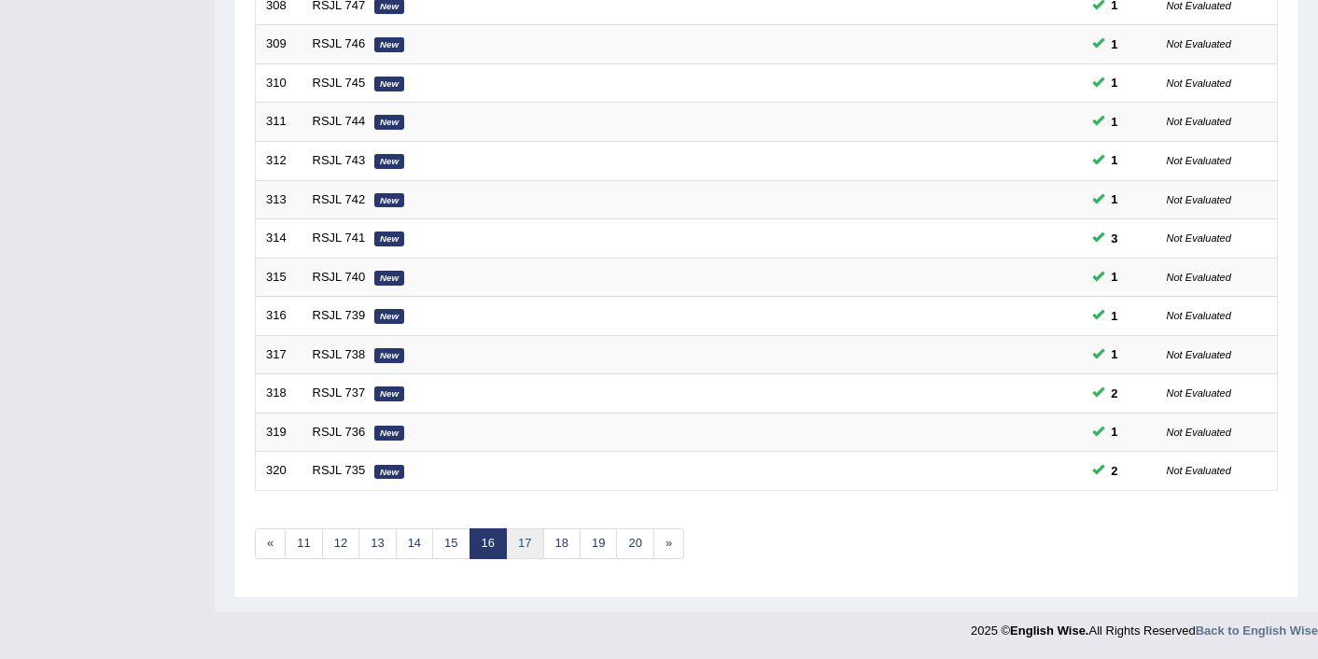
click at [523, 552] on link "17" at bounding box center [524, 543] width 37 height 31
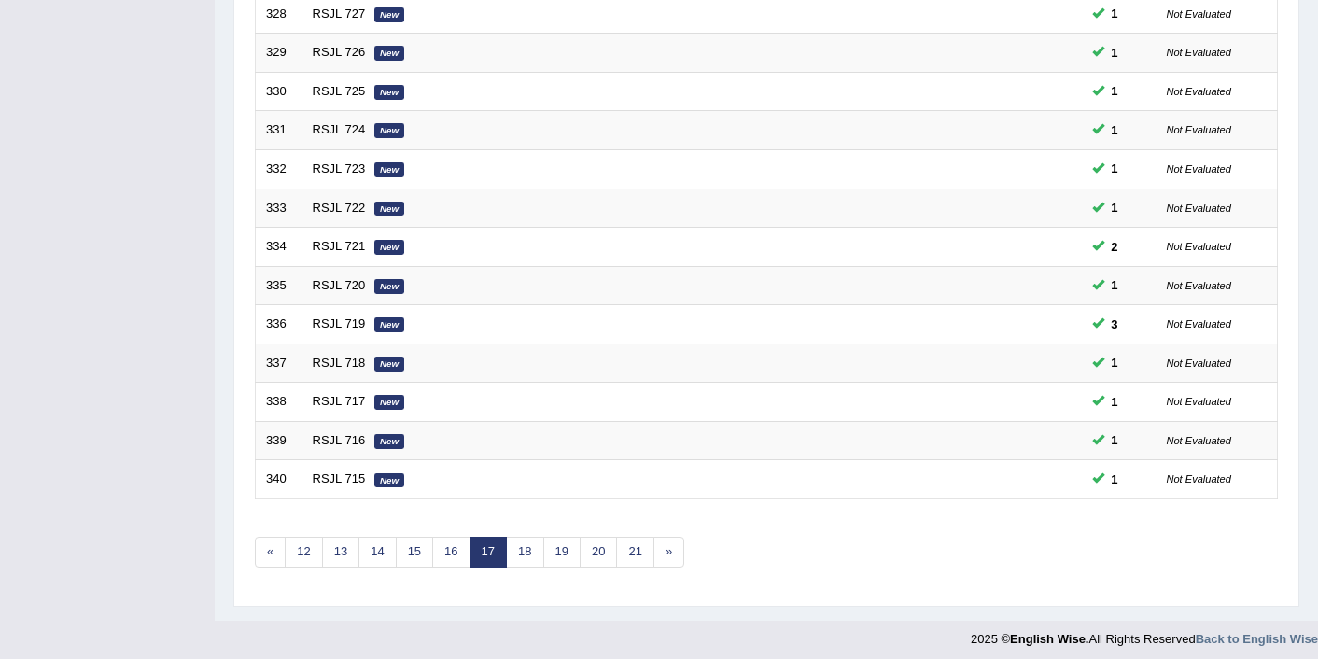
scroll to position [577, 0]
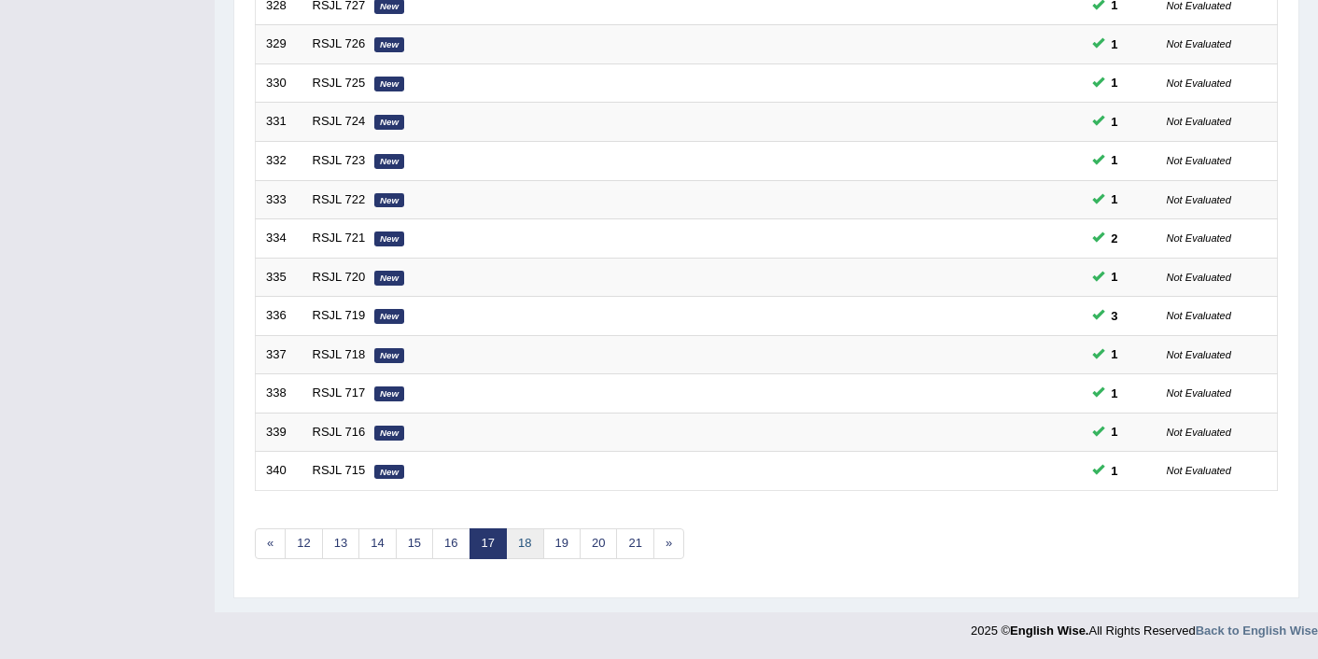
click at [524, 541] on link "18" at bounding box center [524, 543] width 37 height 31
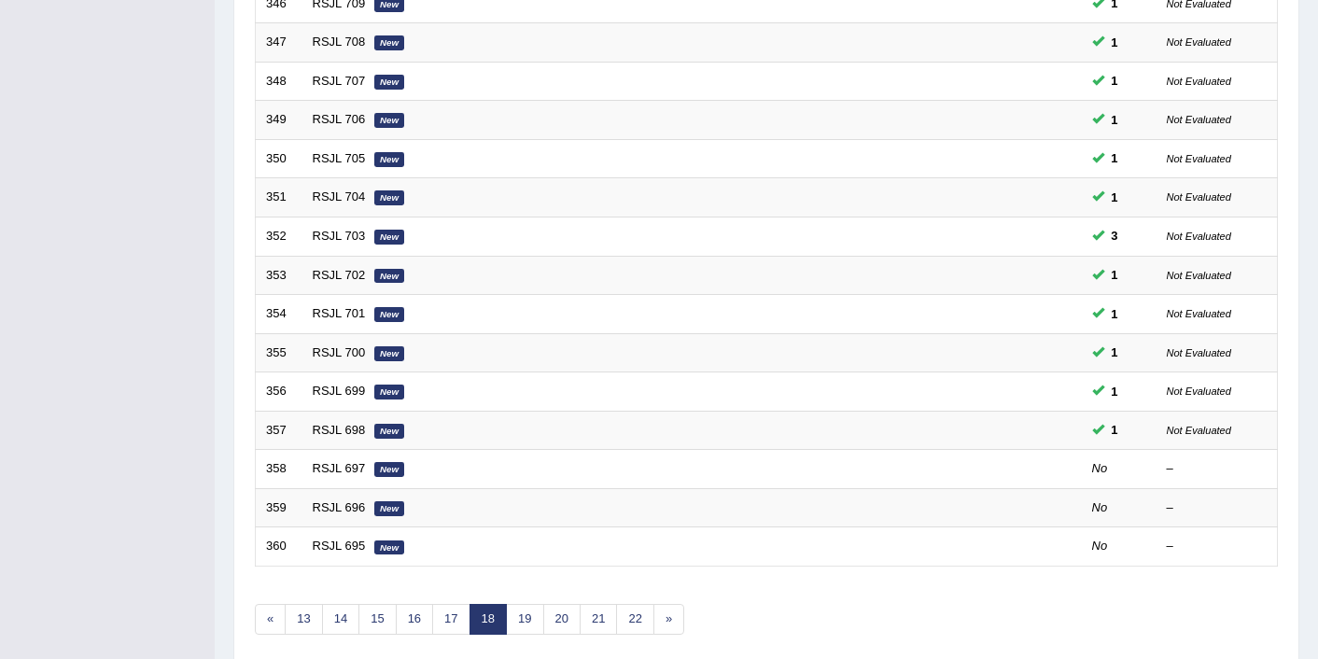
scroll to position [577, 0]
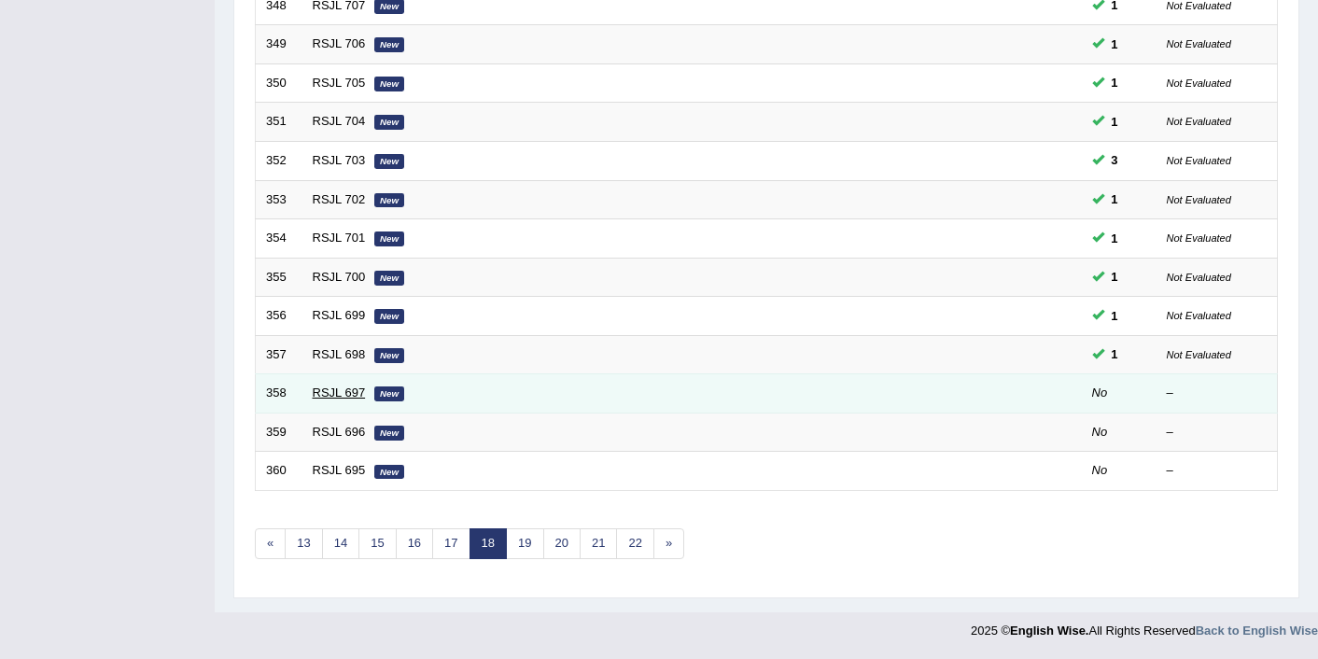
click at [345, 397] on link "RSJL 697" at bounding box center [339, 393] width 53 height 14
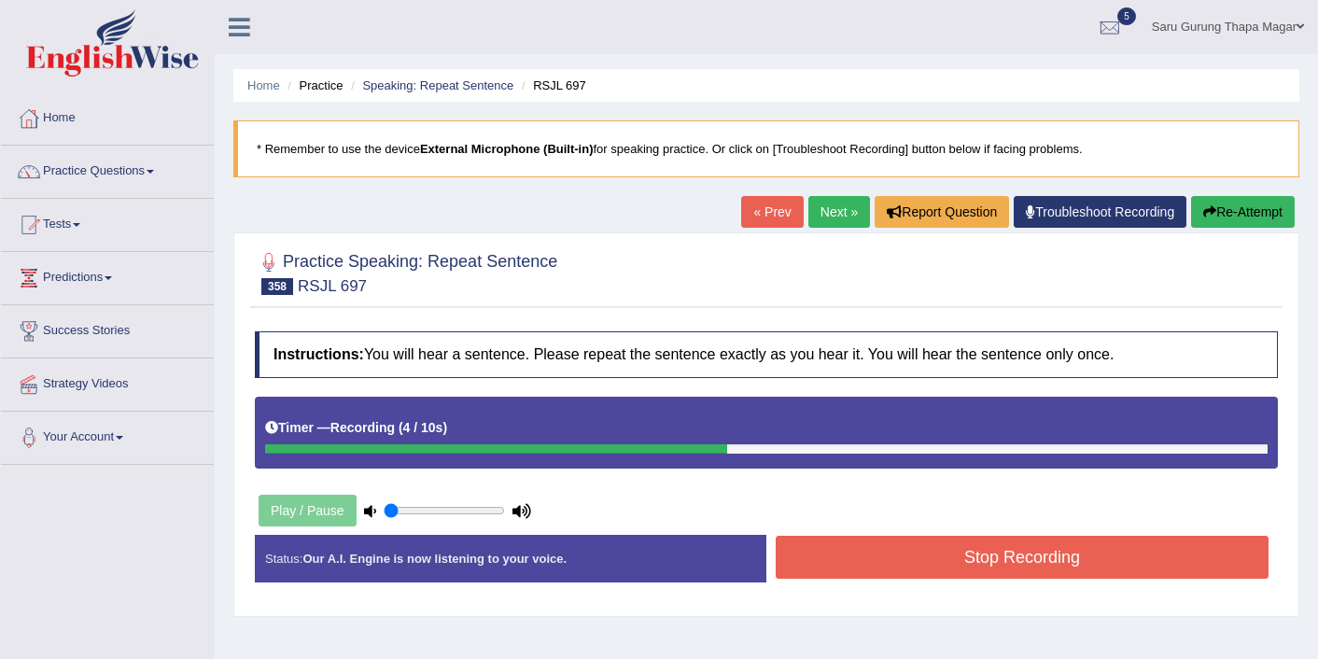
click at [898, 553] on button "Stop Recording" at bounding box center [1022, 557] width 493 height 43
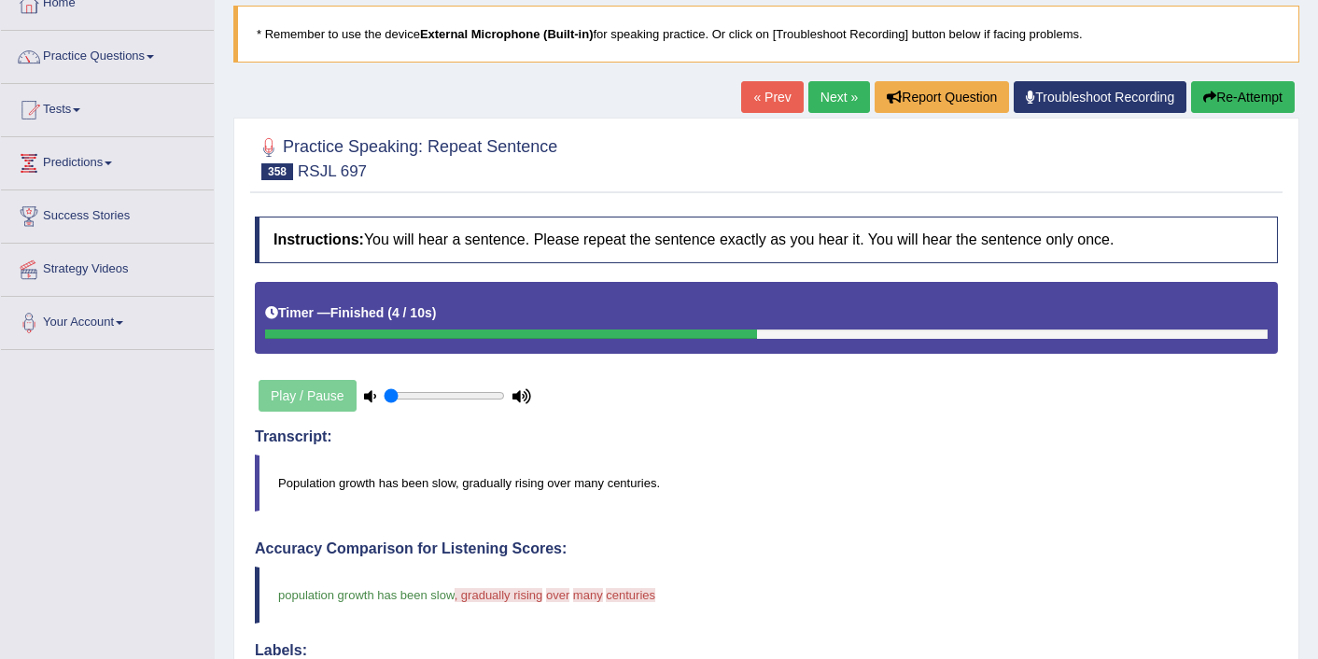
scroll to position [112, 0]
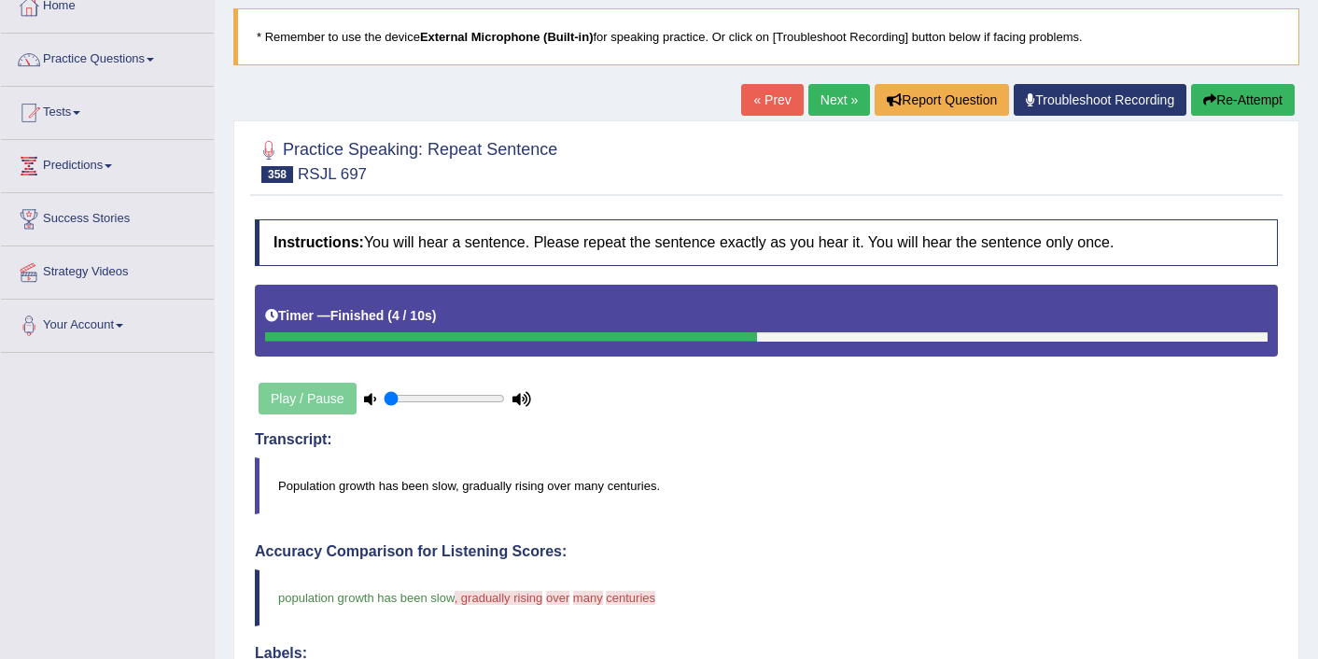
click at [1205, 105] on icon "button" at bounding box center [1209, 99] width 13 height 13
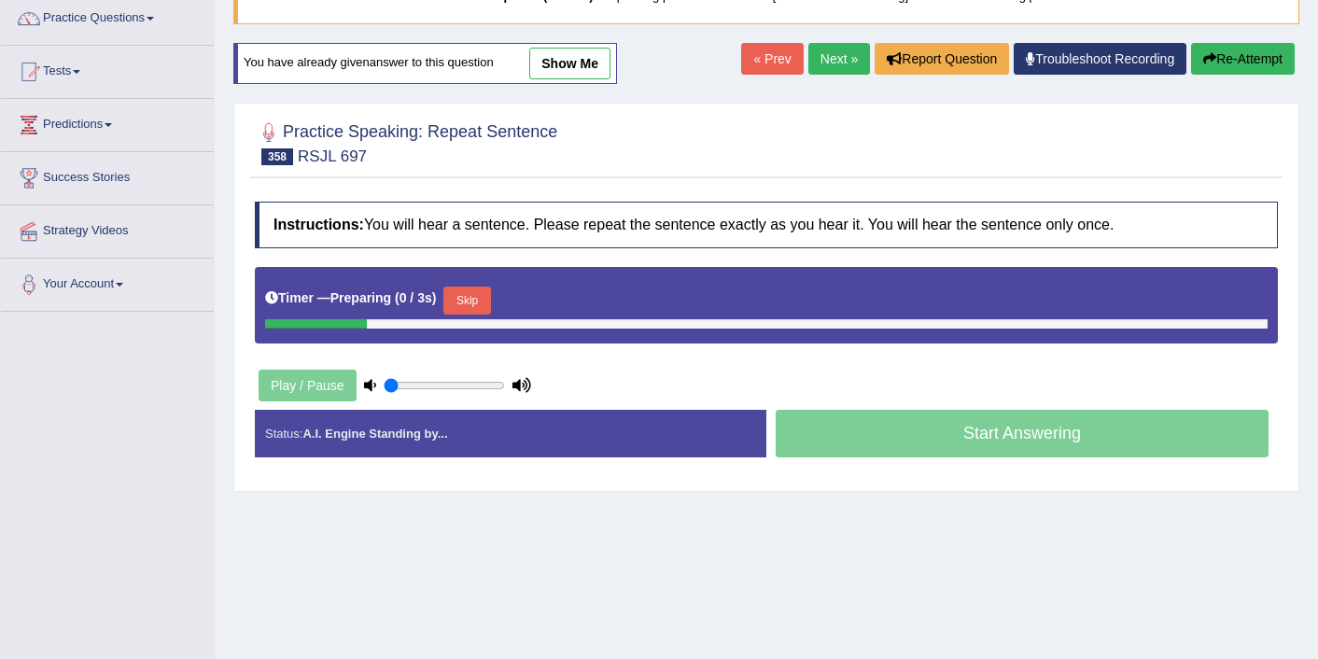
scroll to position [190, 0]
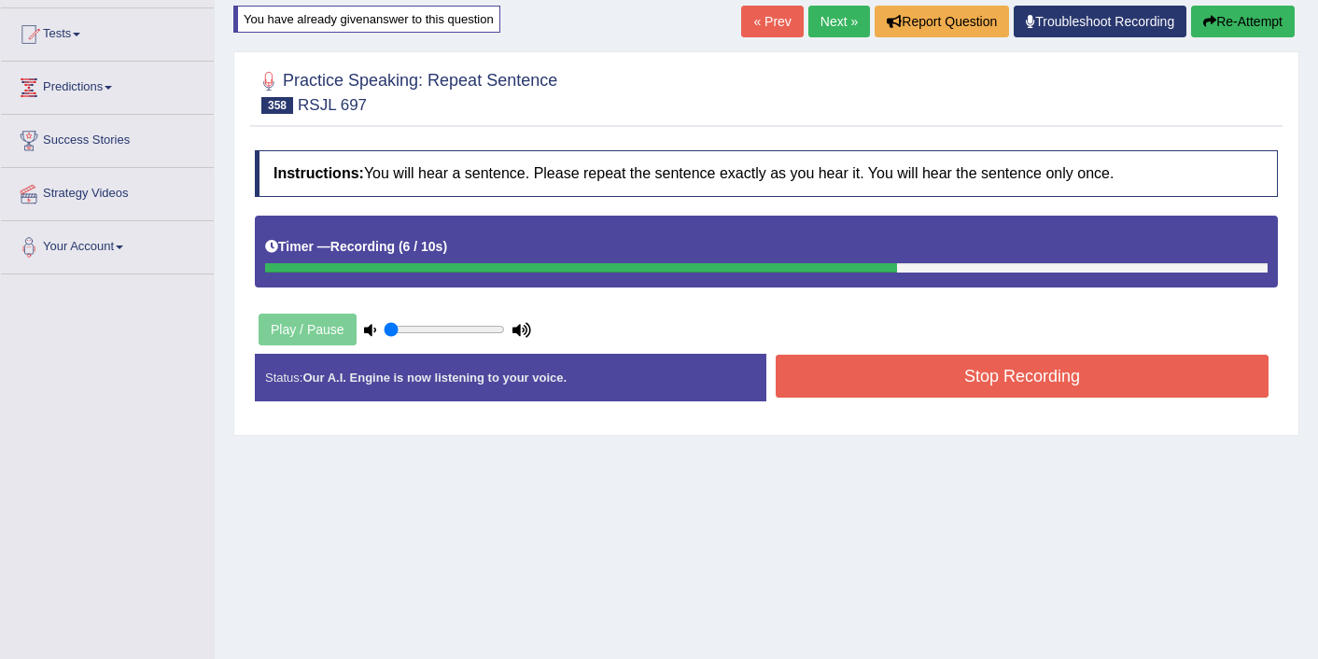
click at [977, 380] on button "Stop Recording" at bounding box center [1022, 376] width 493 height 43
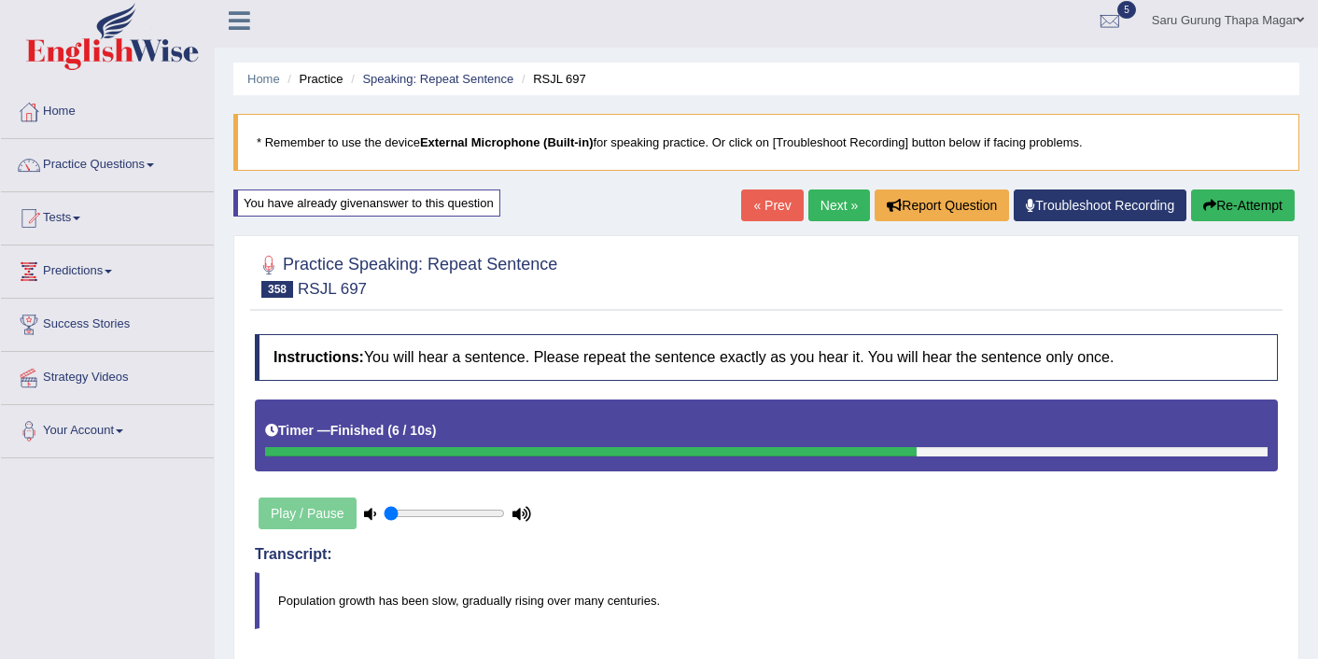
scroll to position [4, 0]
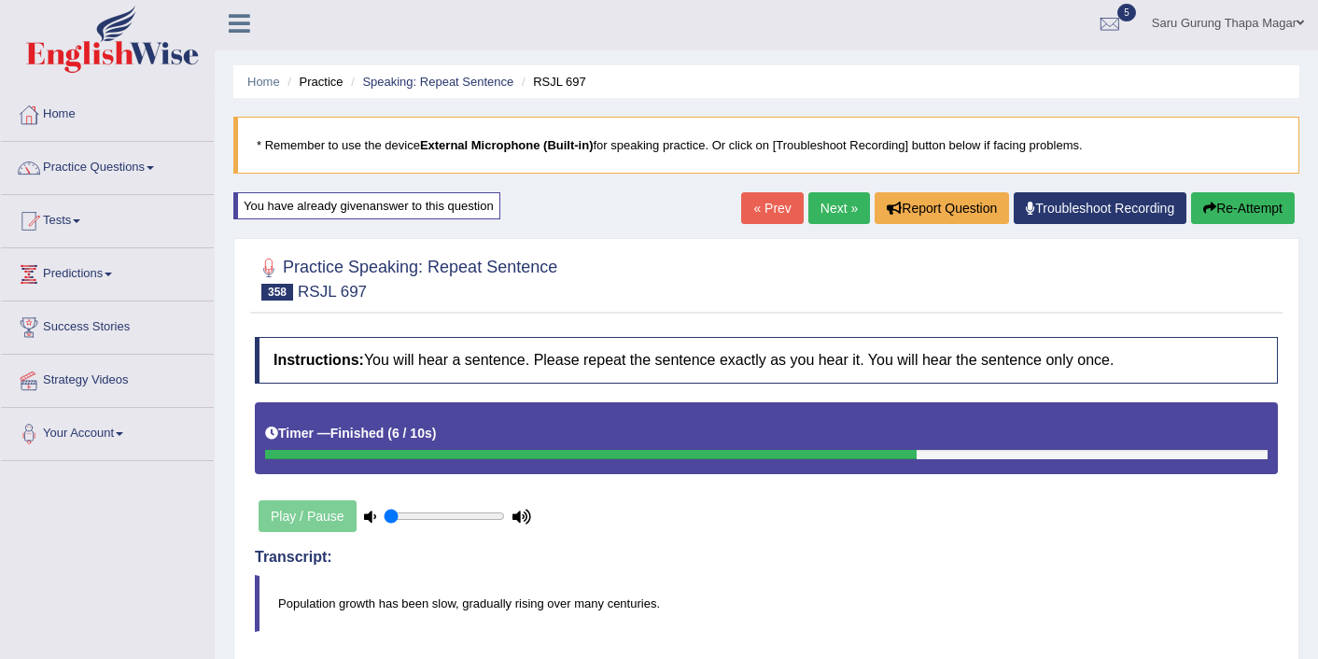
click at [830, 208] on link "Next »" at bounding box center [839, 208] width 62 height 32
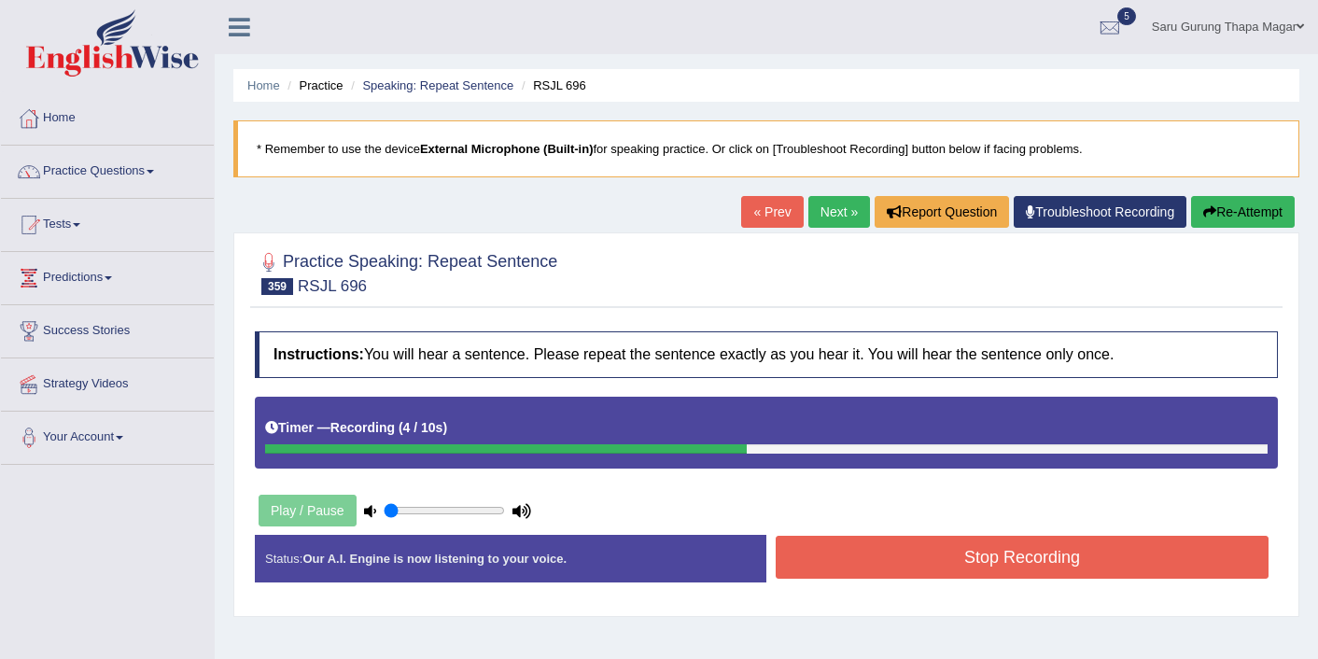
click at [970, 560] on button "Stop Recording" at bounding box center [1022, 557] width 493 height 43
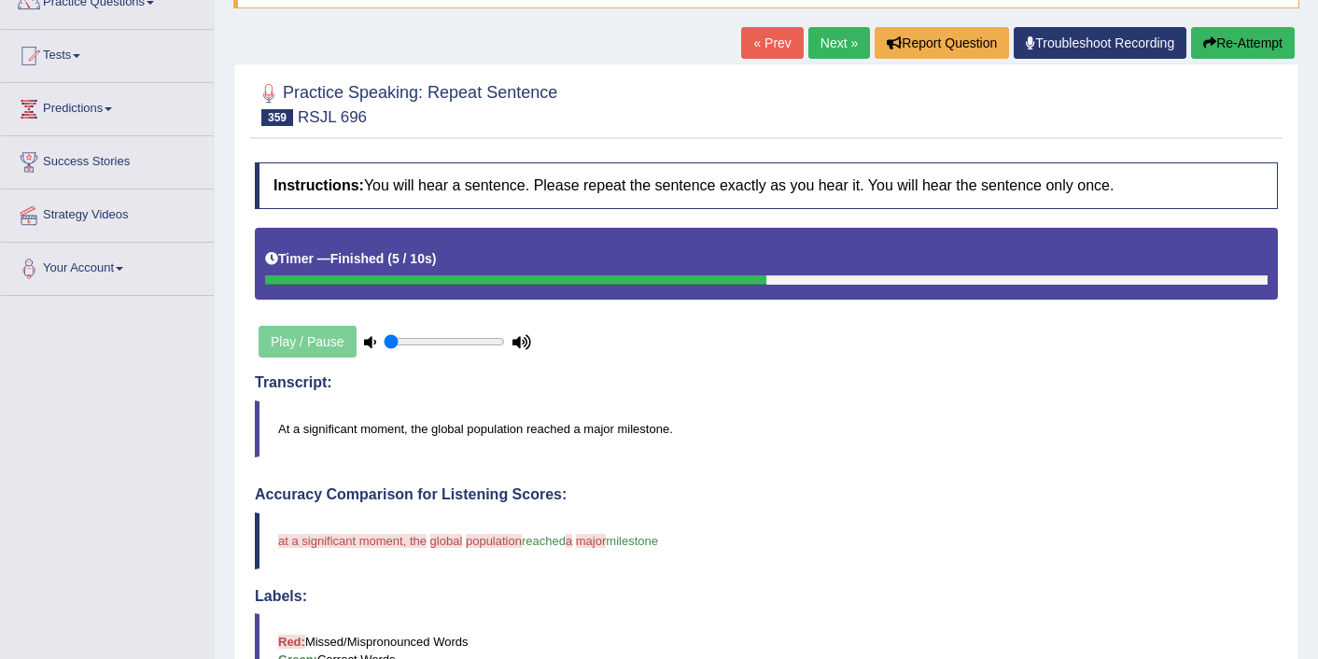
scroll to position [149, 0]
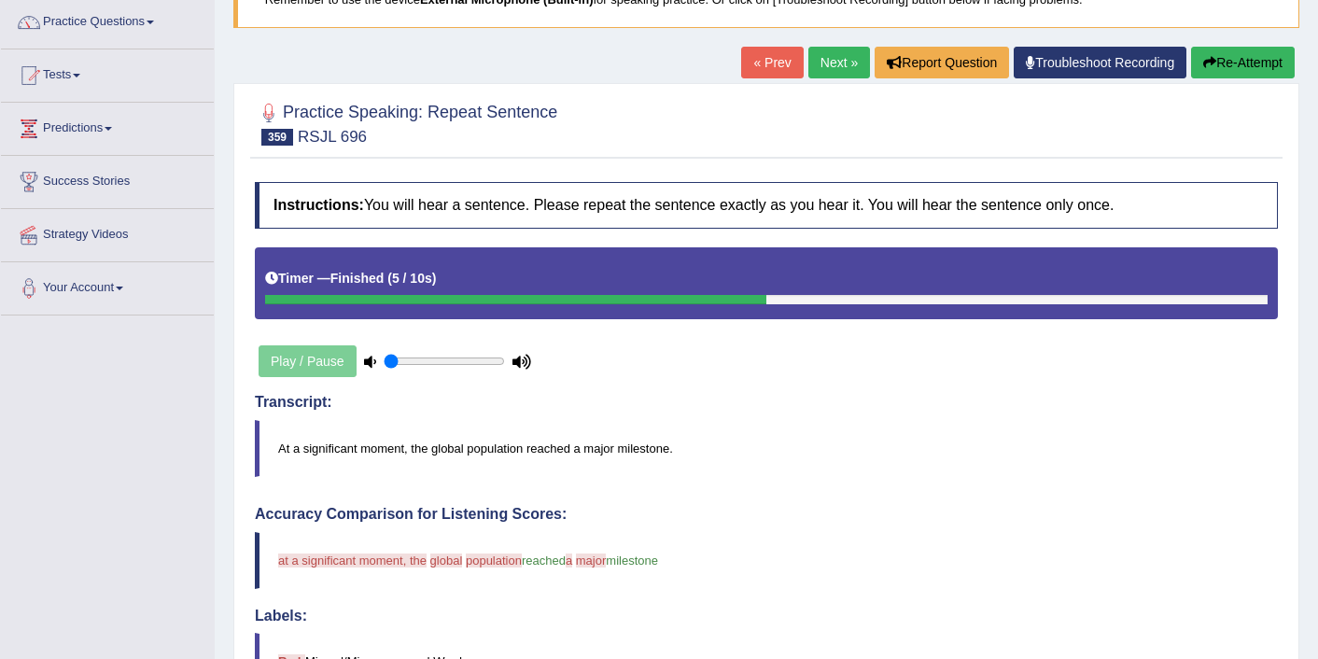
click at [1243, 69] on button "Re-Attempt" at bounding box center [1243, 63] width 104 height 32
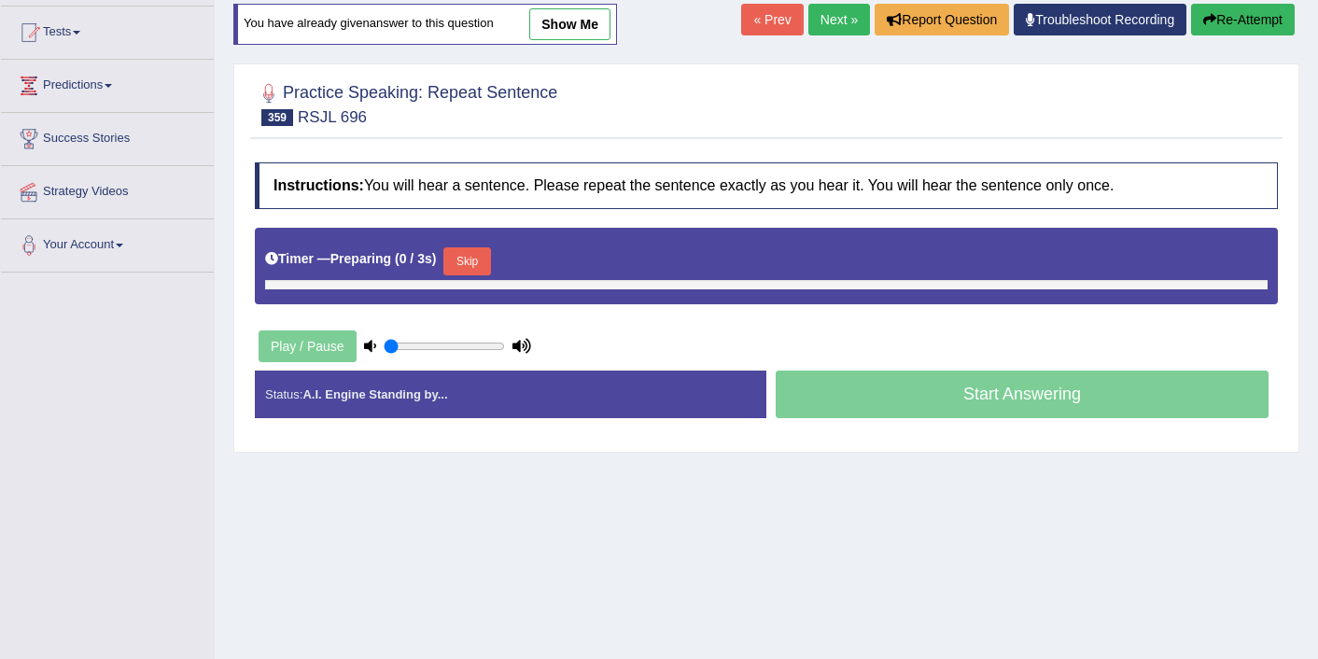
scroll to position [192, 0]
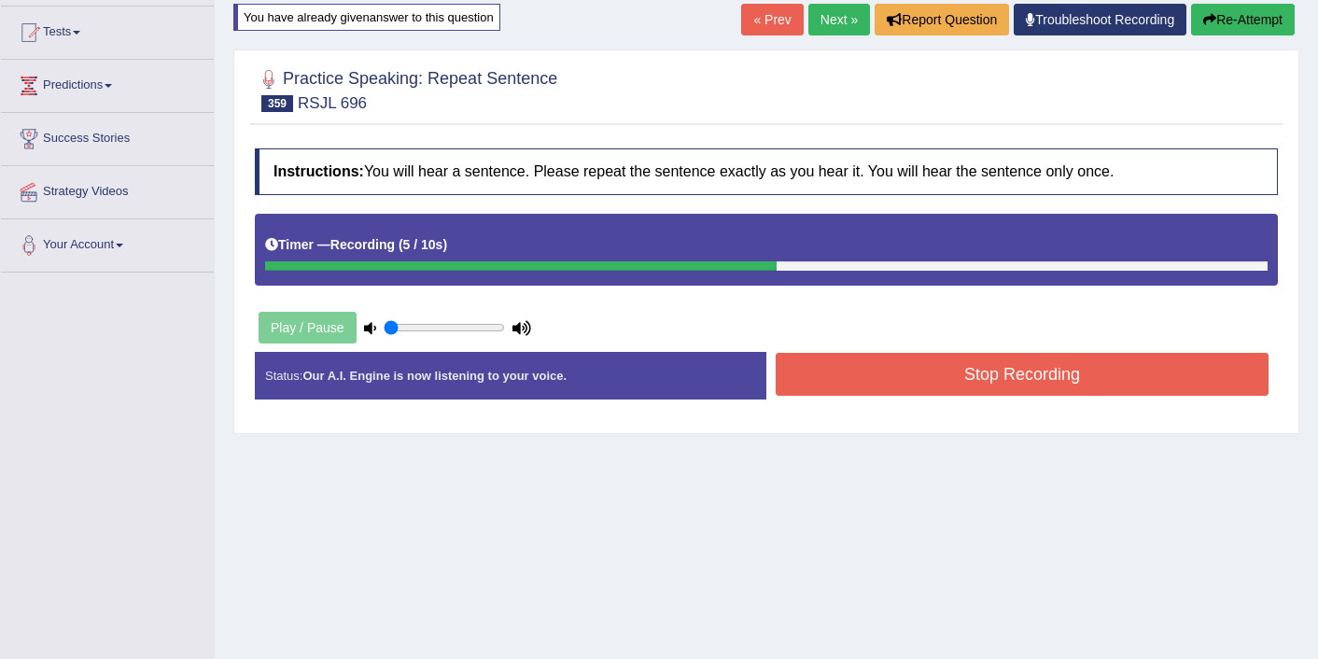
click at [1046, 357] on button "Stop Recording" at bounding box center [1022, 374] width 493 height 43
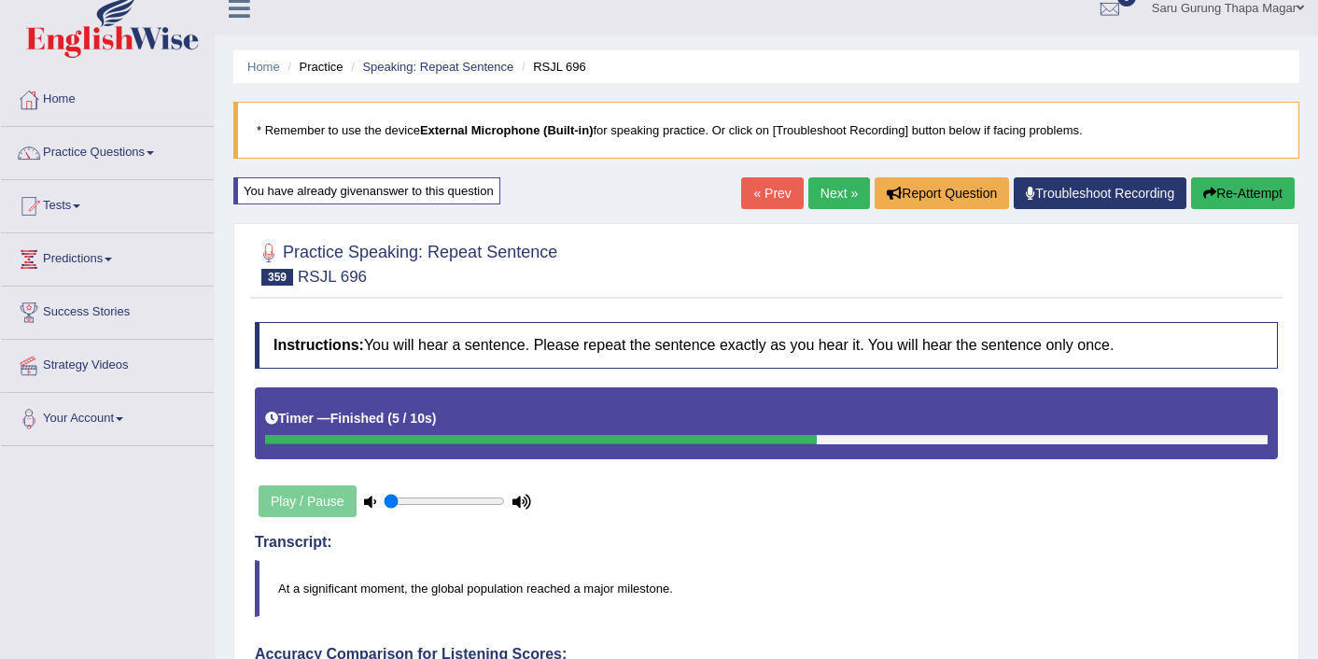
scroll to position [0, 0]
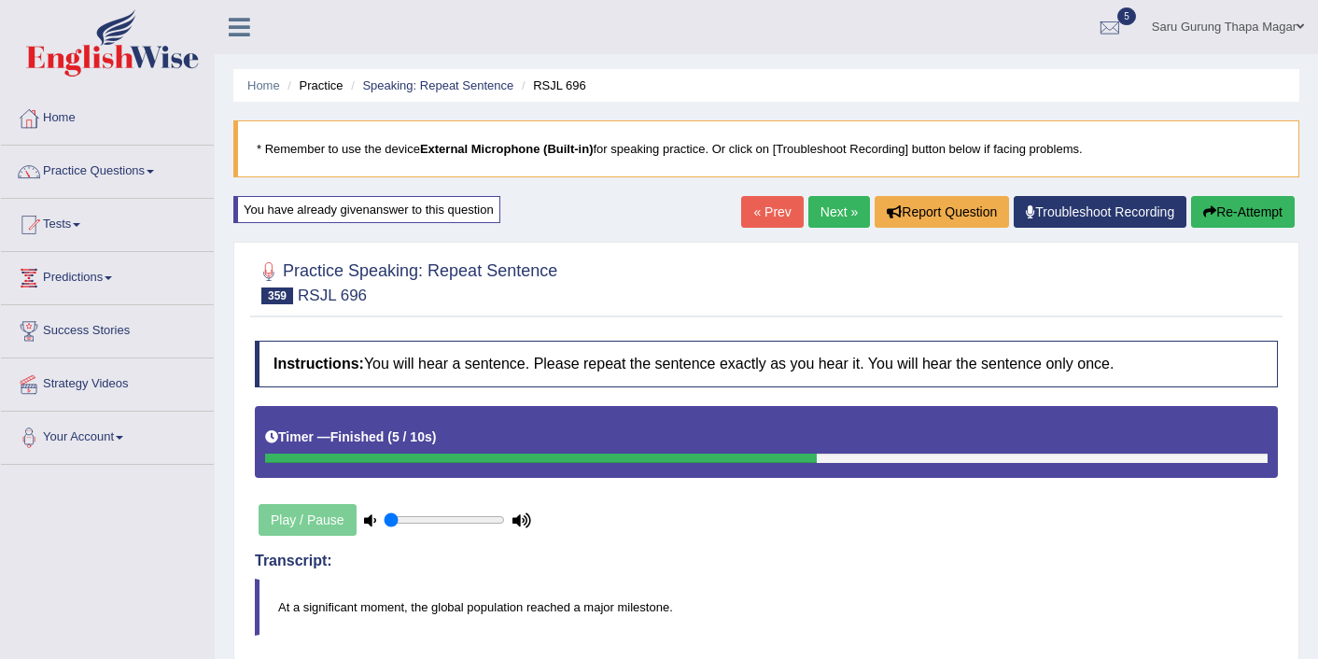
click at [1214, 209] on button "Re-Attempt" at bounding box center [1243, 212] width 104 height 32
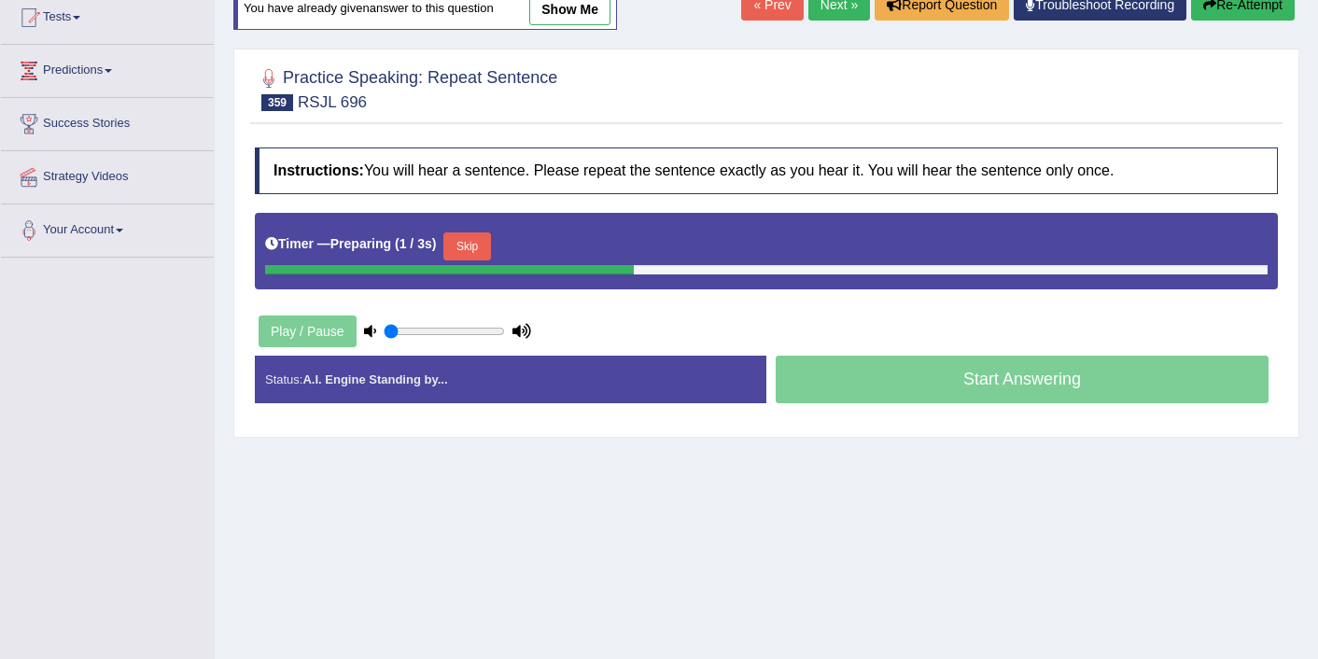
scroll to position [223, 0]
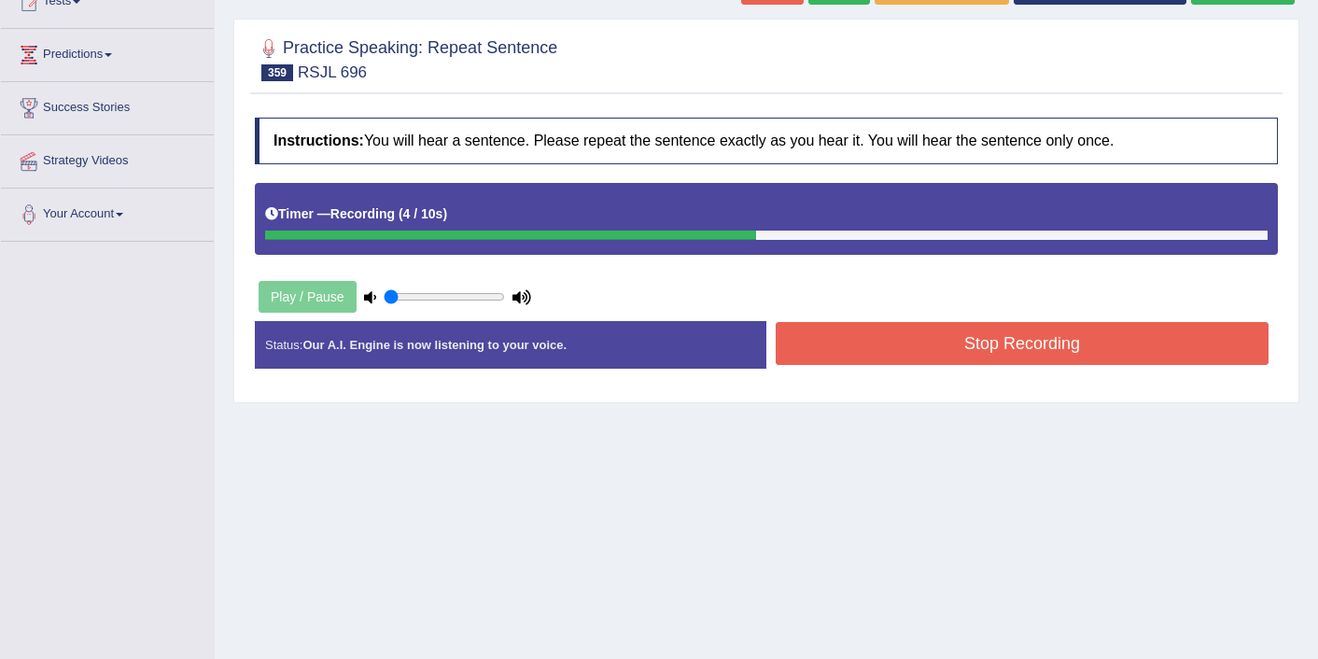
click at [1027, 335] on button "Stop Recording" at bounding box center [1022, 343] width 493 height 43
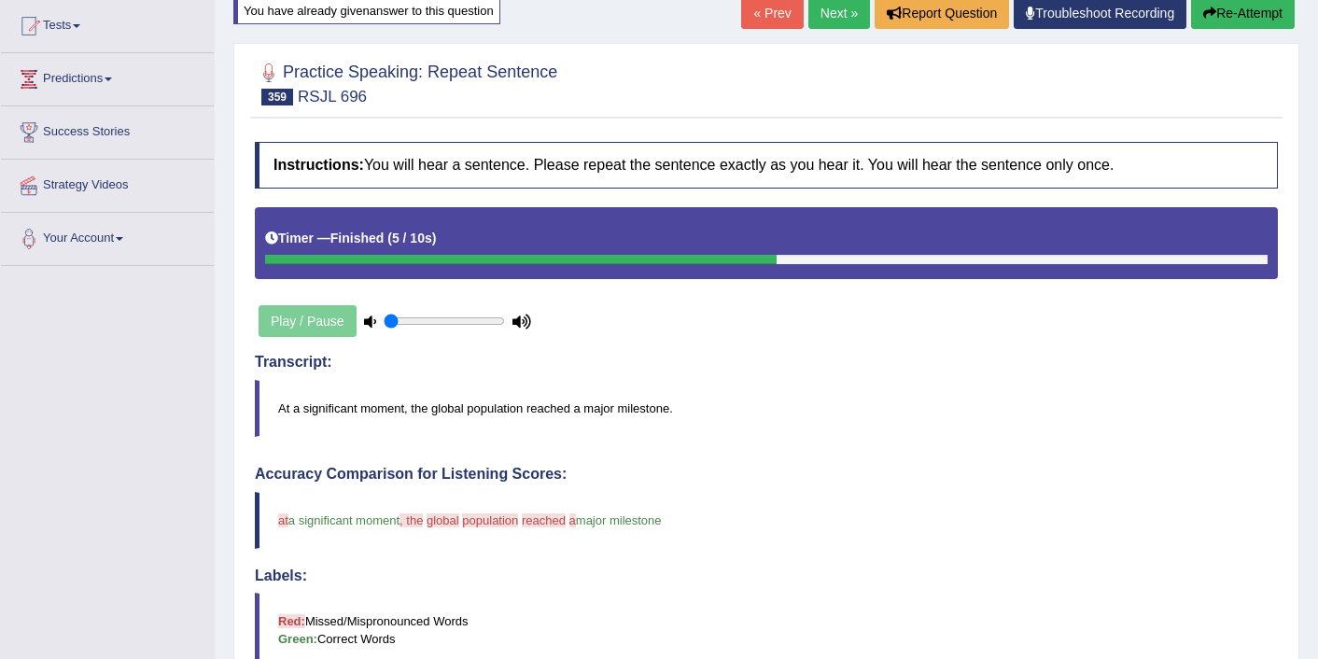
scroll to position [186, 0]
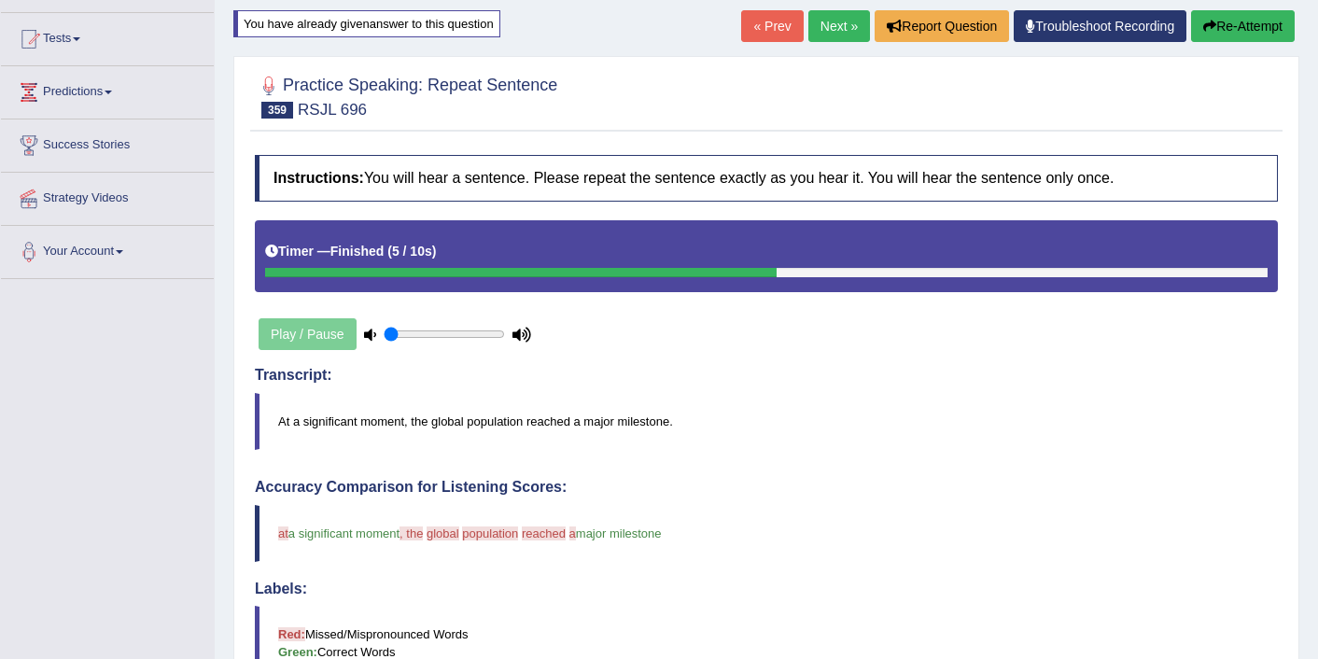
click at [818, 19] on link "Next »" at bounding box center [839, 26] width 62 height 32
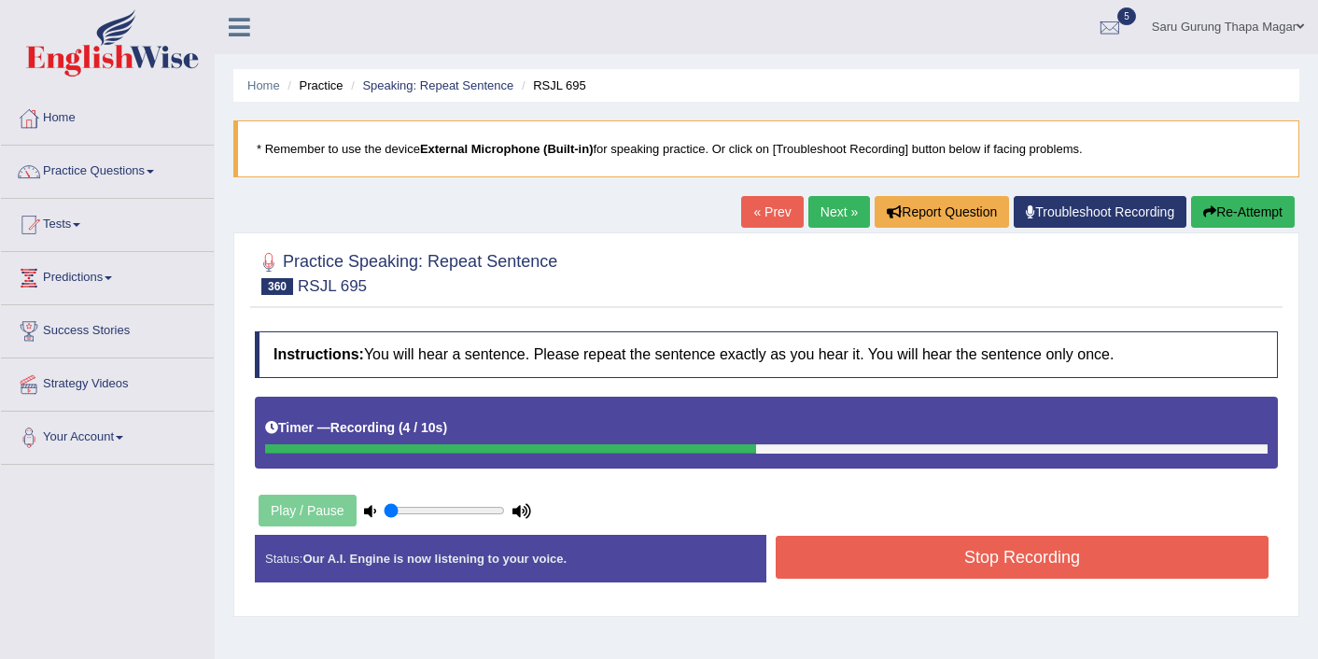
click at [878, 554] on button "Stop Recording" at bounding box center [1022, 557] width 493 height 43
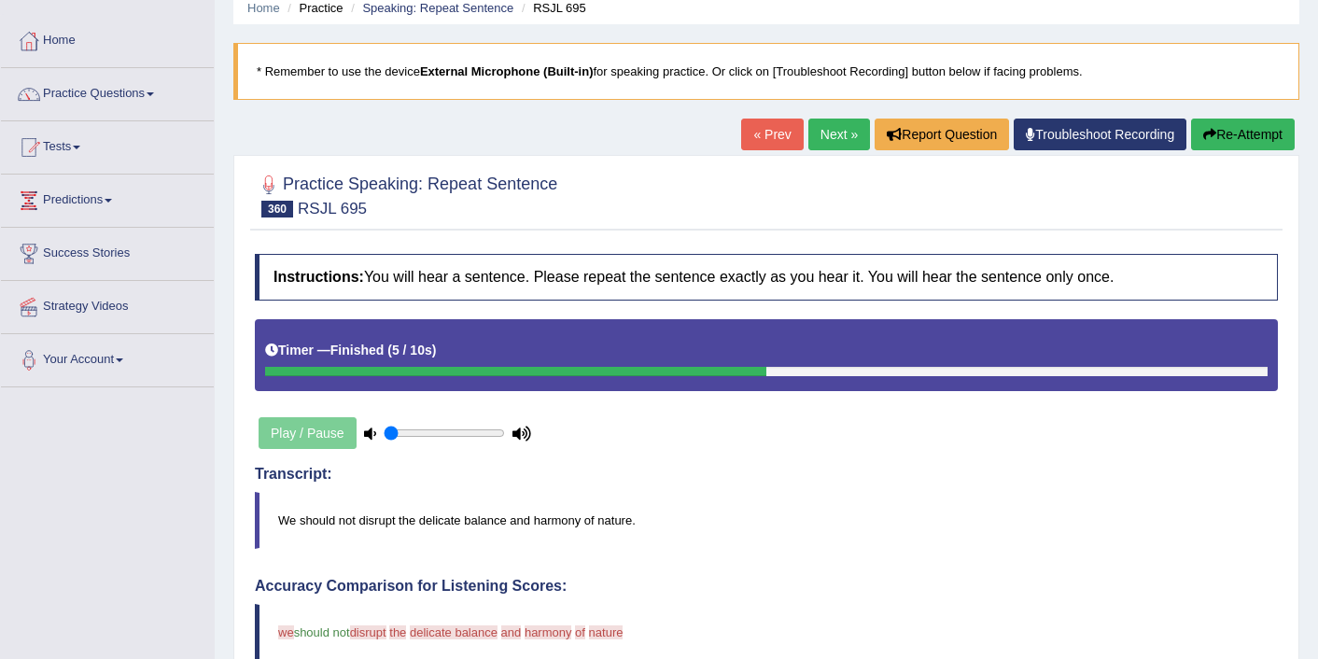
scroll to position [75, 0]
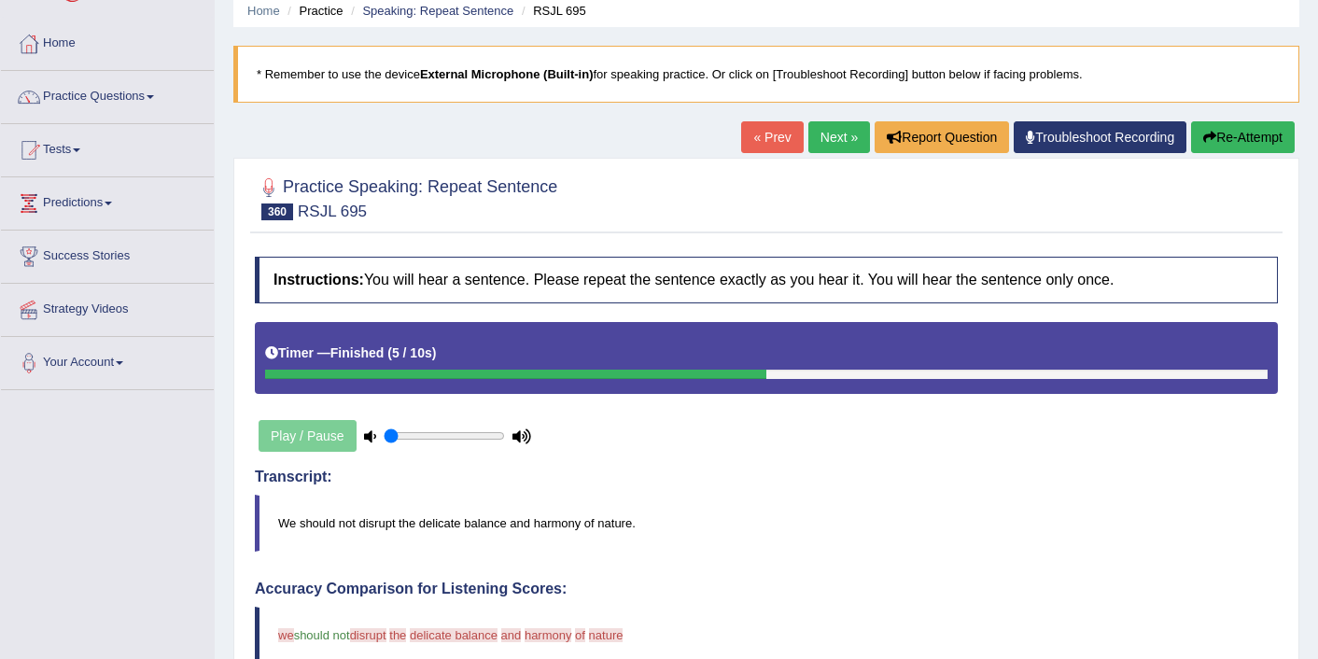
click at [825, 144] on link "Next »" at bounding box center [839, 137] width 62 height 32
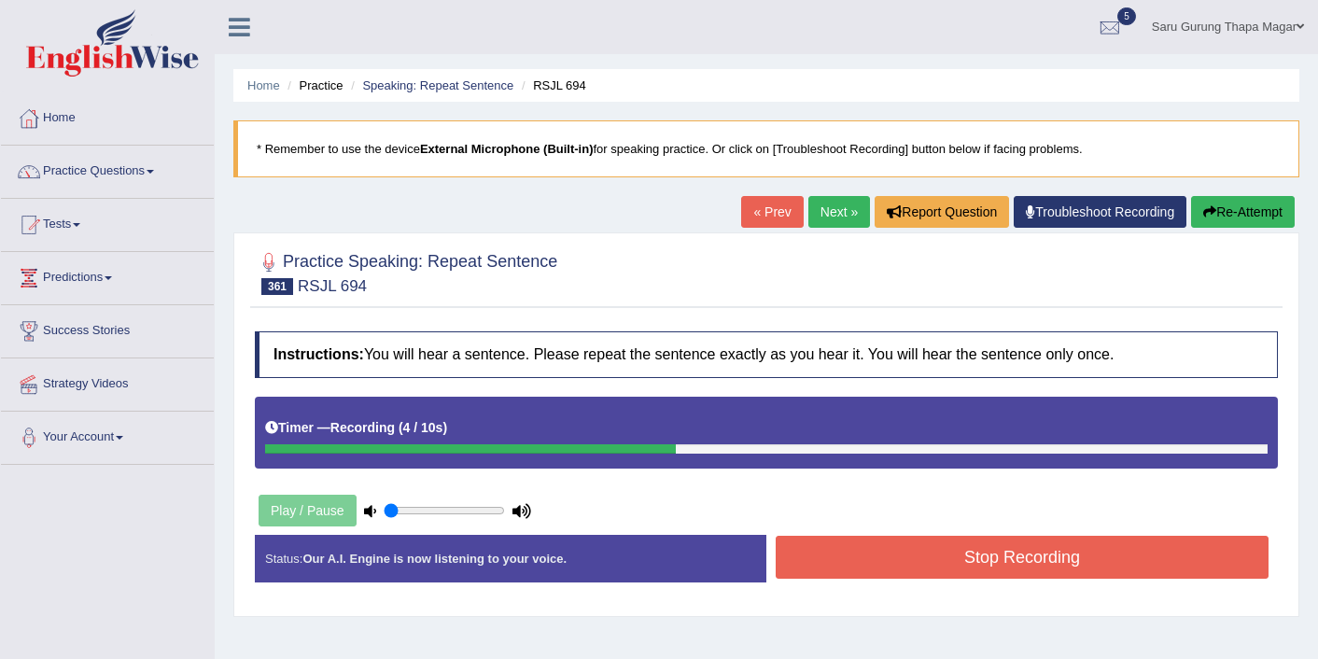
click at [949, 557] on button "Stop Recording" at bounding box center [1022, 557] width 493 height 43
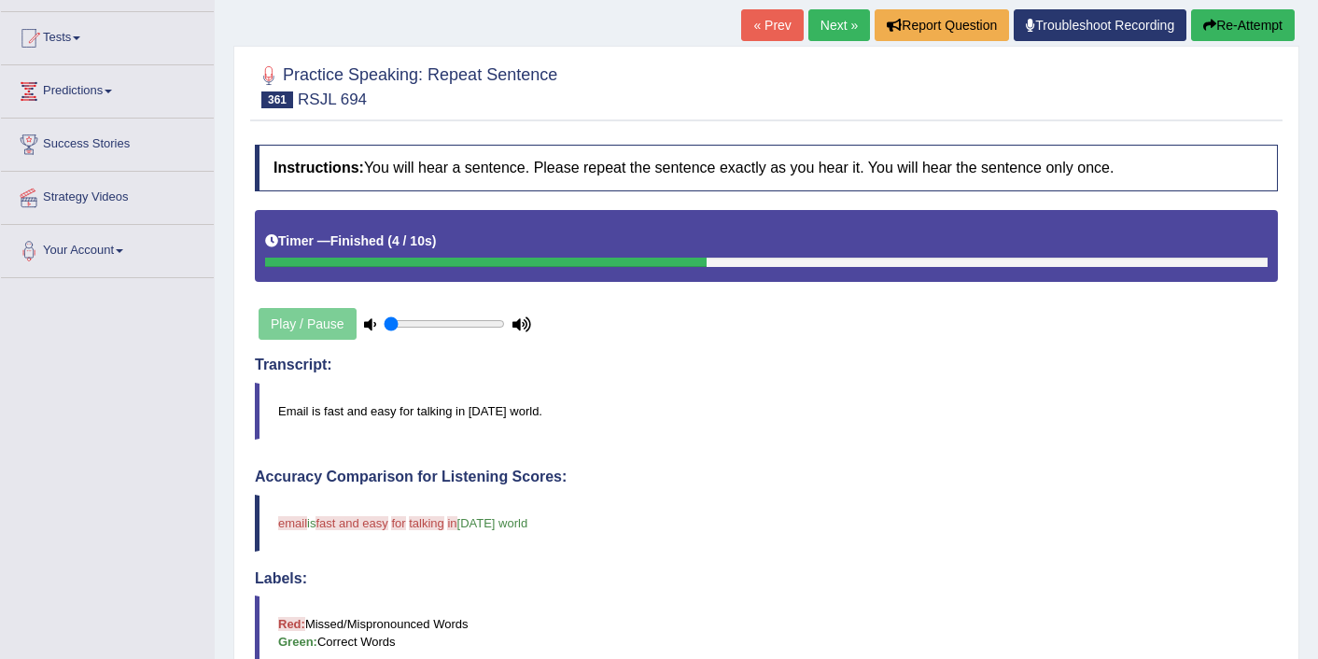
scroll to position [187, 0]
click at [1225, 31] on button "Re-Attempt" at bounding box center [1243, 25] width 104 height 32
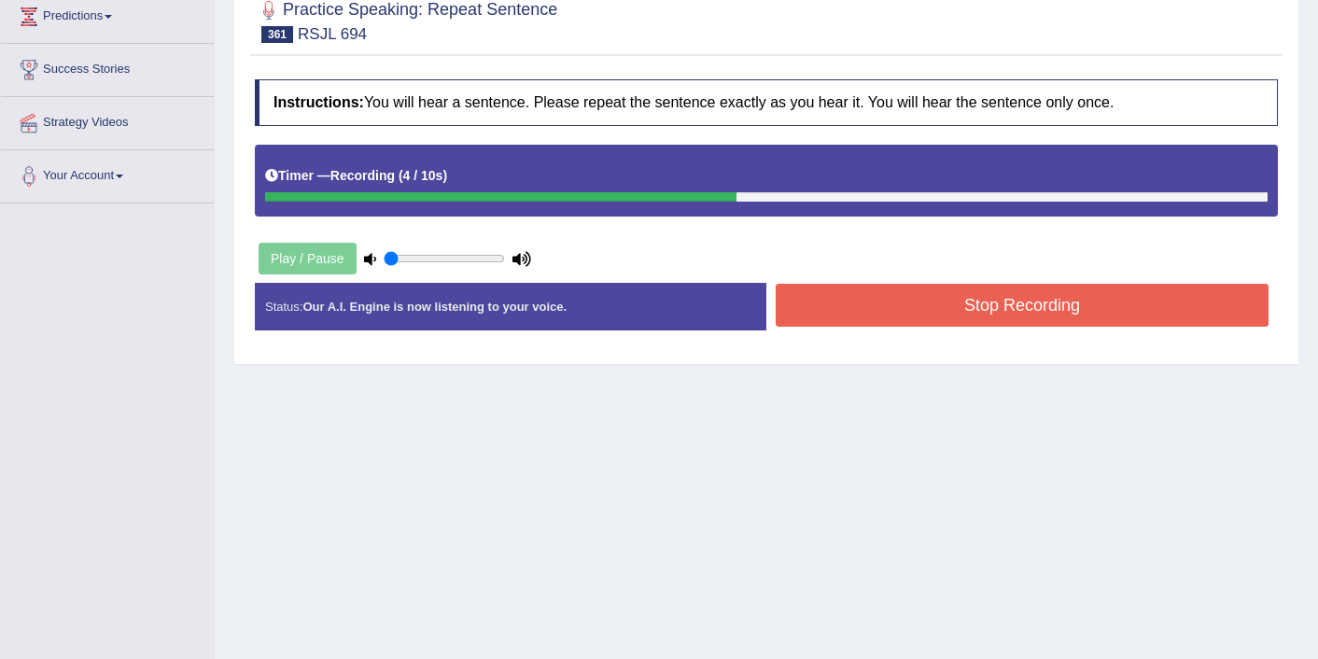
click at [1078, 304] on button "Stop Recording" at bounding box center [1022, 305] width 493 height 43
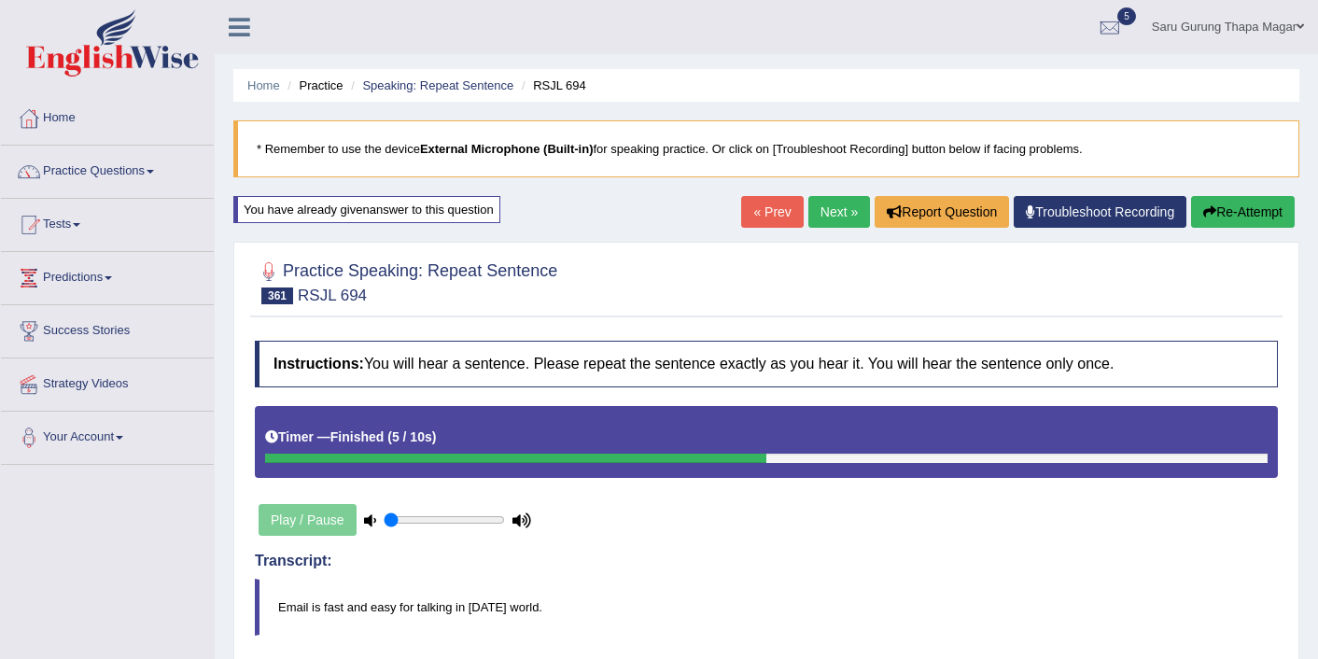
click at [820, 211] on link "Next »" at bounding box center [839, 212] width 62 height 32
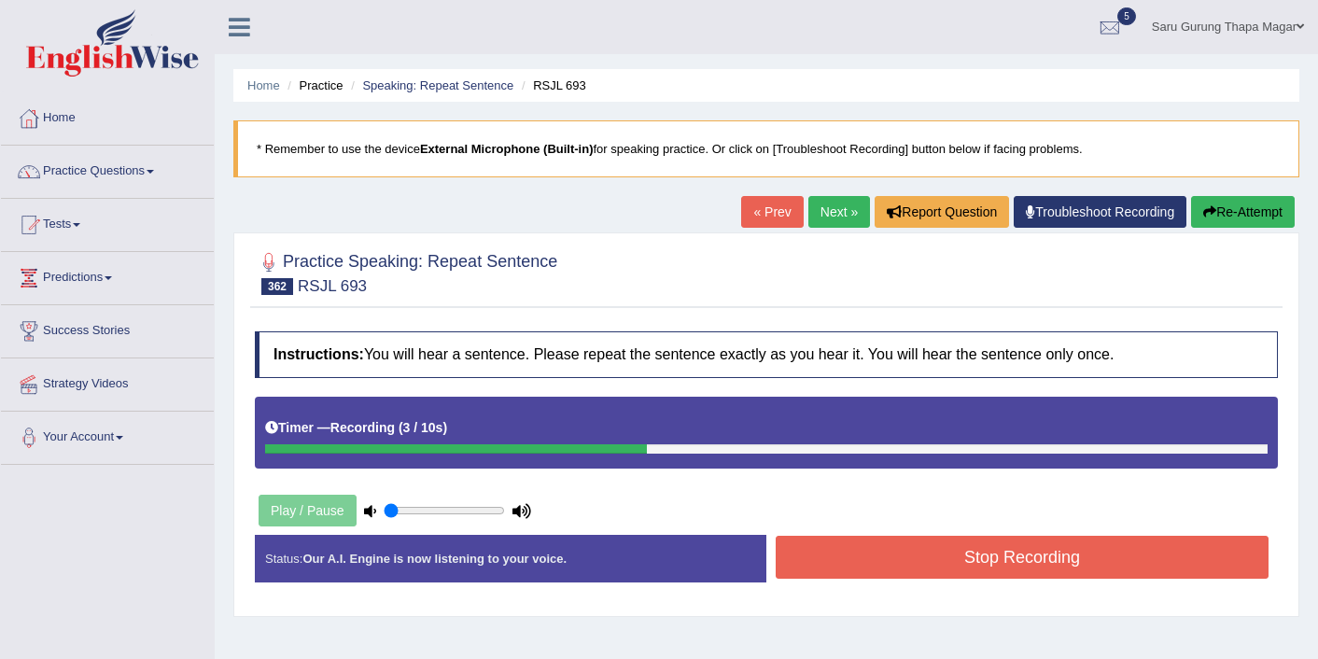
click at [982, 565] on button "Stop Recording" at bounding box center [1022, 557] width 493 height 43
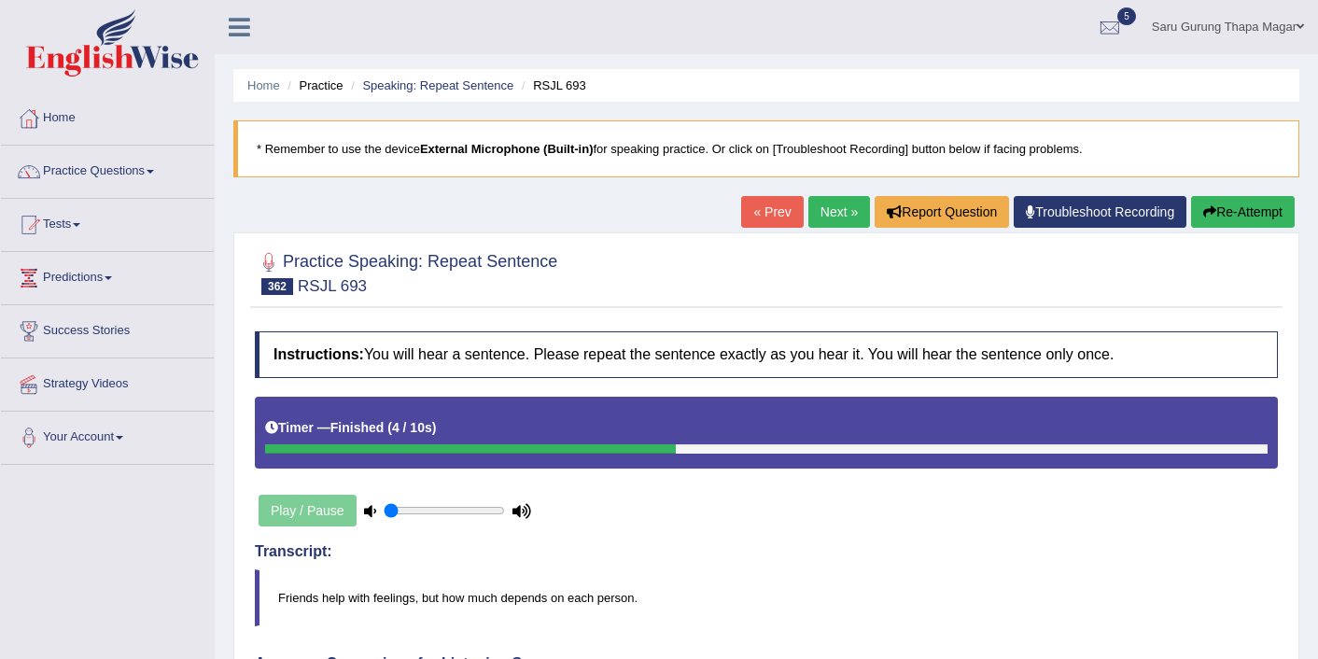
click at [822, 205] on link "Next »" at bounding box center [839, 212] width 62 height 32
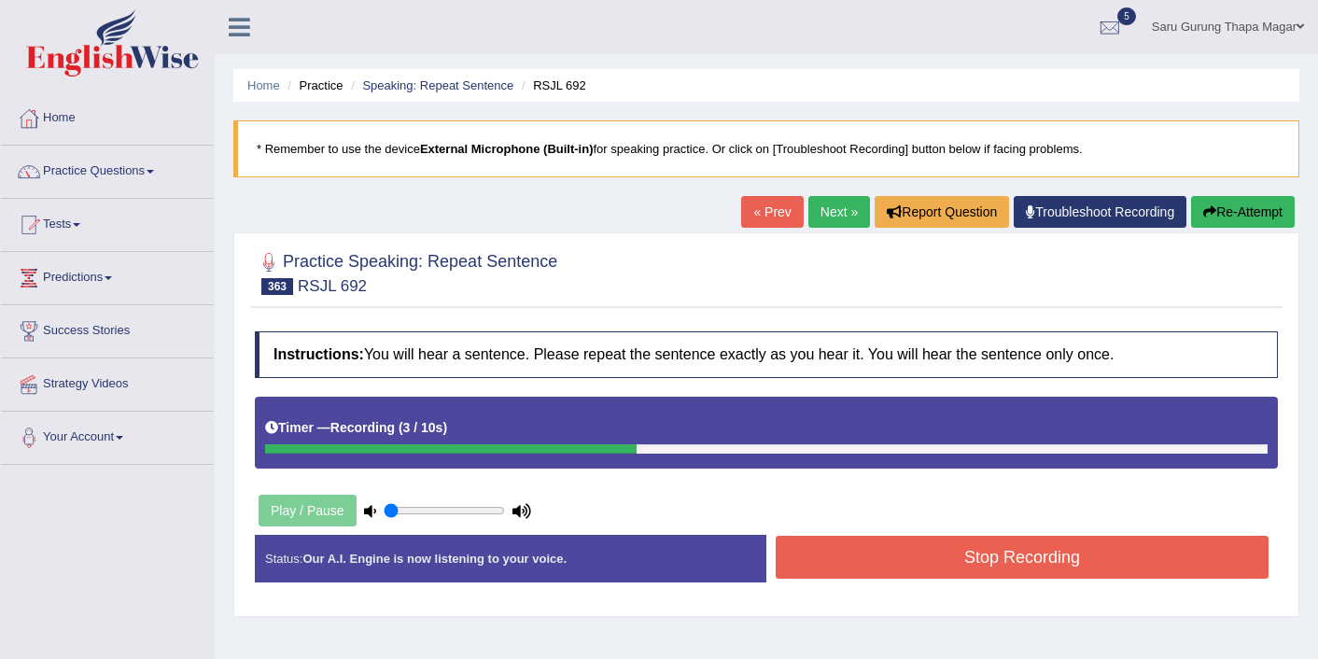
click at [946, 545] on button "Stop Recording" at bounding box center [1022, 557] width 493 height 43
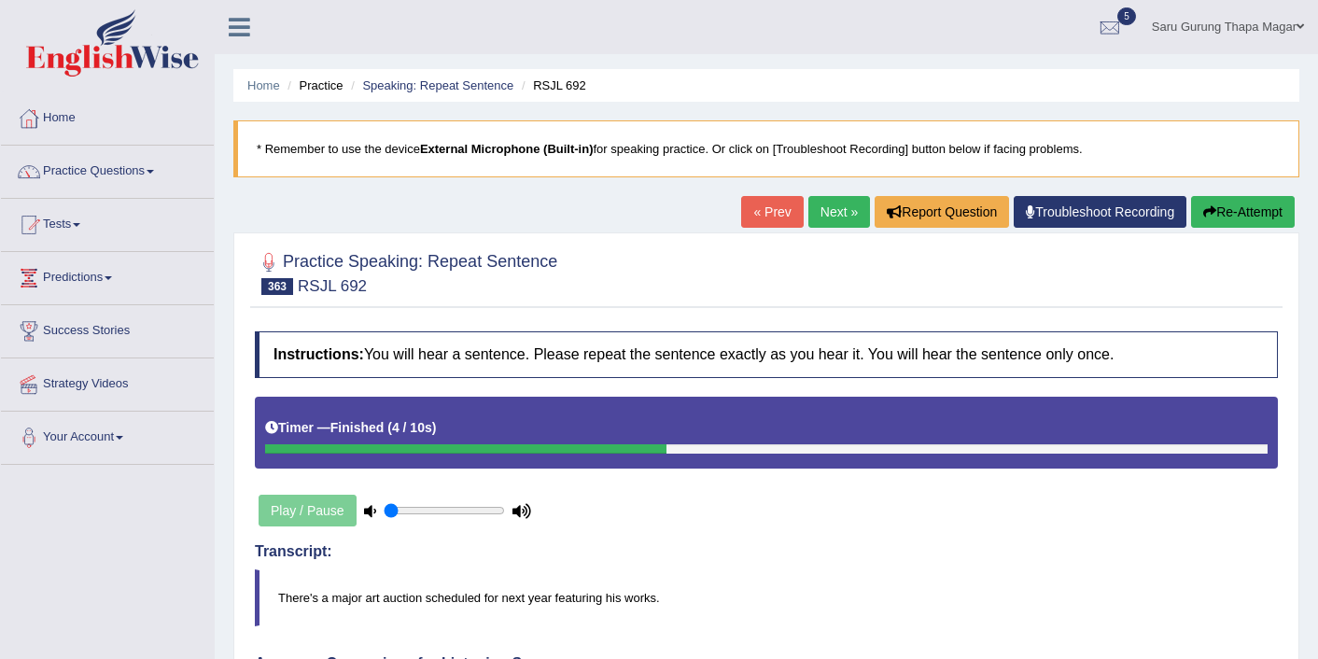
click at [822, 206] on link "Next »" at bounding box center [839, 212] width 62 height 32
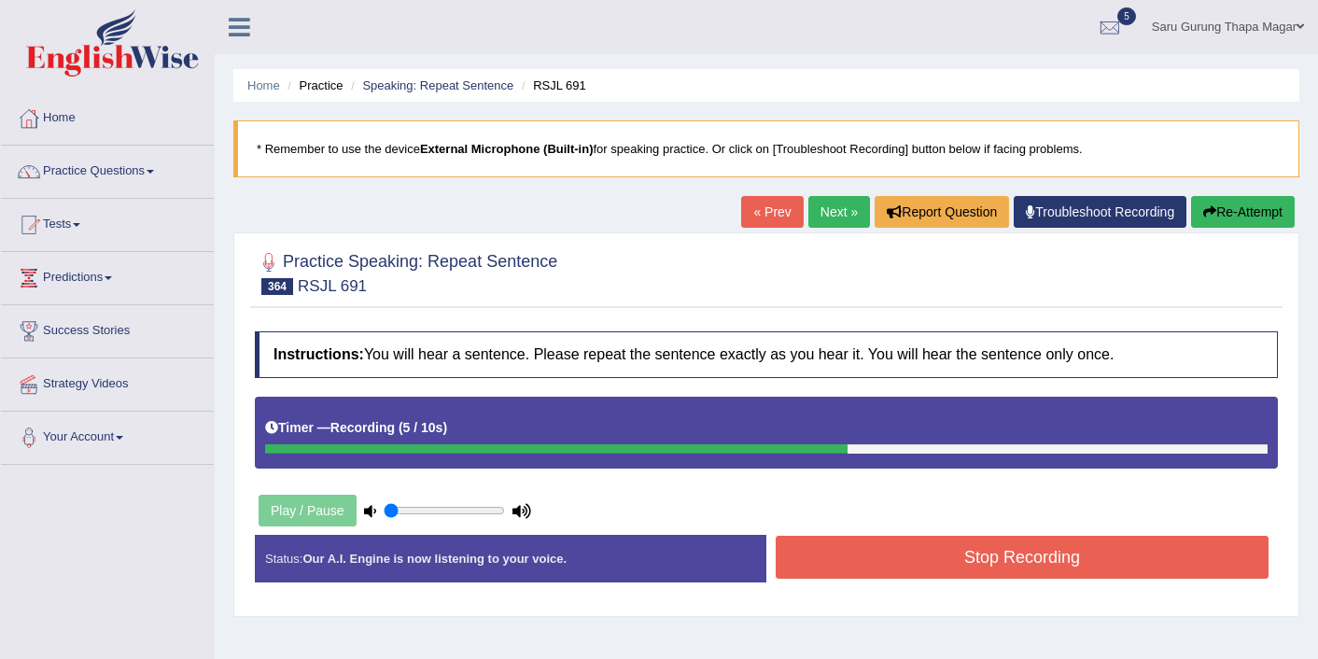
click at [929, 558] on button "Stop Recording" at bounding box center [1022, 557] width 493 height 43
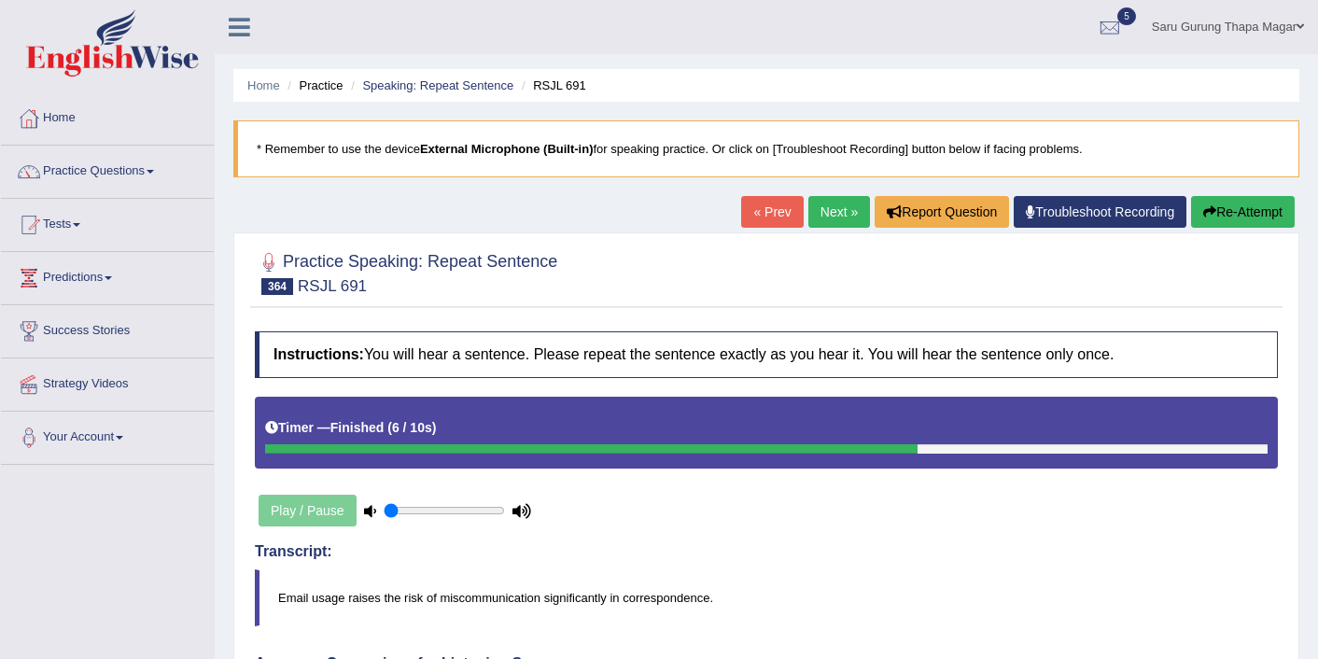
click at [1220, 202] on button "Re-Attempt" at bounding box center [1243, 212] width 104 height 32
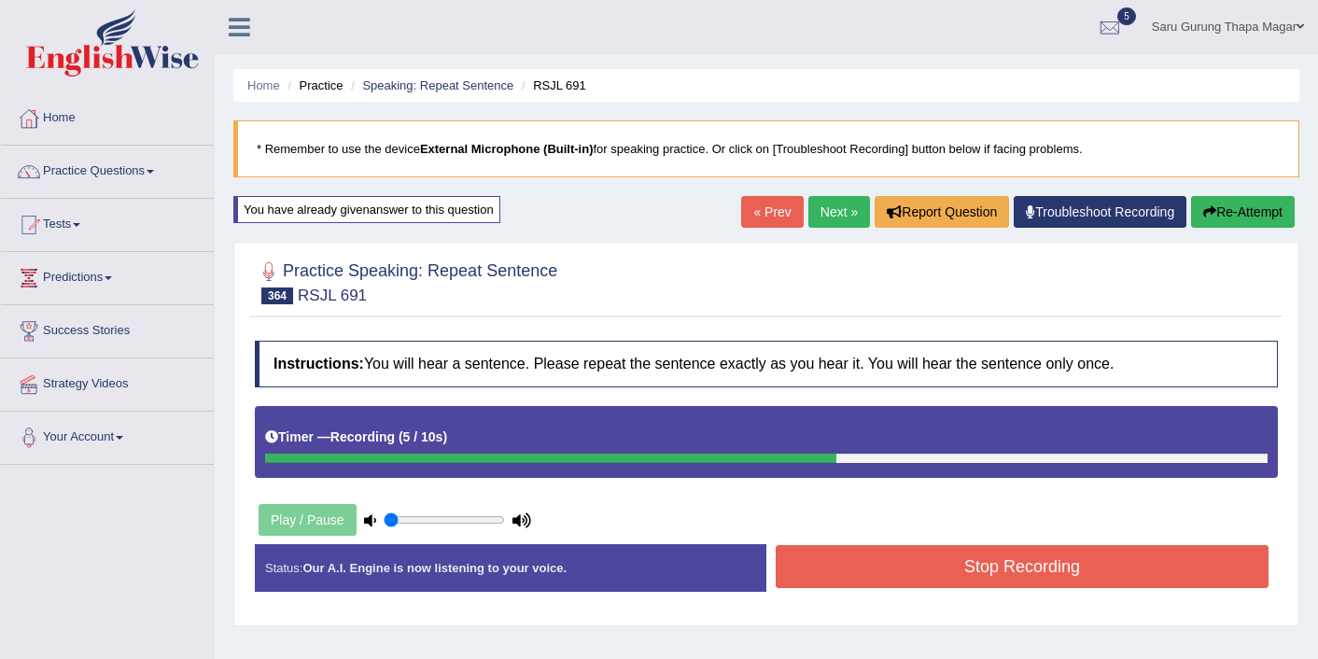
click at [1042, 575] on button "Stop Recording" at bounding box center [1022, 566] width 493 height 43
